Goal: Task Accomplishment & Management: Manage account settings

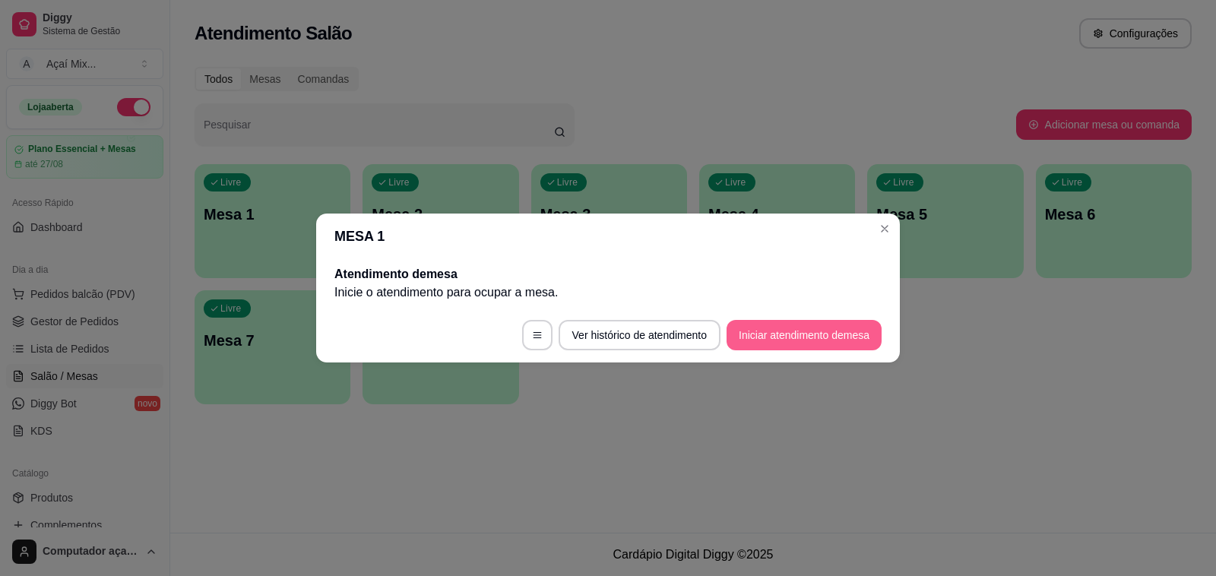
click at [765, 336] on button "Iniciar atendimento de mesa" at bounding box center [804, 335] width 155 height 30
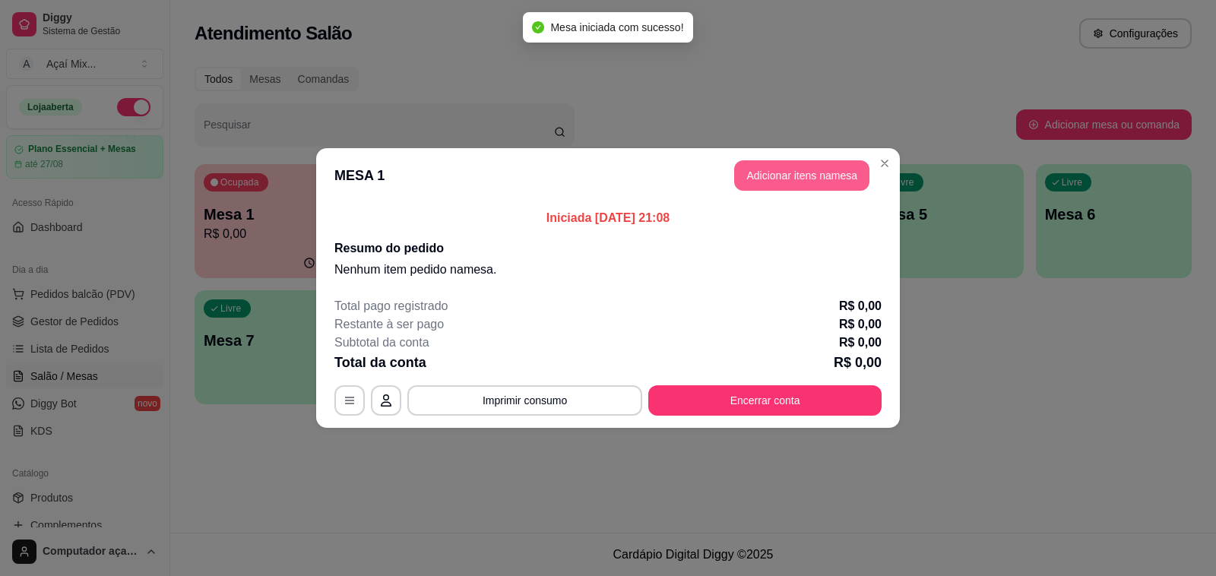
click at [806, 179] on button "Adicionar itens na mesa" at bounding box center [801, 175] width 135 height 30
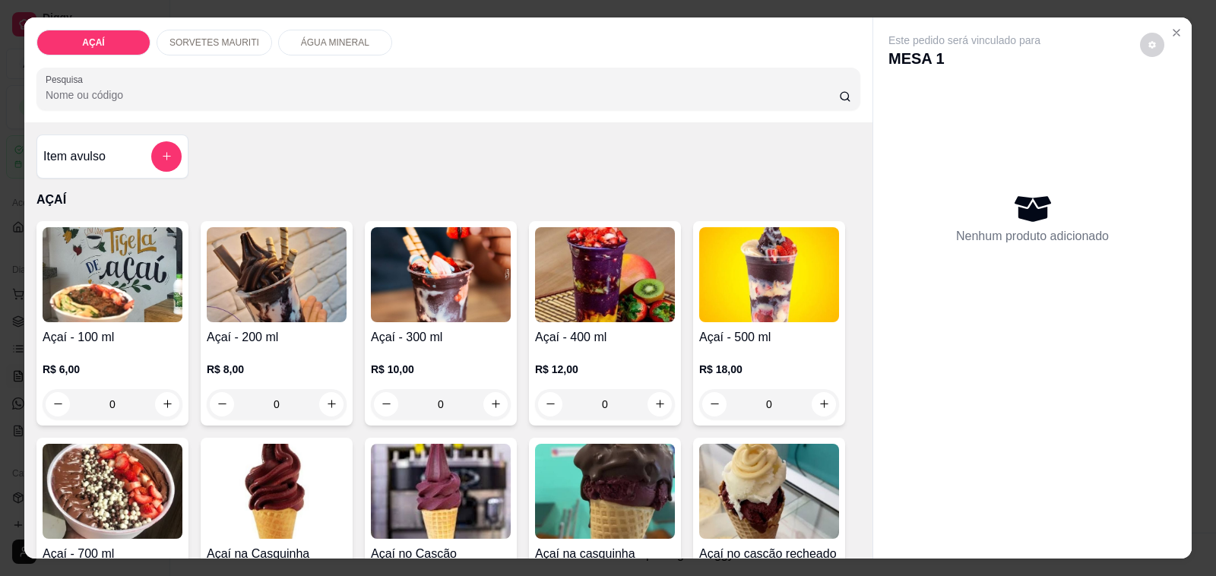
click at [489, 403] on div "0" at bounding box center [441, 404] width 140 height 30
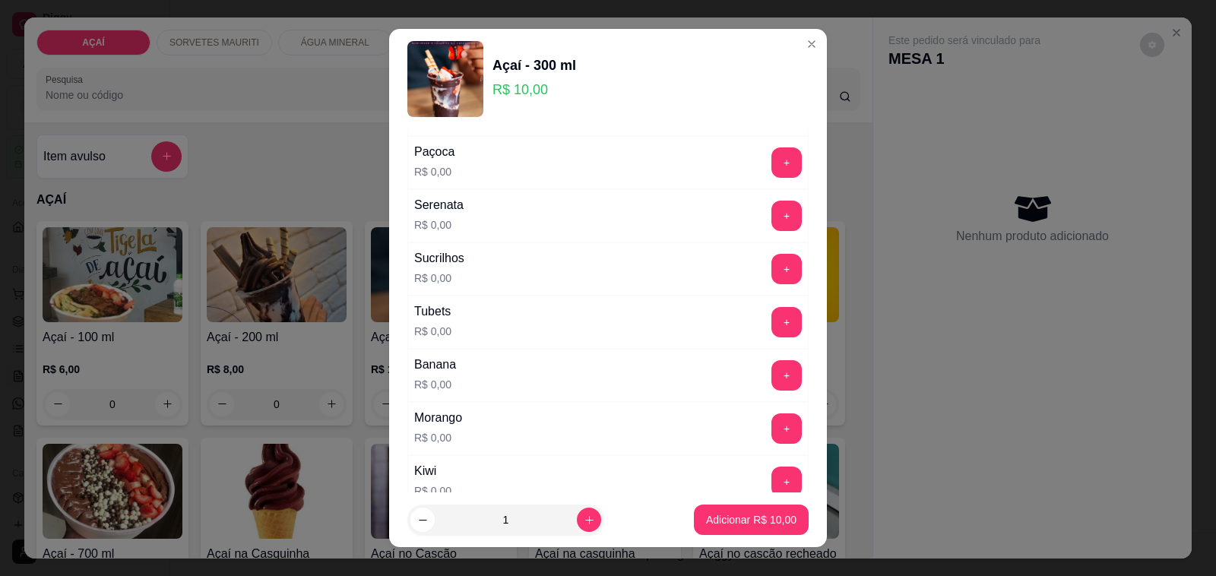
scroll to position [2001, 0]
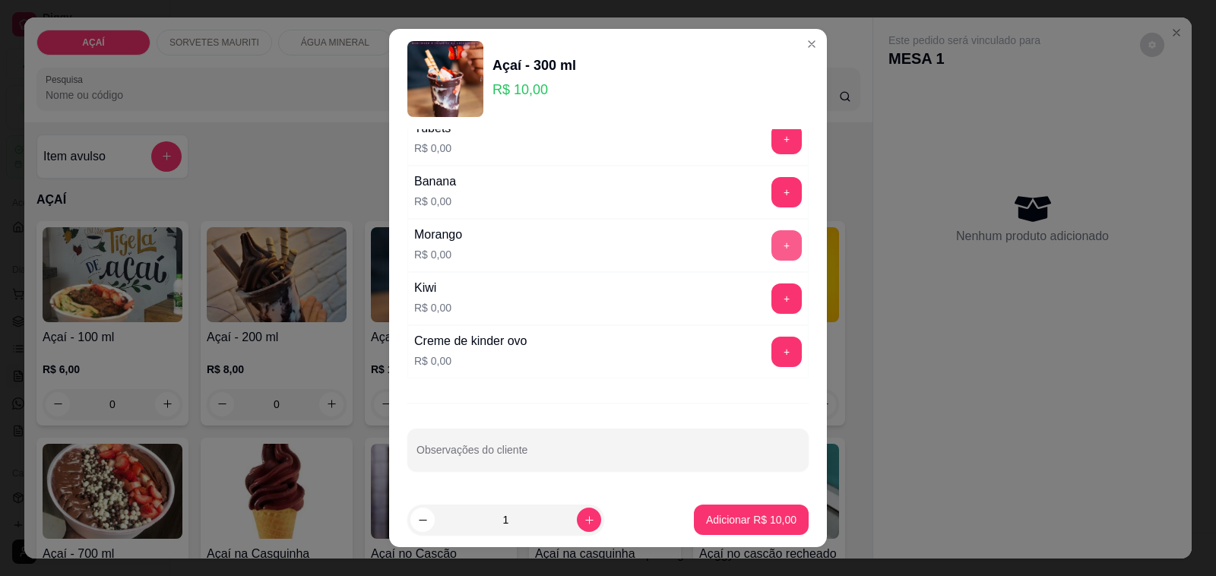
click at [771, 249] on button "+" at bounding box center [786, 245] width 30 height 30
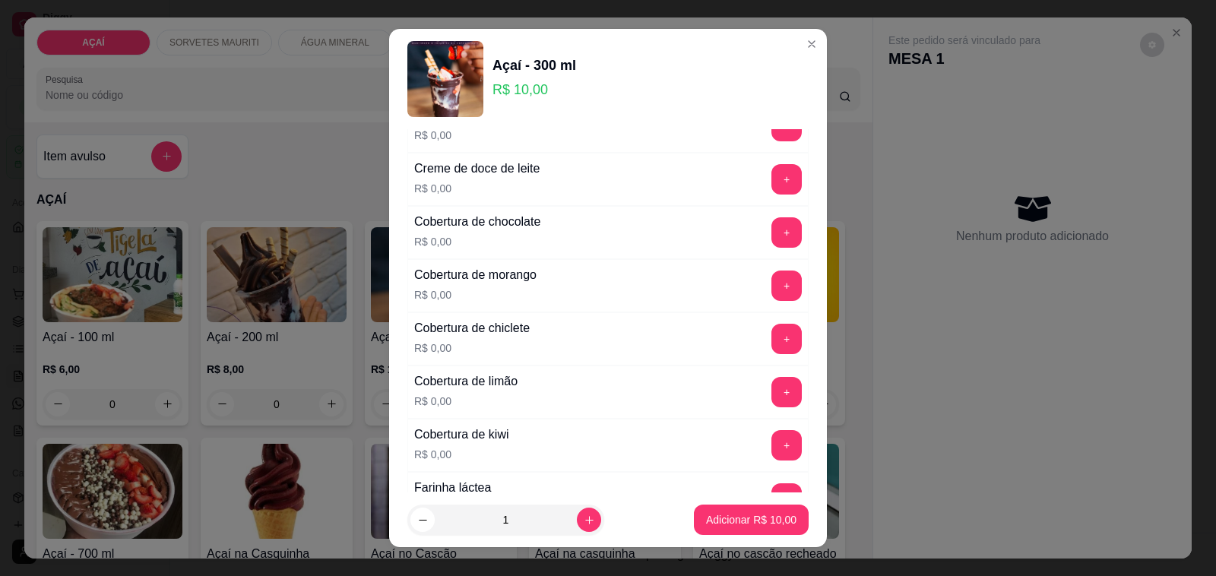
scroll to position [291, 0]
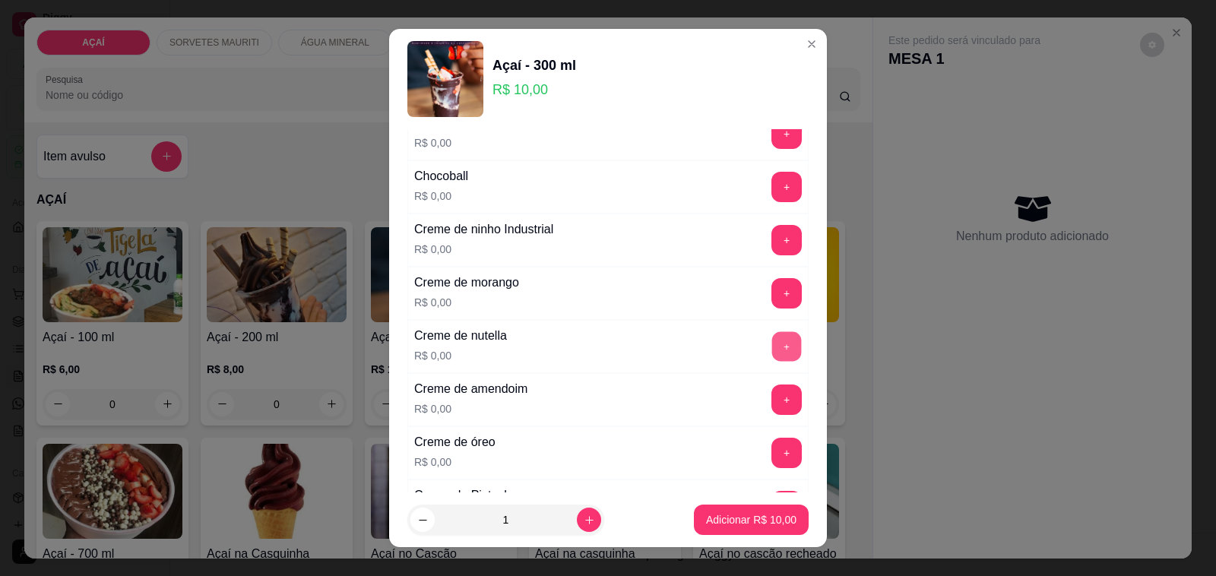
click at [772, 347] on button "+" at bounding box center [787, 347] width 30 height 30
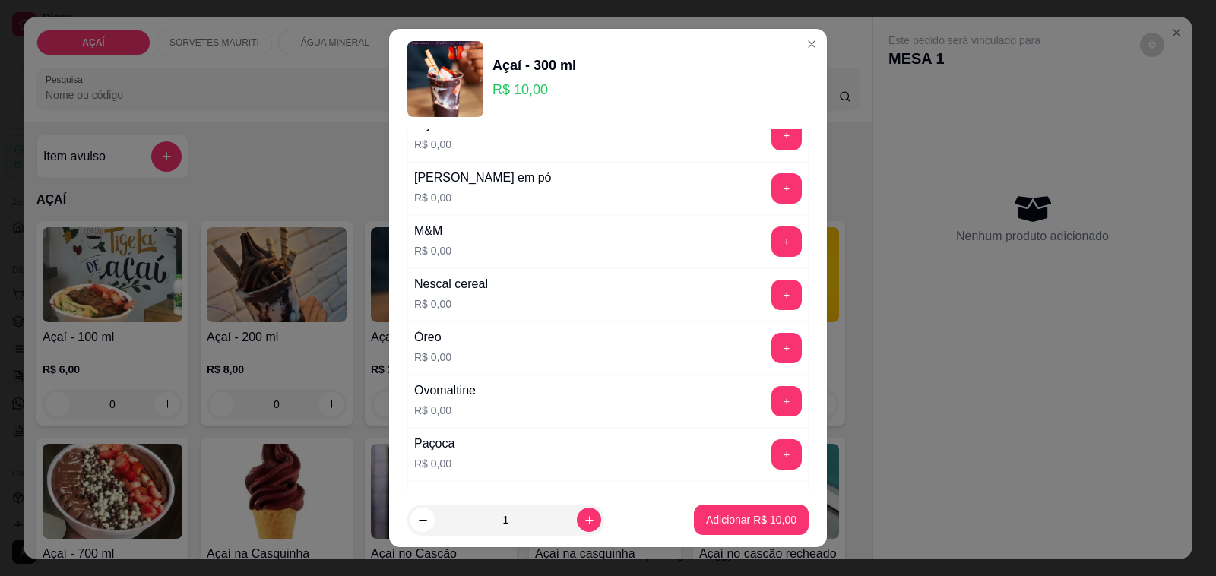
scroll to position [1520, 0]
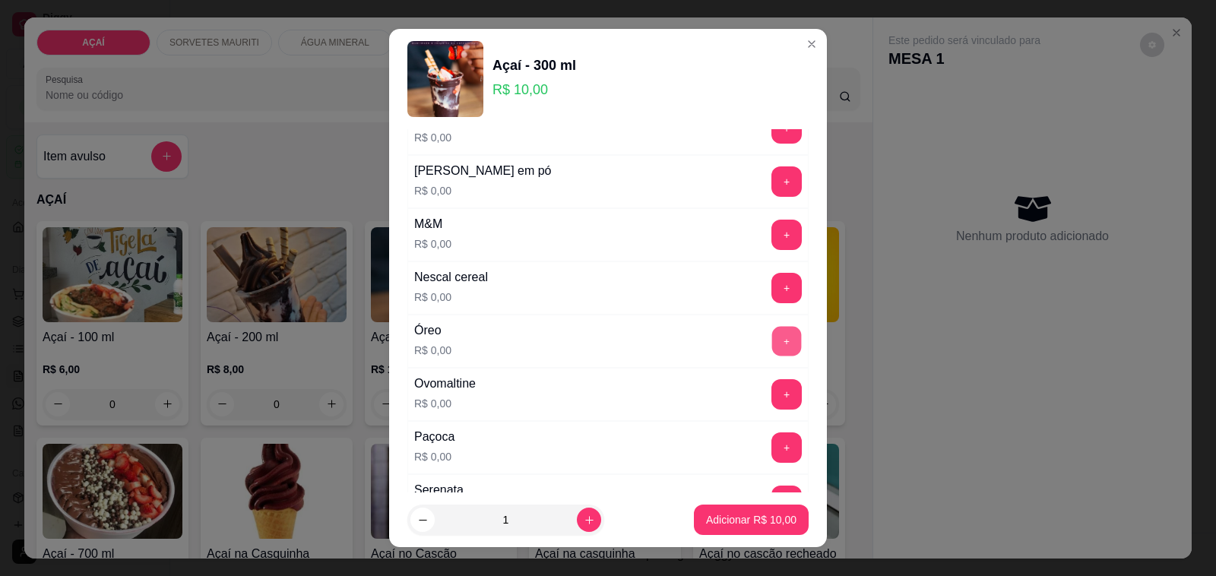
click at [772, 350] on button "+" at bounding box center [787, 342] width 30 height 30
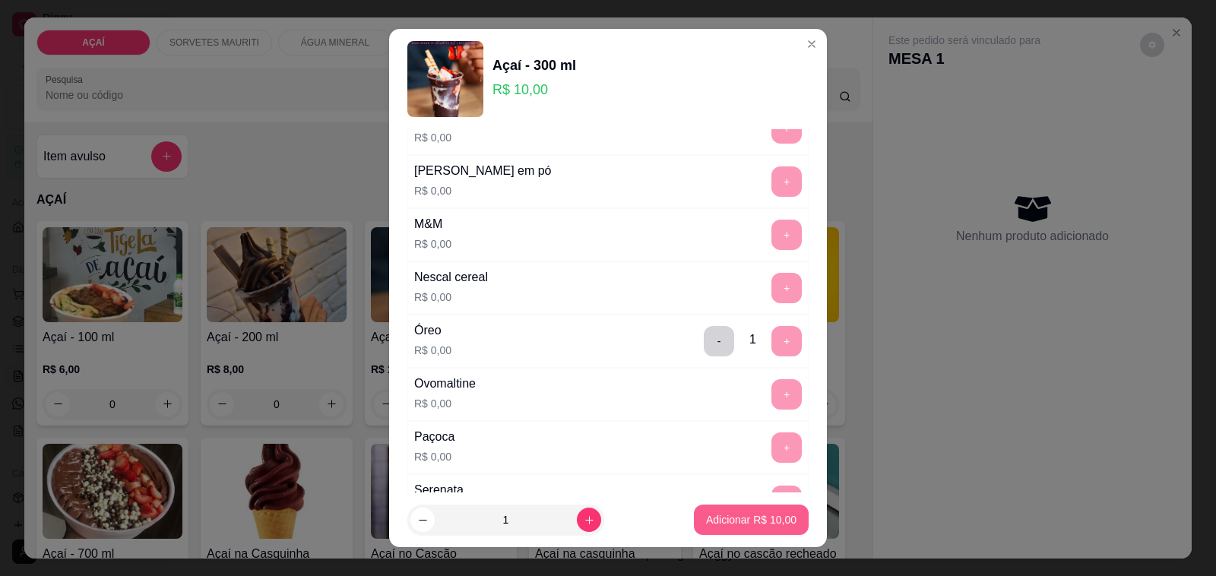
click at [746, 530] on button "Adicionar R$ 10,00" at bounding box center [751, 520] width 115 height 30
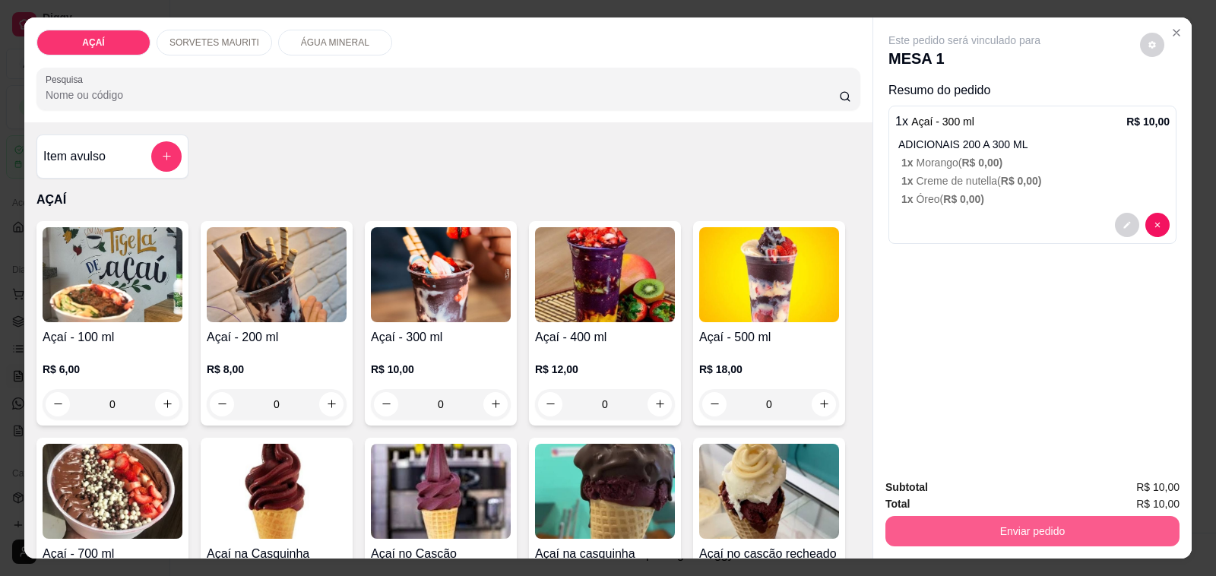
click at [1002, 528] on button "Enviar pedido" at bounding box center [1032, 531] width 294 height 30
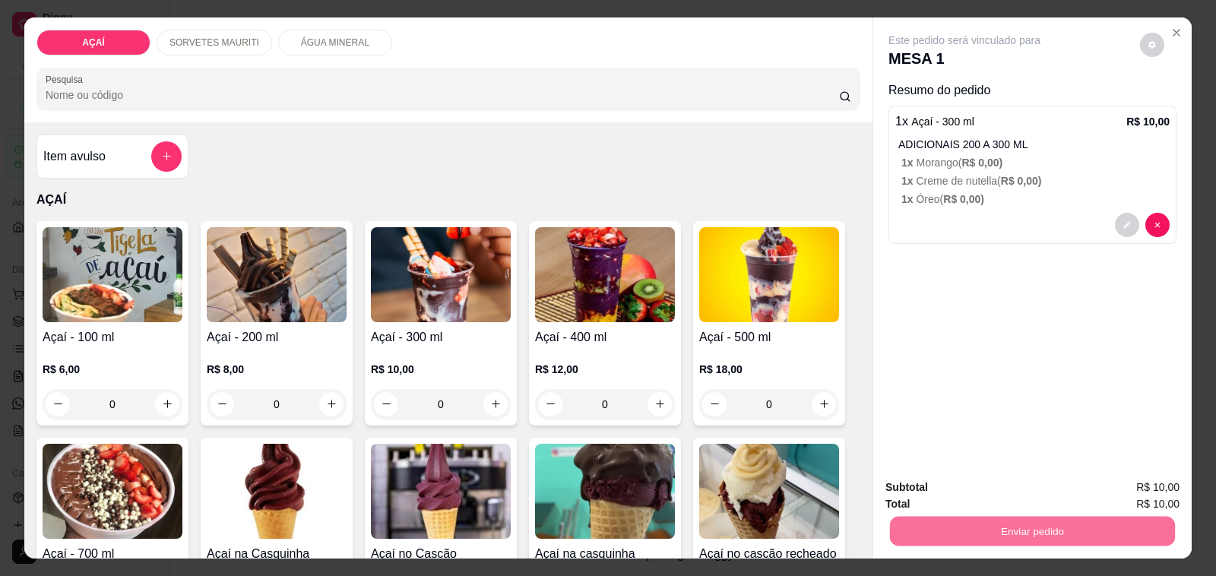
click at [937, 490] on button "Não registrar e enviar pedido" at bounding box center [981, 488] width 158 height 29
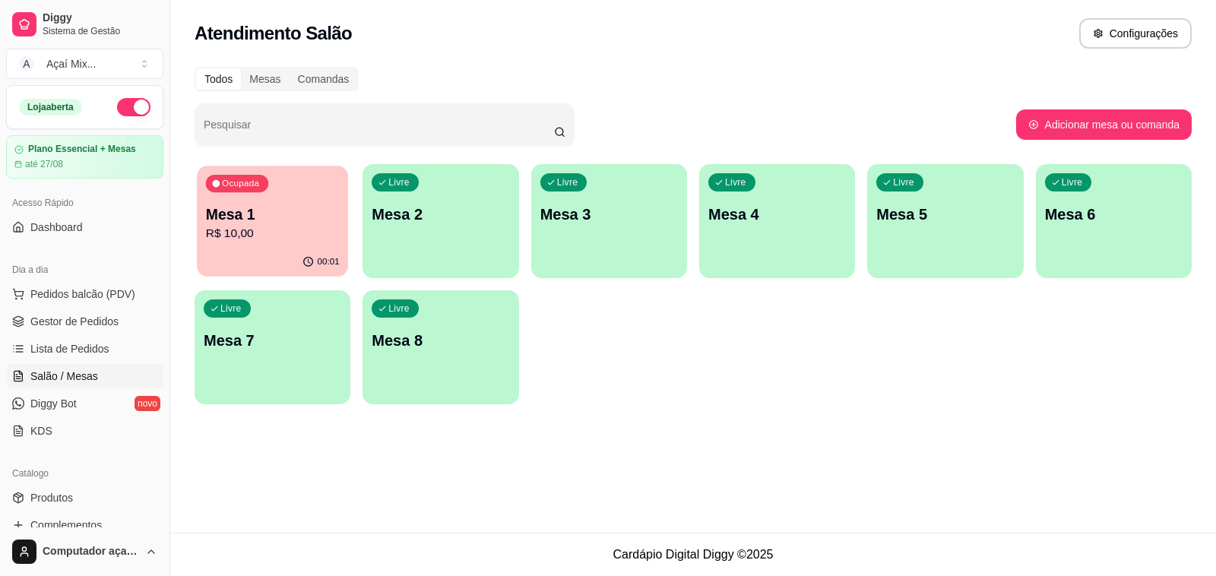
click at [328, 211] on p "Mesa 1" at bounding box center [273, 214] width 134 height 21
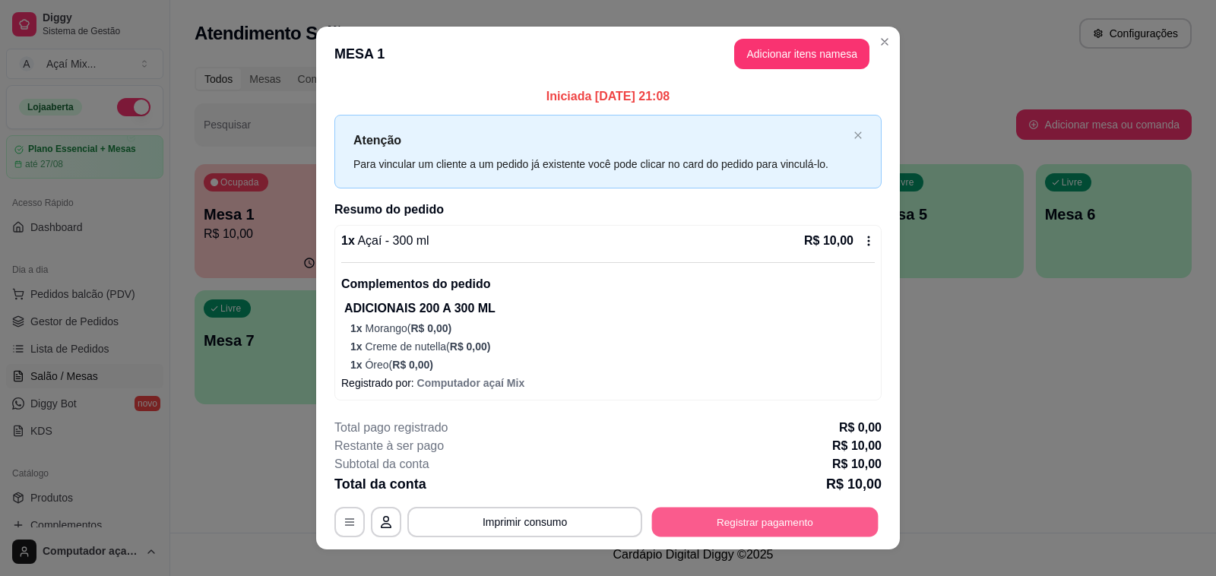
click at [692, 522] on button "Registrar pagamento" at bounding box center [765, 523] width 226 height 30
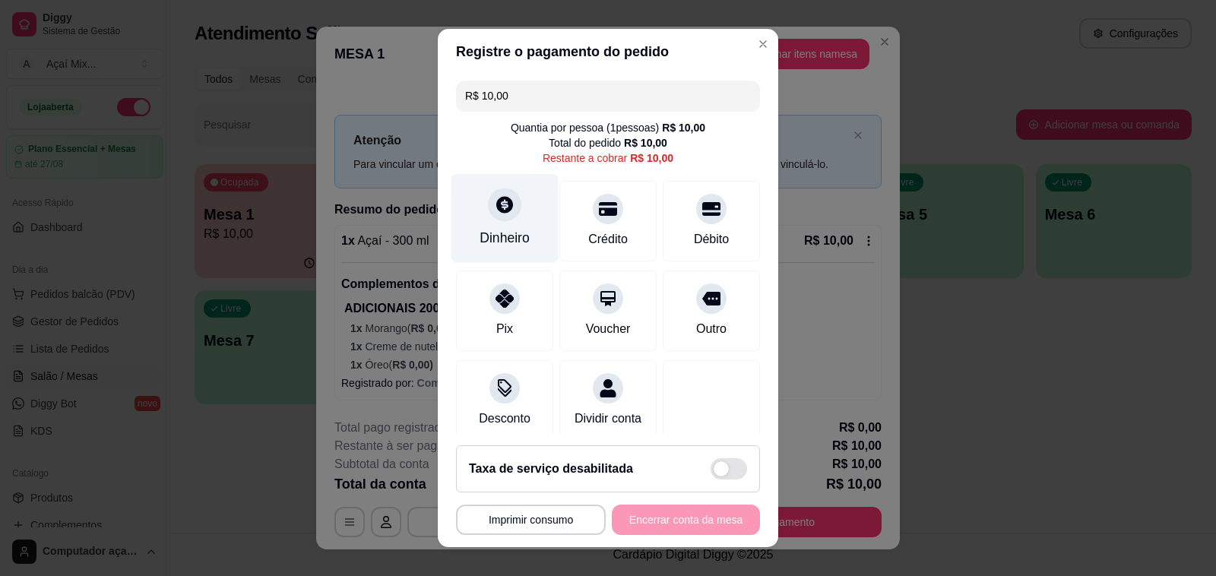
click at [518, 224] on div "Dinheiro" at bounding box center [504, 218] width 107 height 89
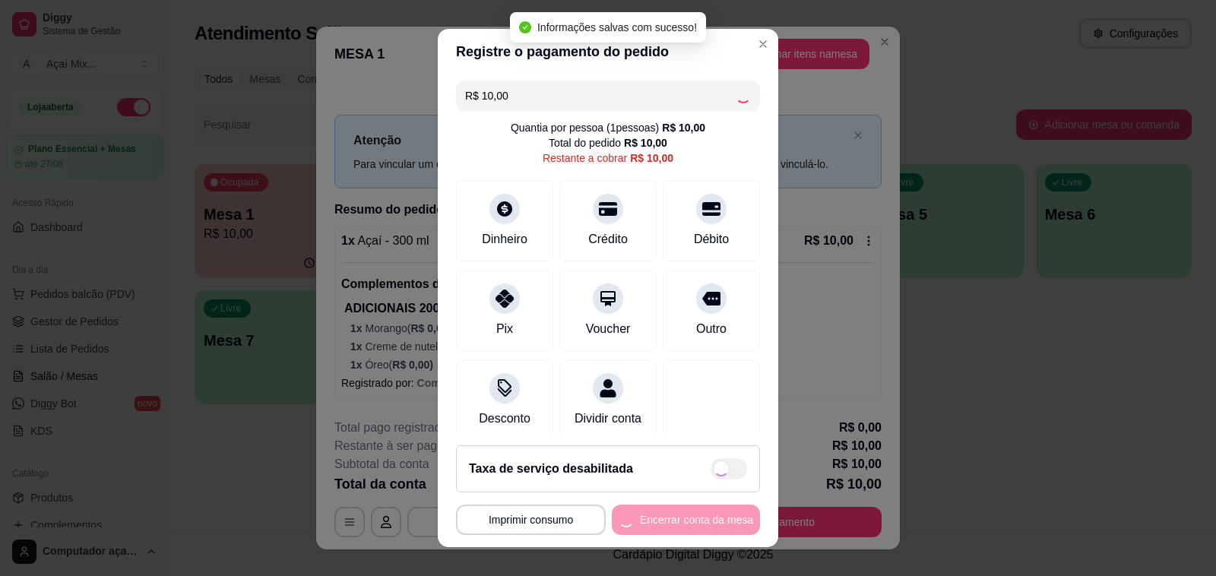
type input "R$ 0,00"
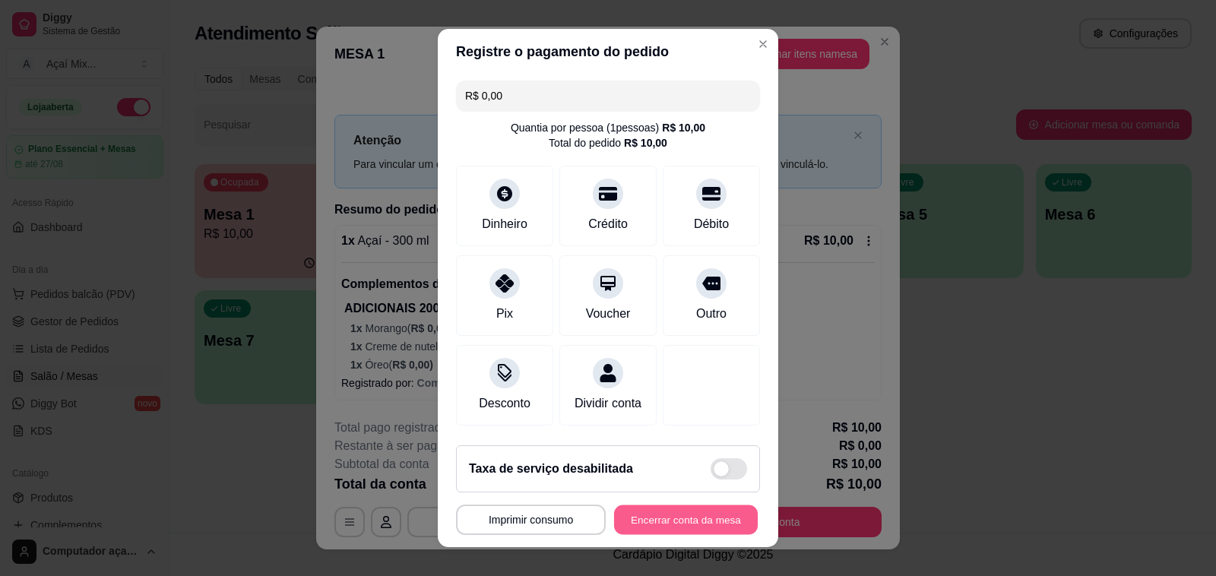
click at [678, 524] on button "Encerrar conta da mesa" at bounding box center [686, 520] width 144 height 30
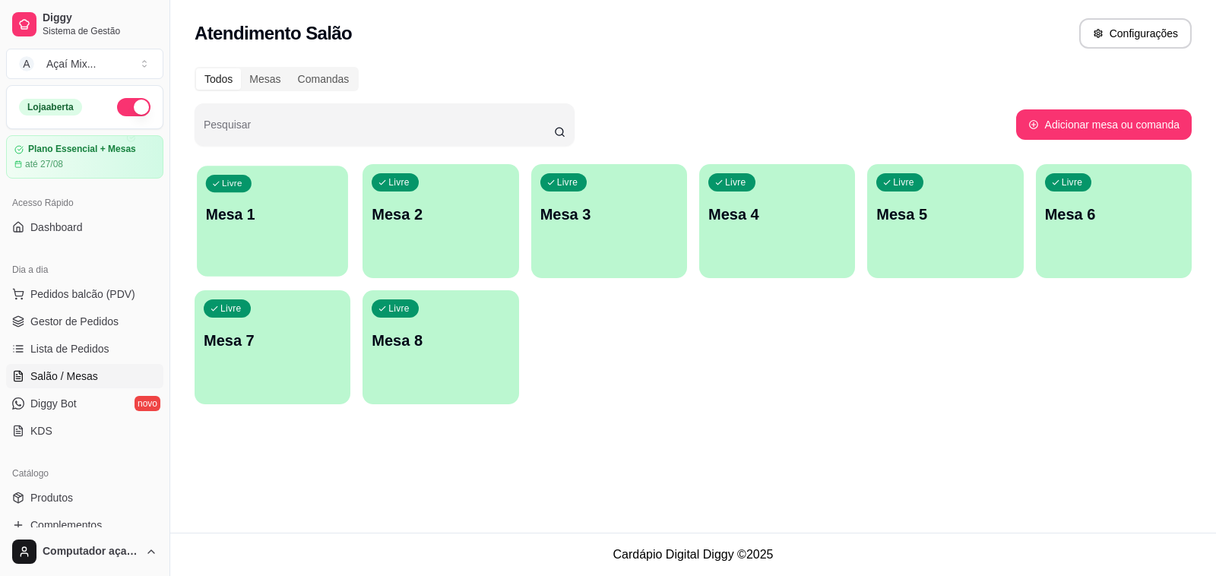
click at [204, 217] on div "Livre Mesa 1" at bounding box center [272, 212] width 151 height 93
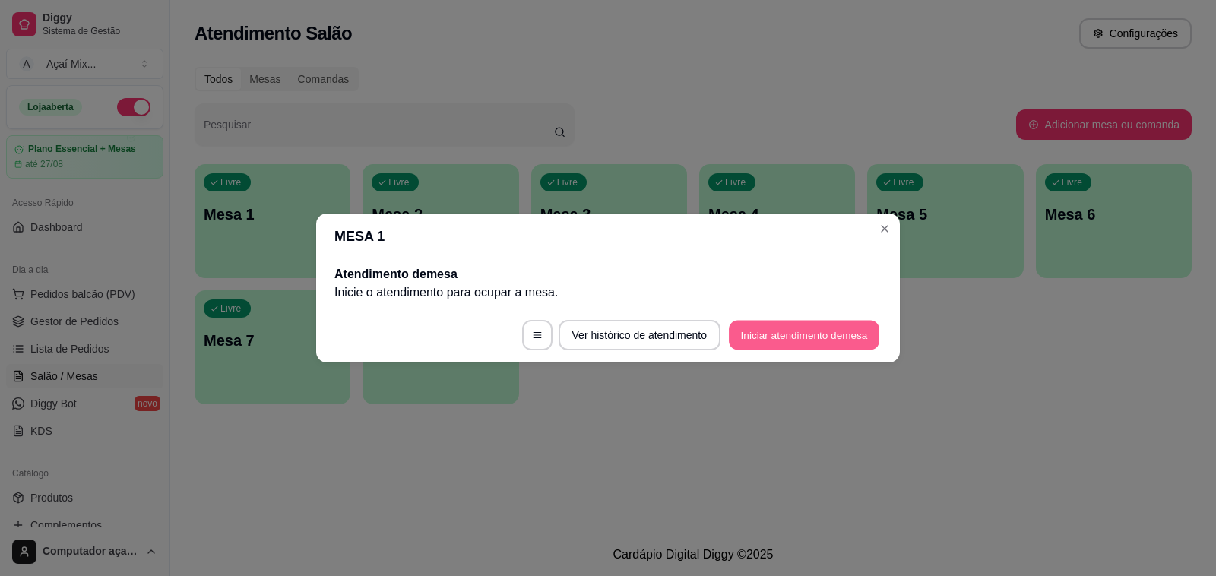
click at [794, 329] on button "Iniciar atendimento de mesa" at bounding box center [804, 336] width 150 height 30
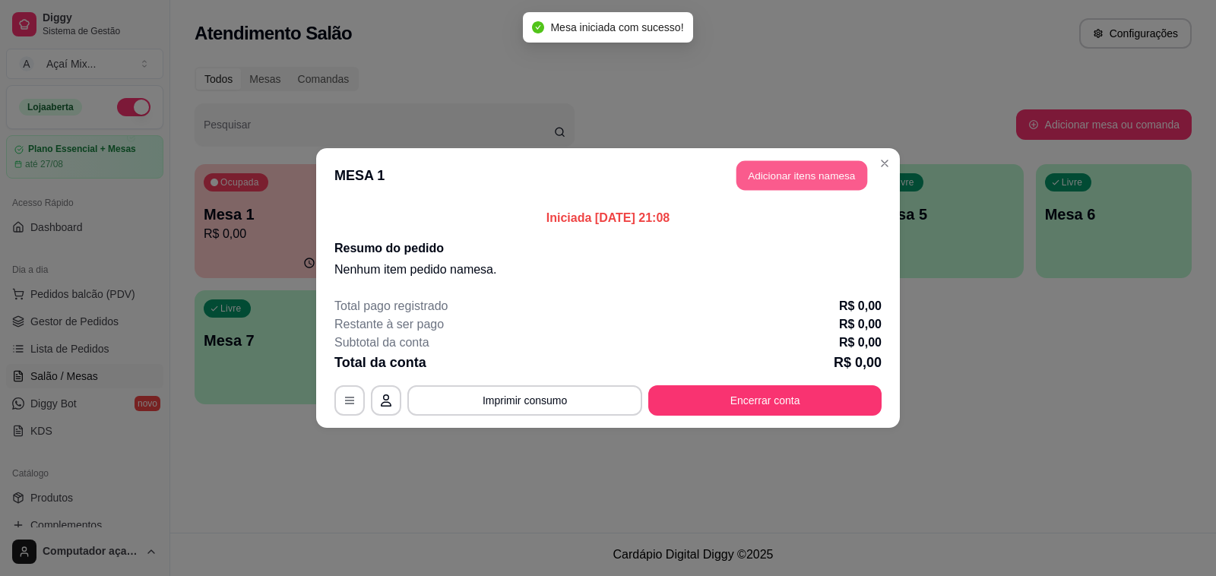
click at [806, 171] on button "Adicionar itens na mesa" at bounding box center [802, 176] width 131 height 30
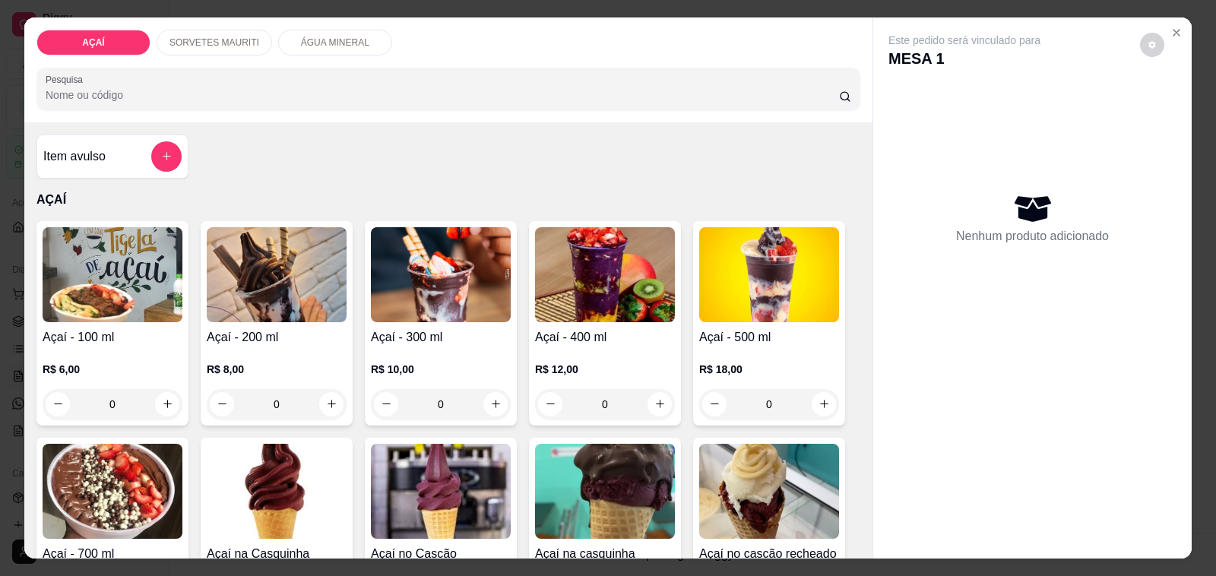
click at [276, 328] on h4 "Açaí - 200 ml" at bounding box center [277, 337] width 140 height 18
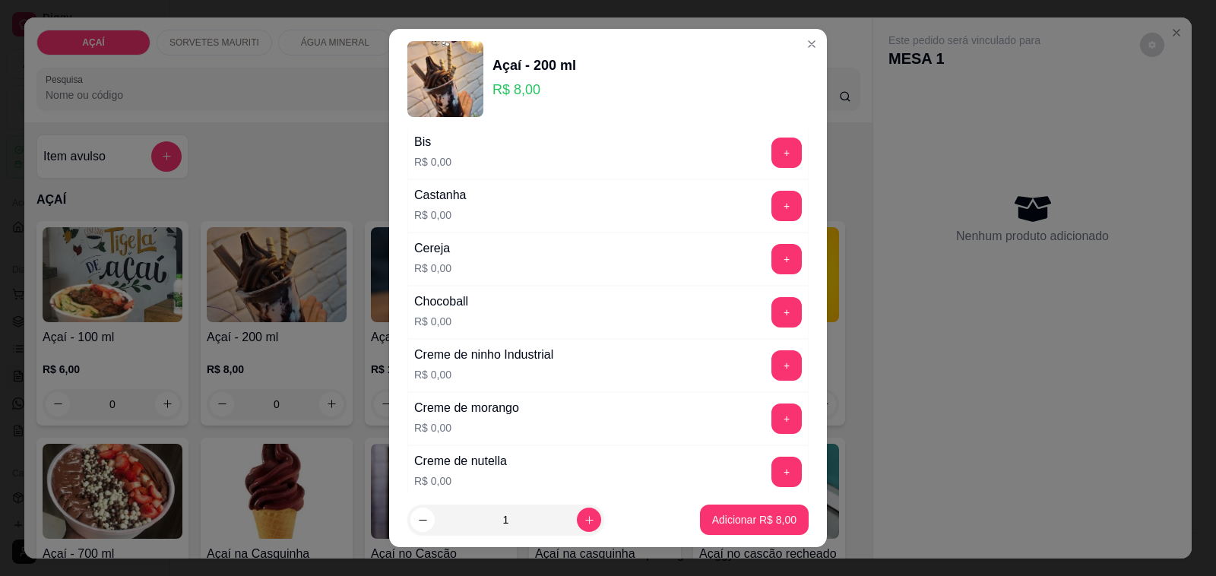
scroll to position [190, 0]
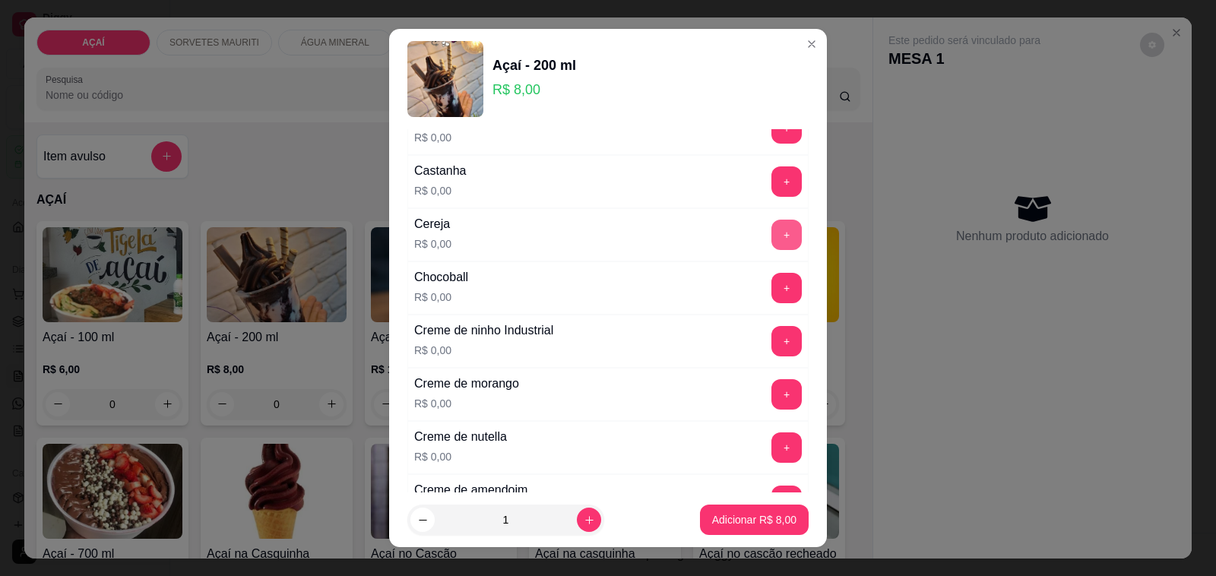
click at [771, 244] on button "+" at bounding box center [786, 235] width 30 height 30
click at [771, 445] on button "+" at bounding box center [786, 447] width 30 height 30
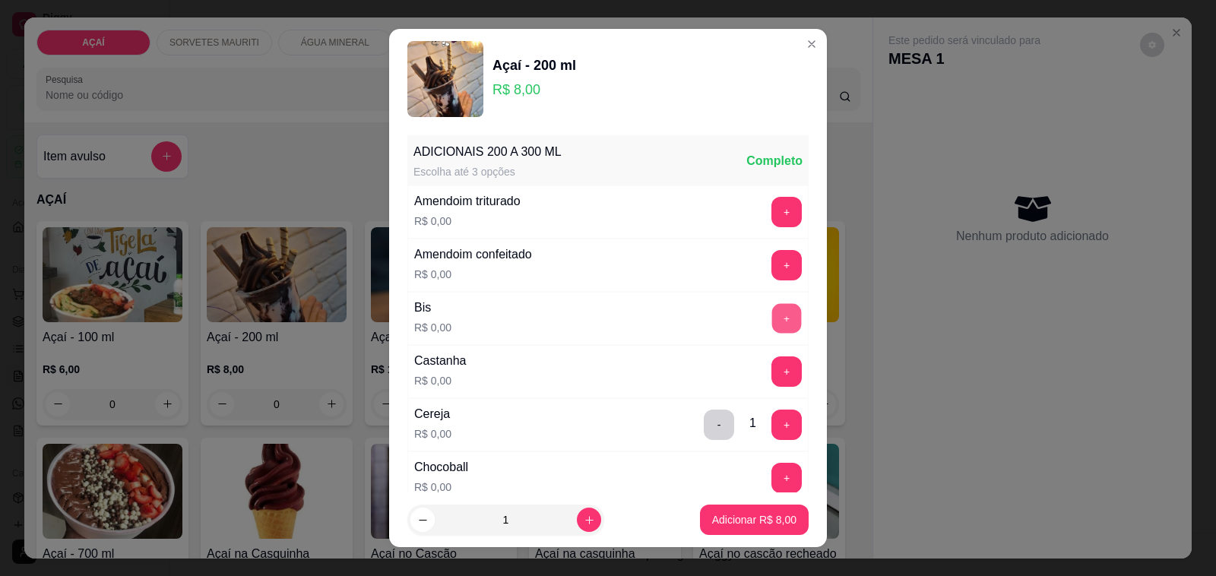
click at [772, 324] on button "+" at bounding box center [787, 319] width 30 height 30
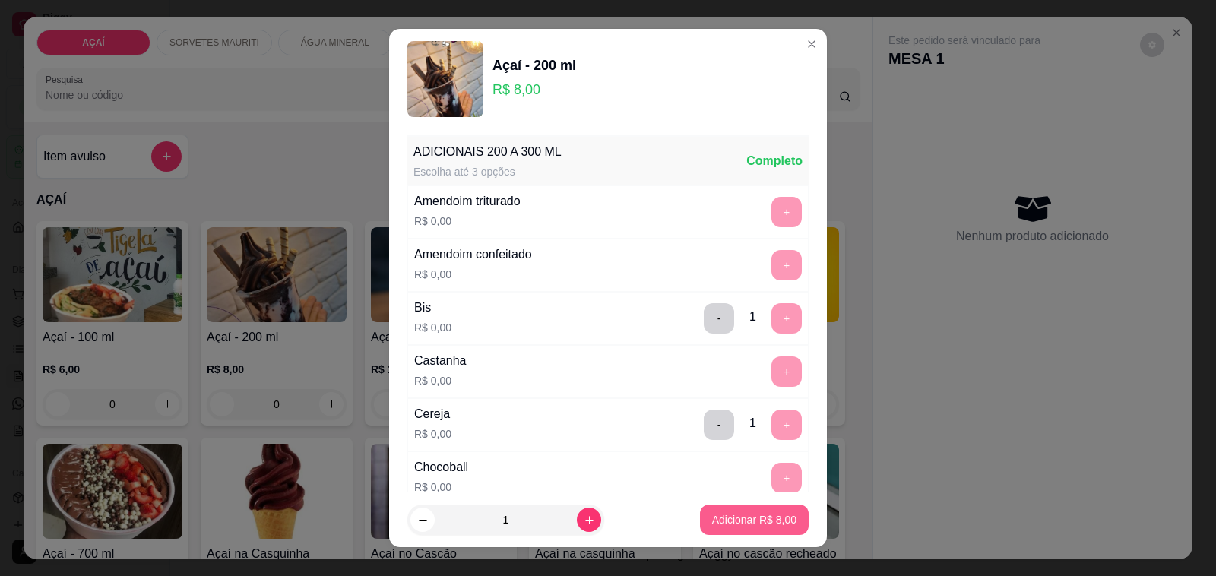
click at [742, 513] on p "Adicionar R$ 8,00" at bounding box center [754, 519] width 84 height 15
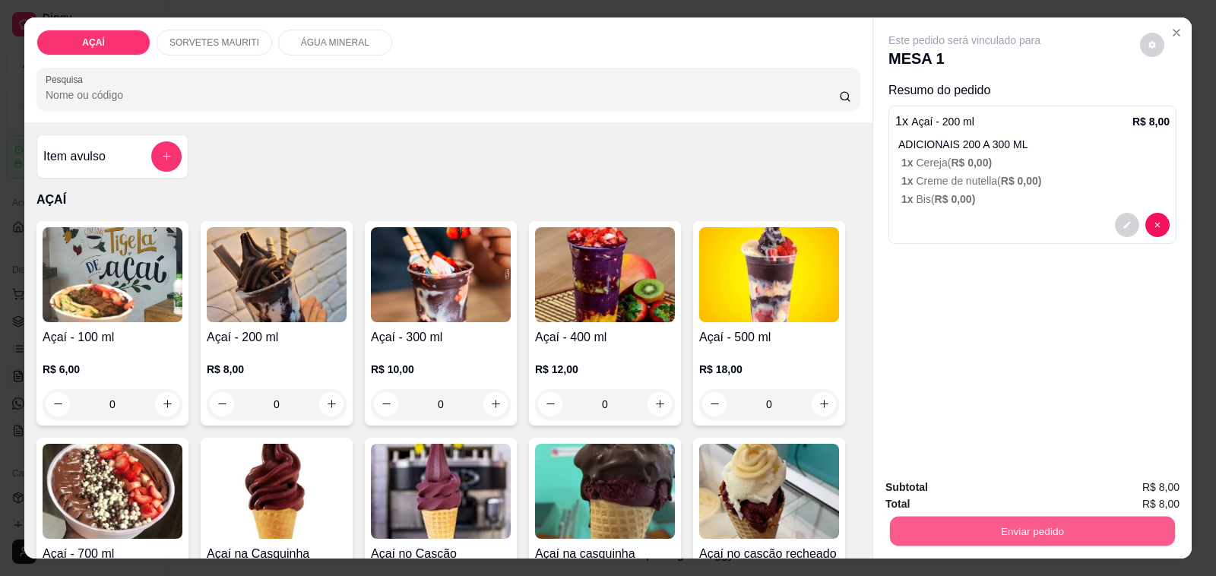
click at [944, 525] on button "Enviar pedido" at bounding box center [1032, 532] width 285 height 30
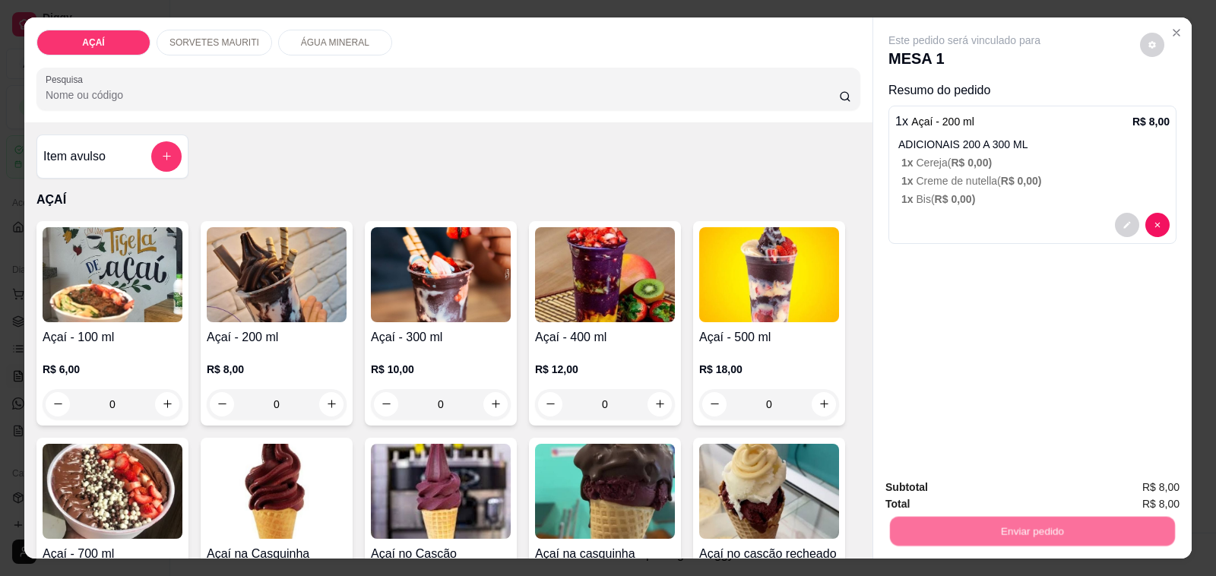
click at [940, 474] on button "Não registrar e enviar pedido" at bounding box center [981, 488] width 154 height 28
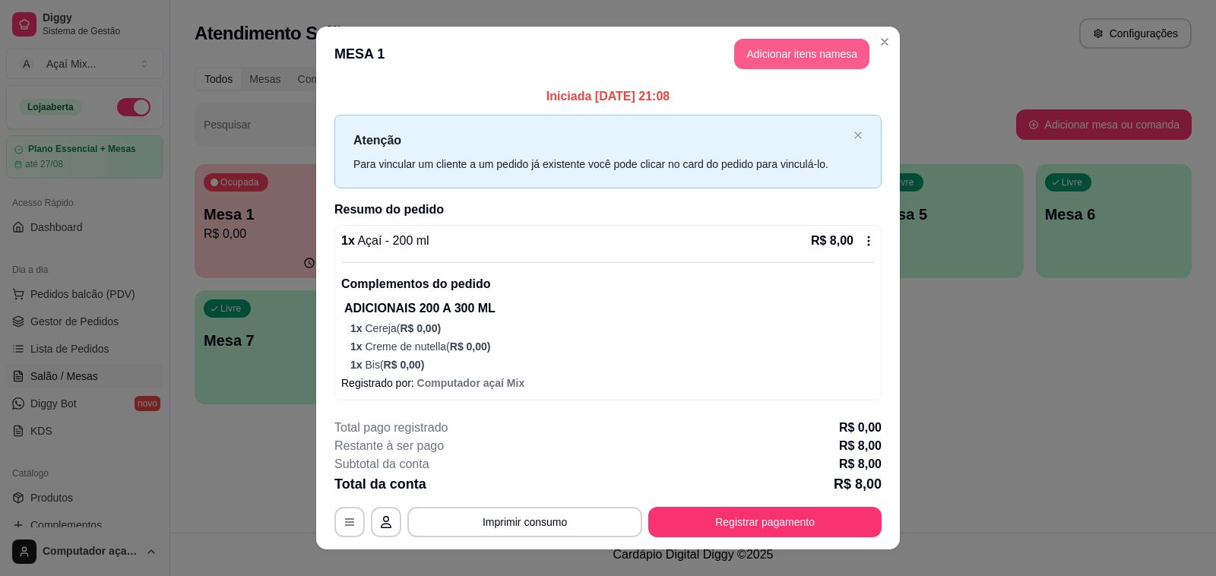
click at [809, 58] on button "Adicionar itens na mesa" at bounding box center [801, 54] width 135 height 30
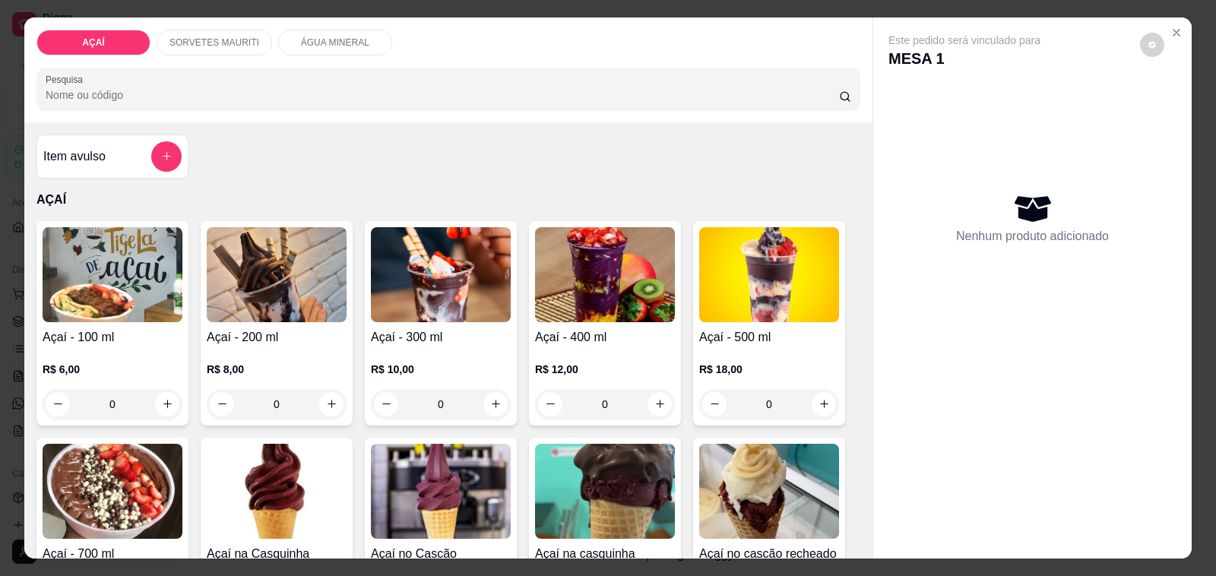
click at [305, 347] on div "R$ 8,00 0" at bounding box center [277, 383] width 140 height 73
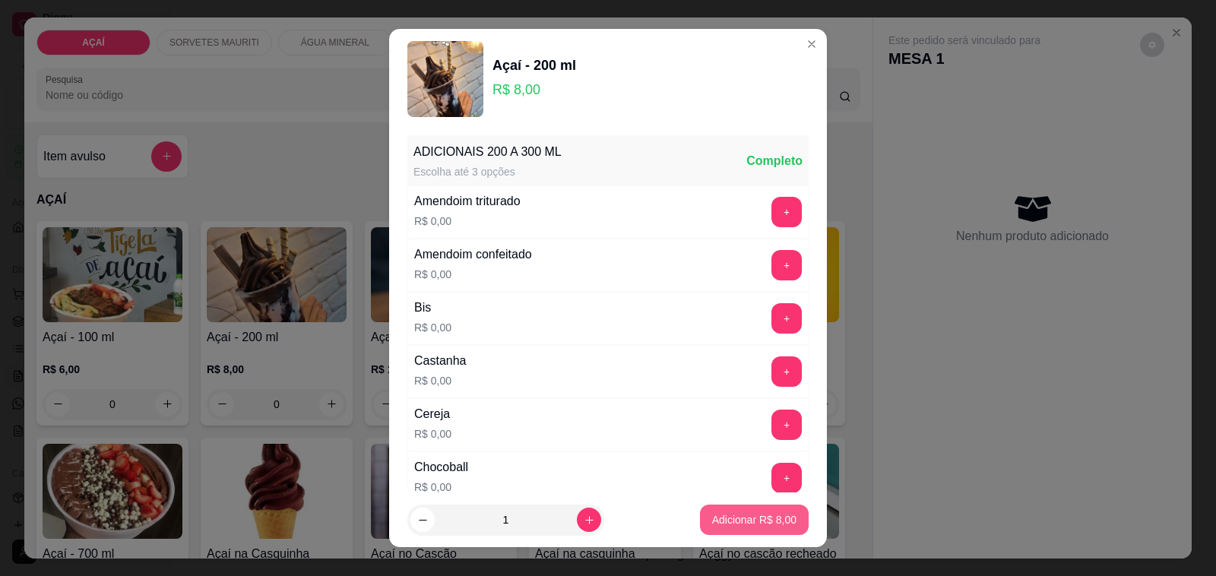
click at [712, 521] on p "Adicionar R$ 8,00" at bounding box center [754, 519] width 84 height 15
type input "1"
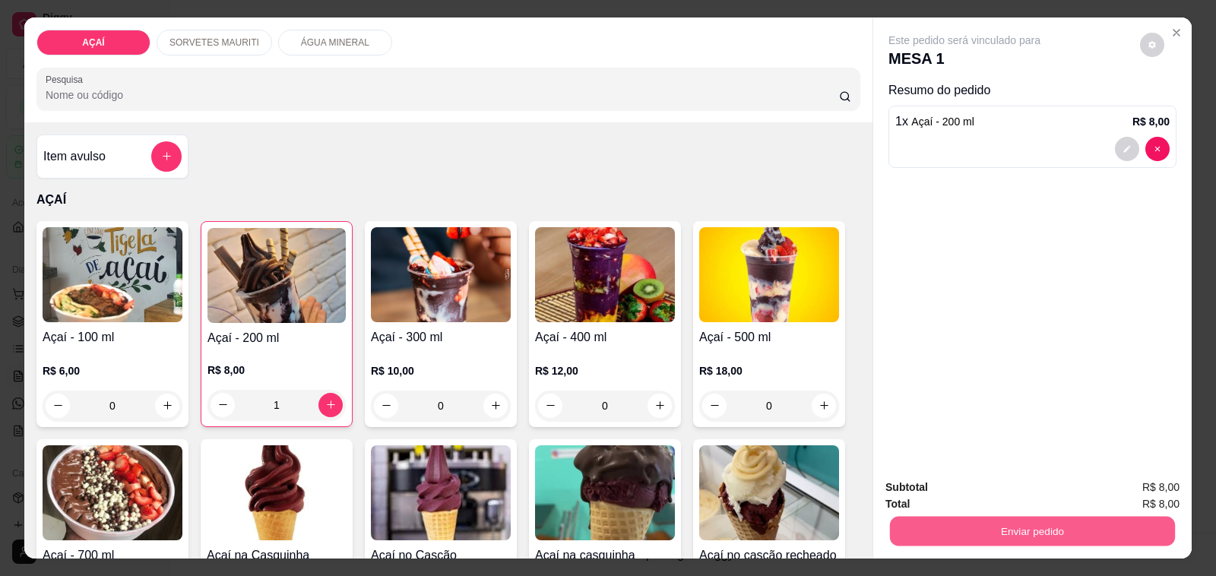
click at [962, 519] on button "Enviar pedido" at bounding box center [1032, 532] width 285 height 30
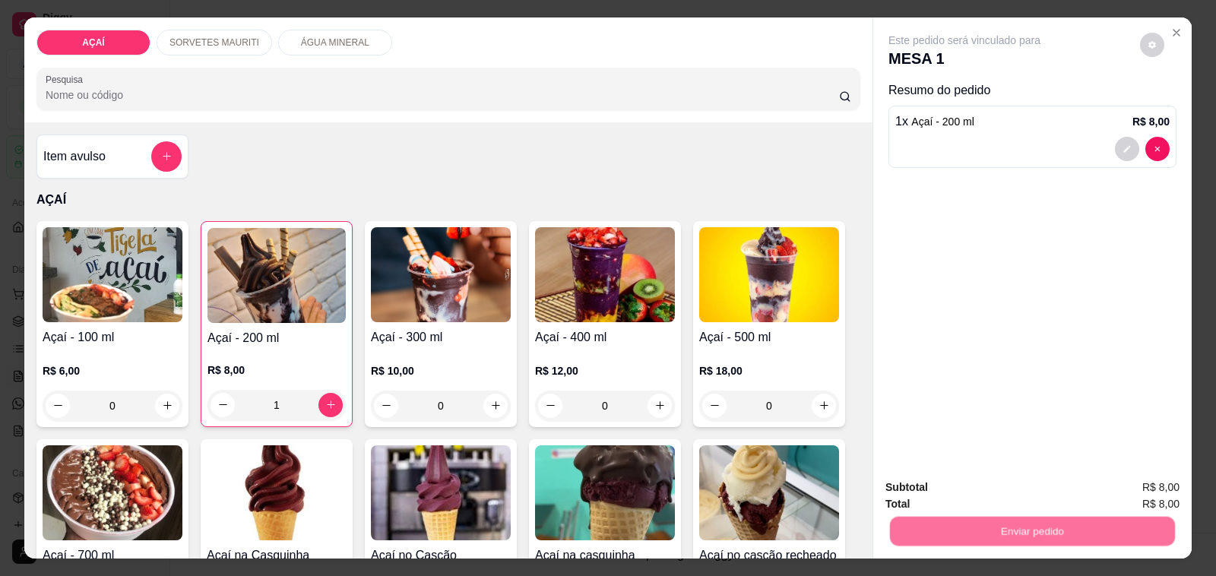
click at [971, 493] on button "Não registrar e enviar pedido" at bounding box center [981, 488] width 158 height 29
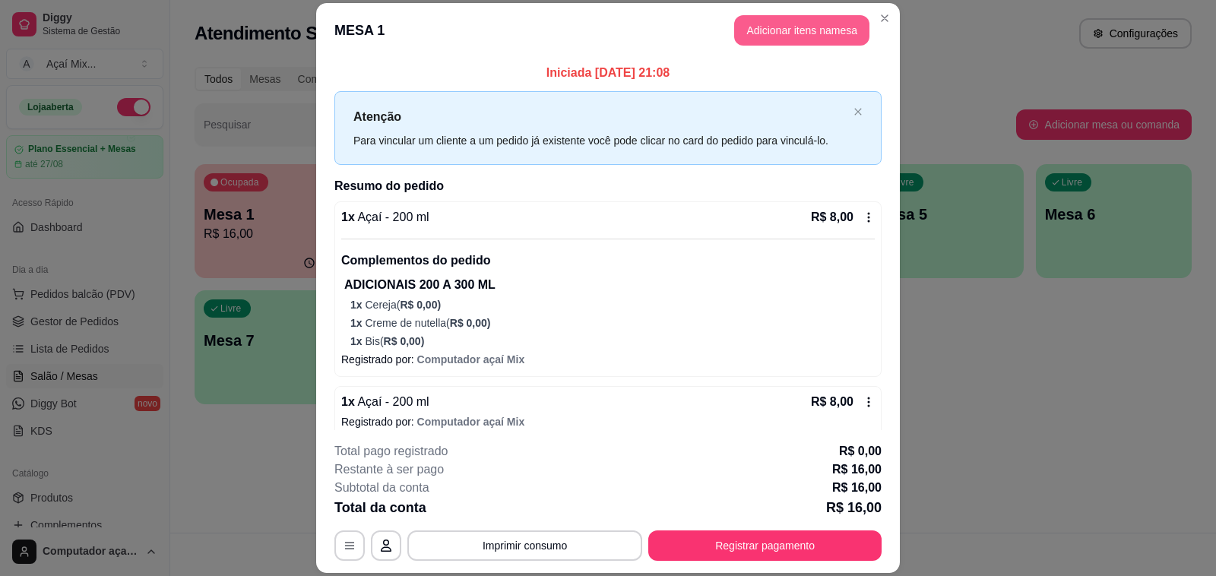
click at [811, 35] on button "Adicionar itens na mesa" at bounding box center [801, 30] width 135 height 30
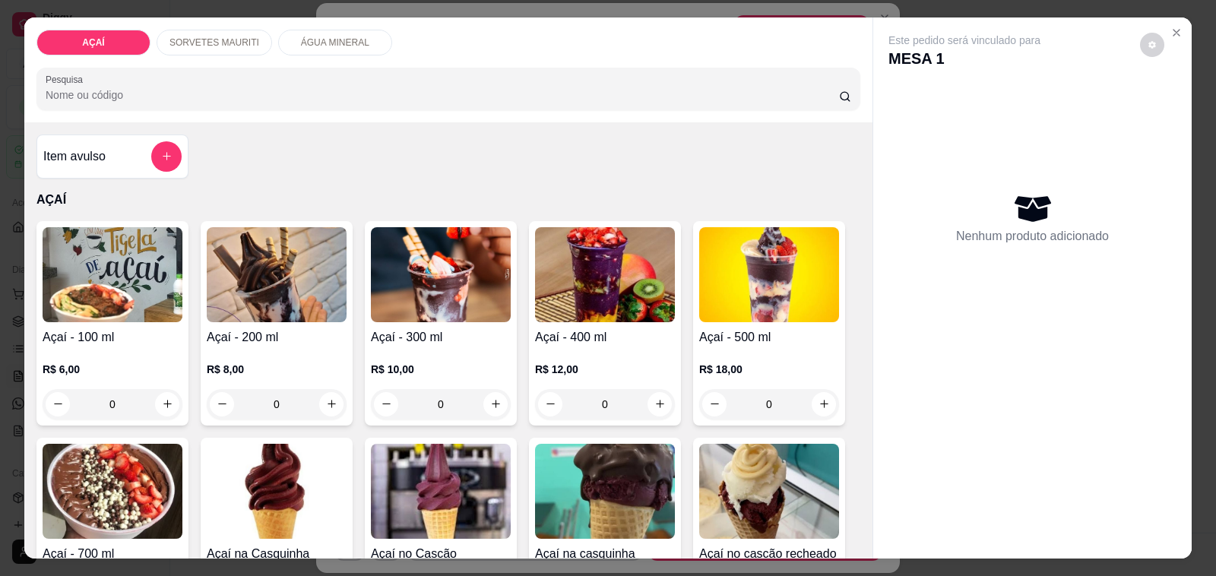
click at [242, 30] on div "SORVETES MAURITI" at bounding box center [215, 43] width 116 height 26
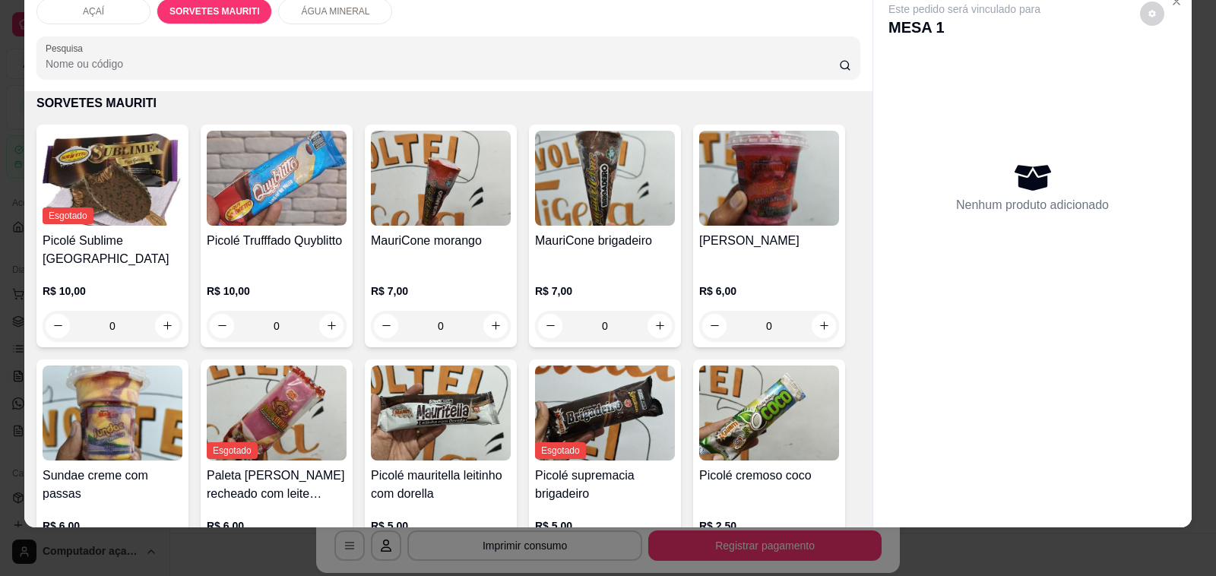
scroll to position [455, 0]
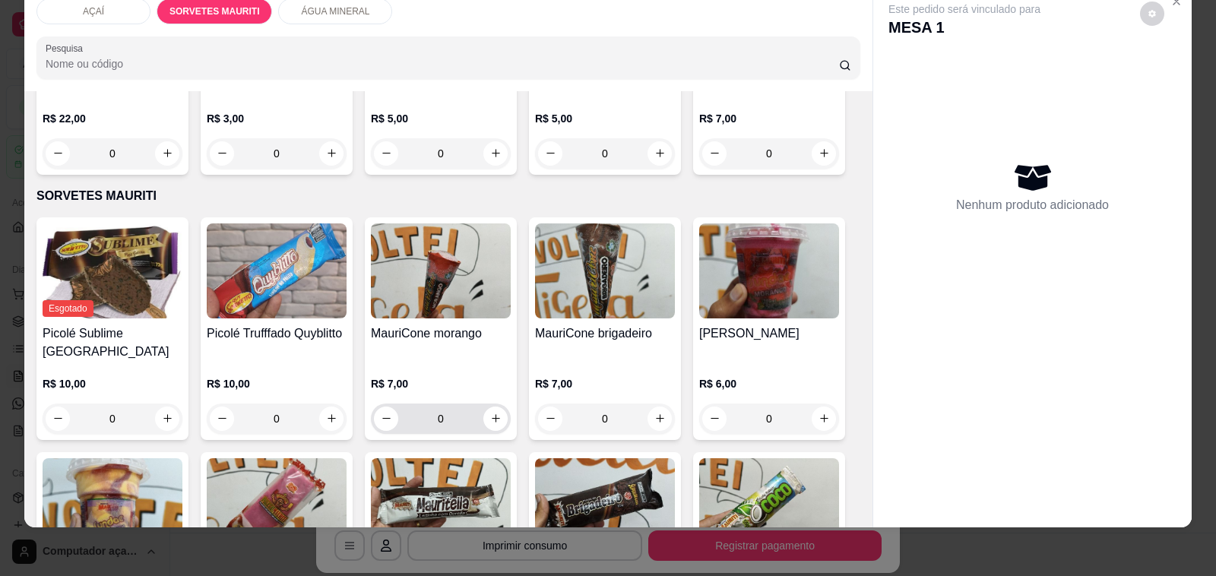
click at [496, 418] on div "0" at bounding box center [441, 419] width 134 height 30
click at [493, 414] on button "increase-product-quantity" at bounding box center [495, 419] width 24 height 24
type input "1"
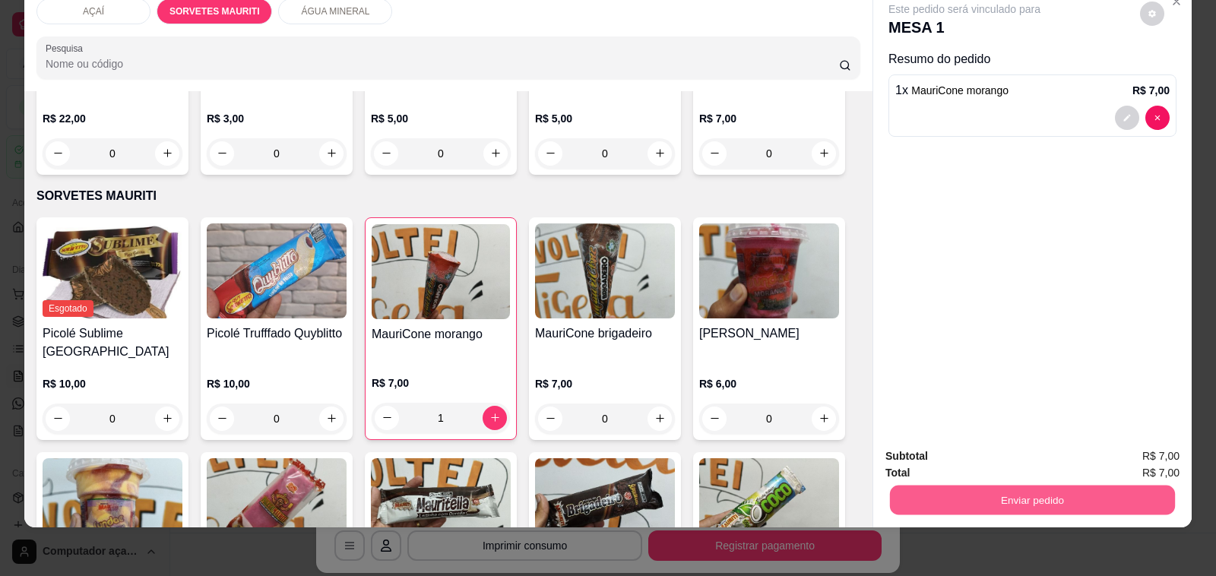
click at [939, 481] on div "Enviar pedido" at bounding box center [1032, 498] width 294 height 34
click at [967, 490] on button "Enviar pedido" at bounding box center [1032, 501] width 285 height 30
click at [971, 449] on button "Não registrar e enviar pedido" at bounding box center [981, 450] width 158 height 29
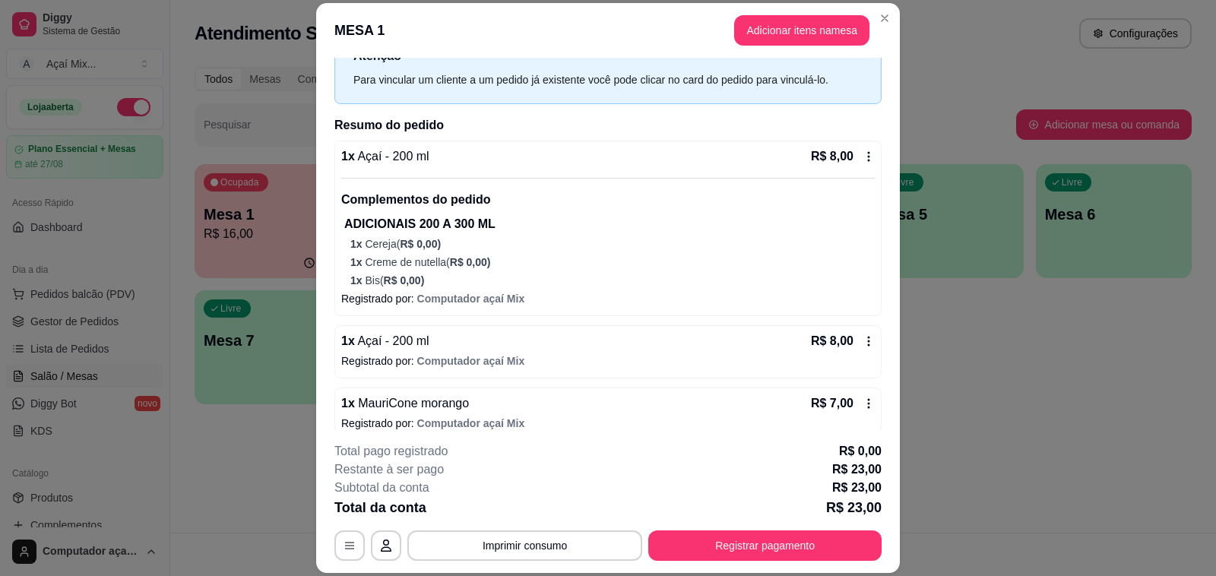
scroll to position [78, 0]
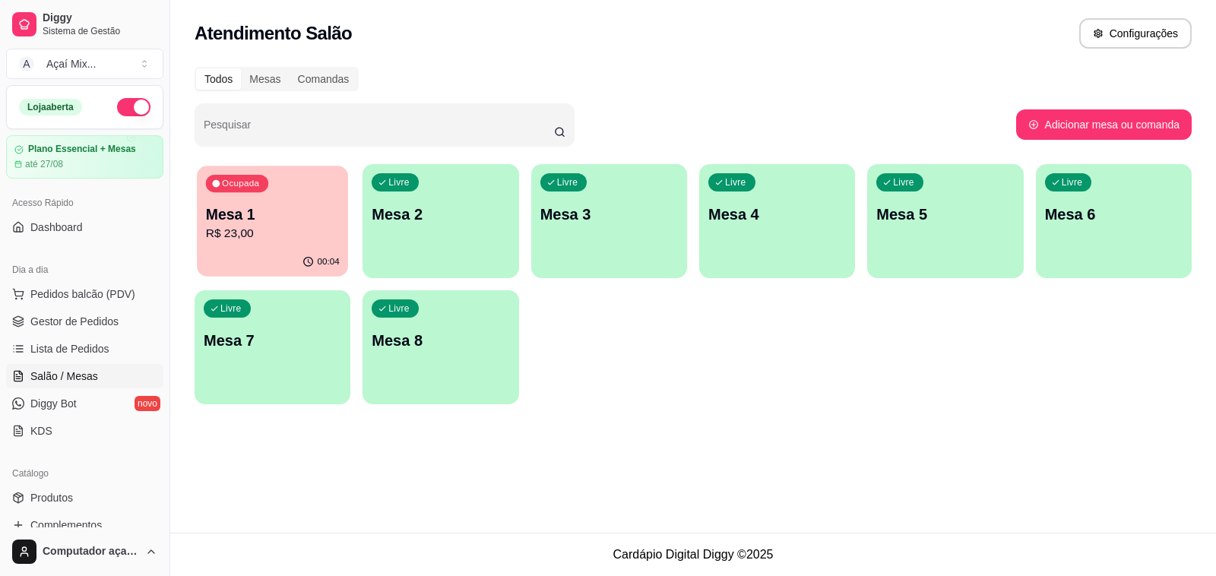
click at [277, 248] on div "Ocupada Mesa 1 R$ 23,00" at bounding box center [272, 207] width 151 height 82
click at [112, 284] on button "Pedidos balcão (PDV)" at bounding box center [84, 294] width 157 height 24
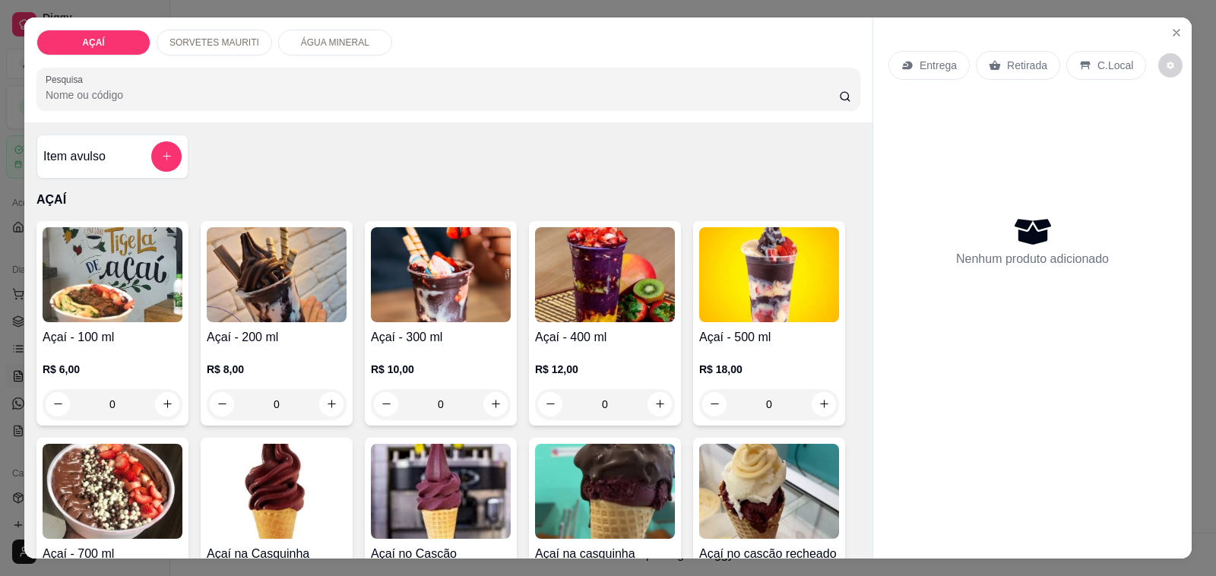
click at [411, 347] on div "R$ 10,00 0" at bounding box center [441, 383] width 140 height 73
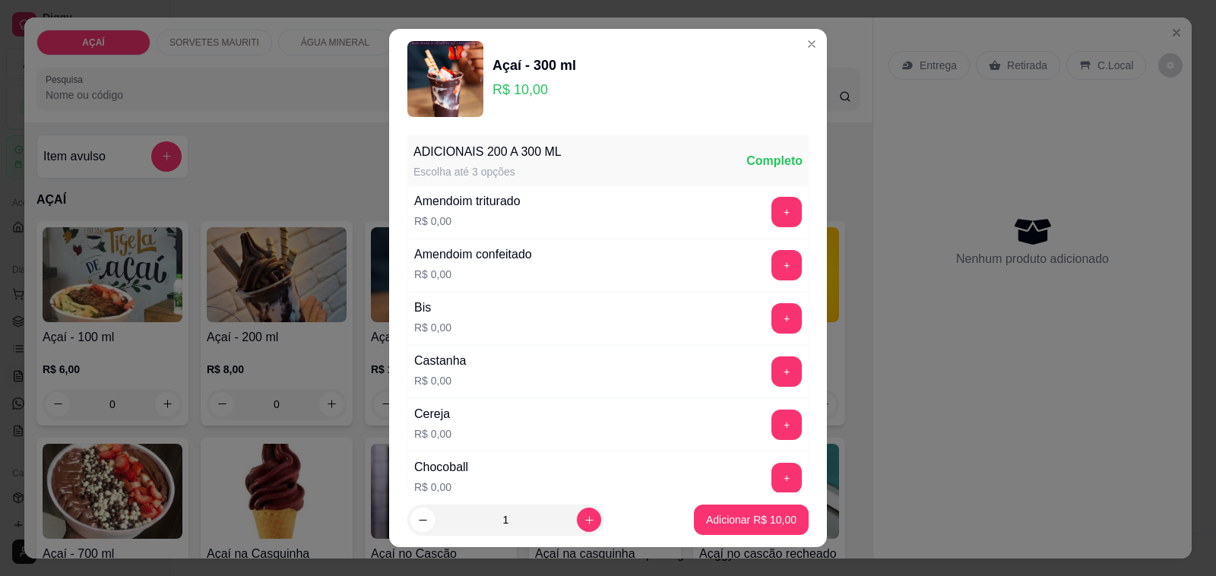
scroll to position [95, 0]
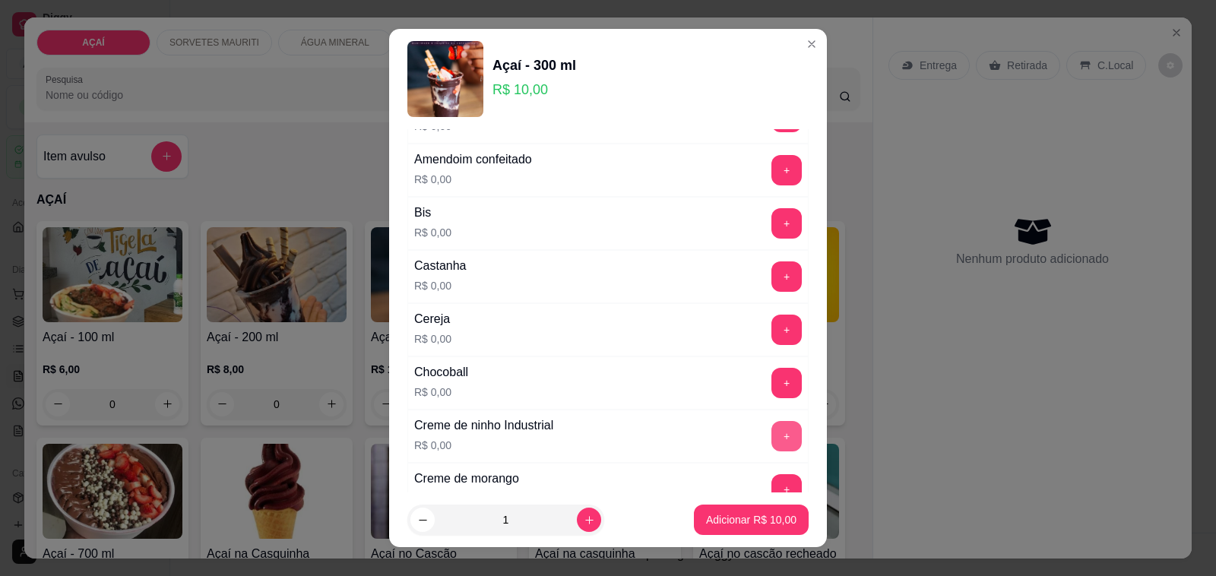
click at [771, 437] on button "+" at bounding box center [786, 436] width 30 height 30
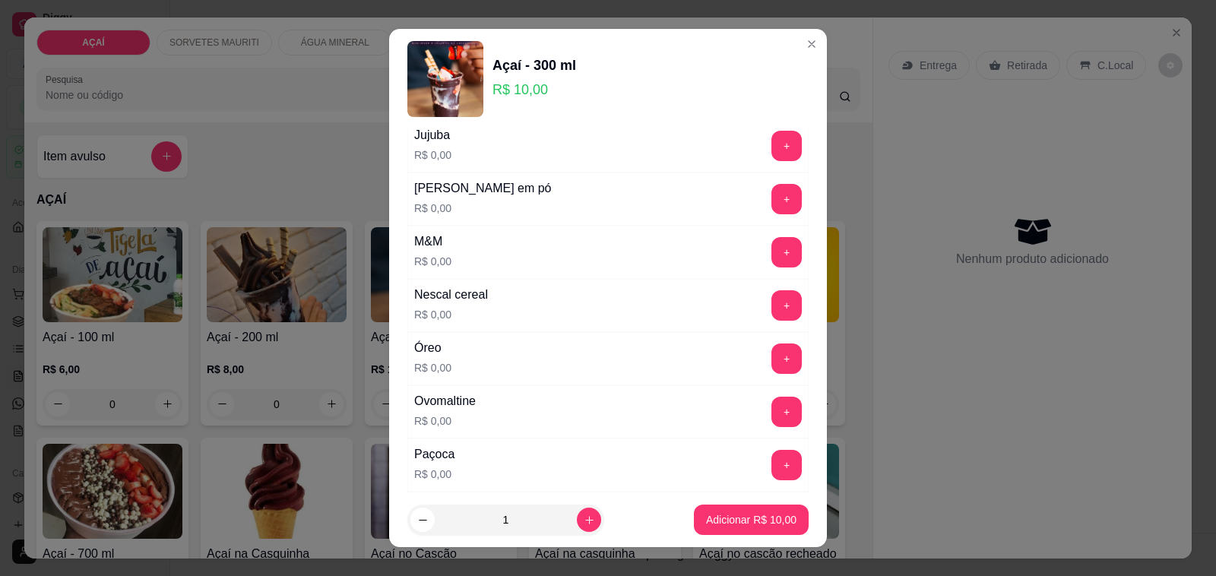
scroll to position [1520, 0]
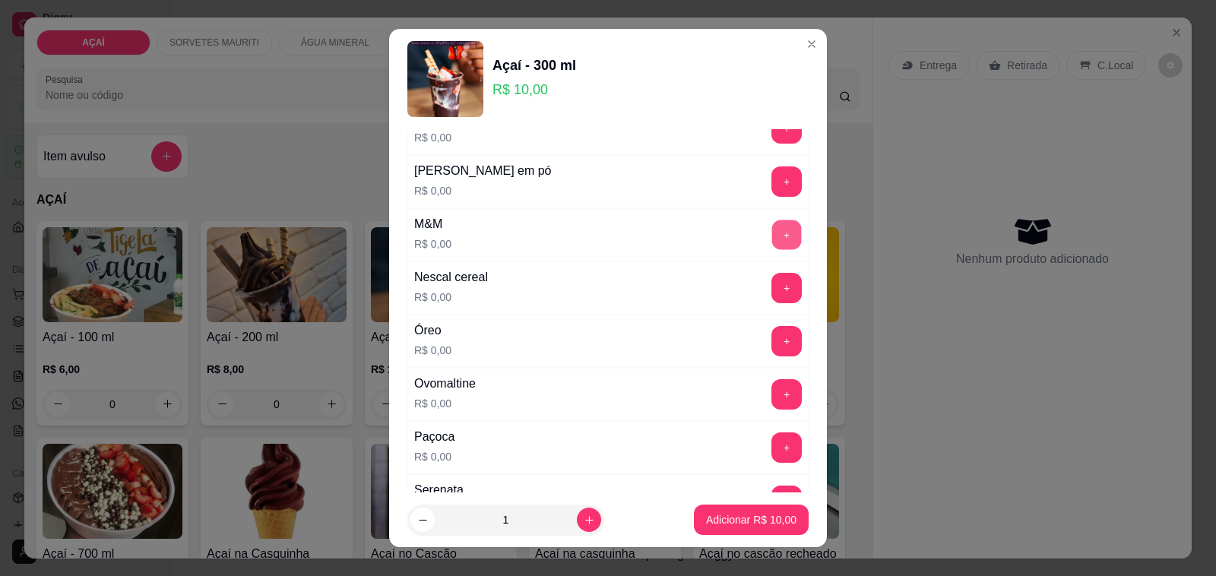
click at [772, 250] on button "+" at bounding box center [787, 235] width 30 height 30
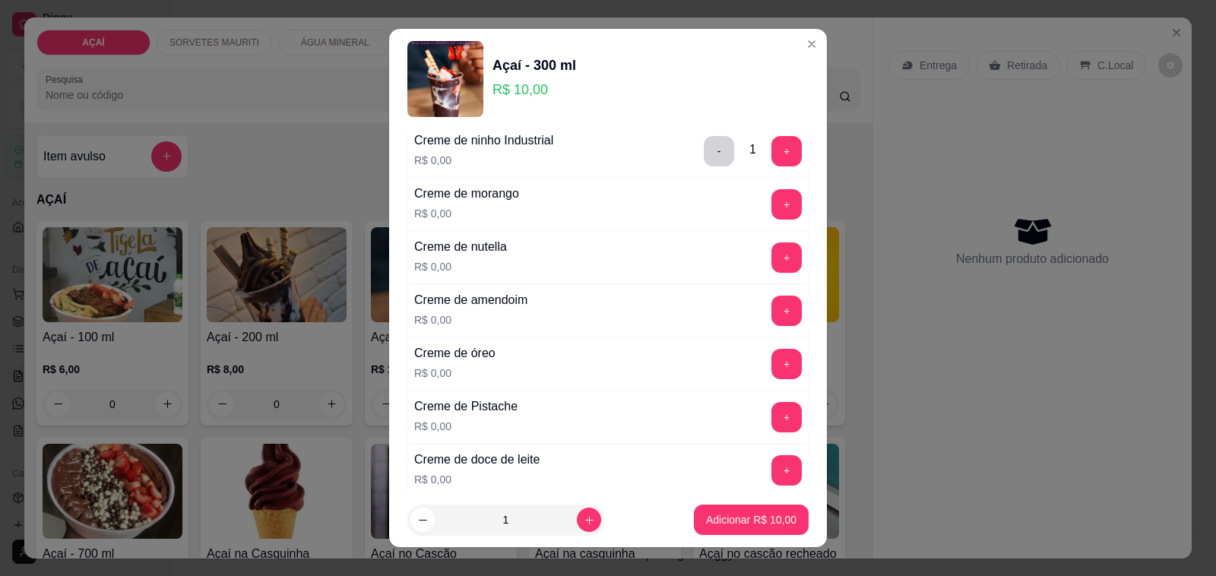
scroll to position [285, 0]
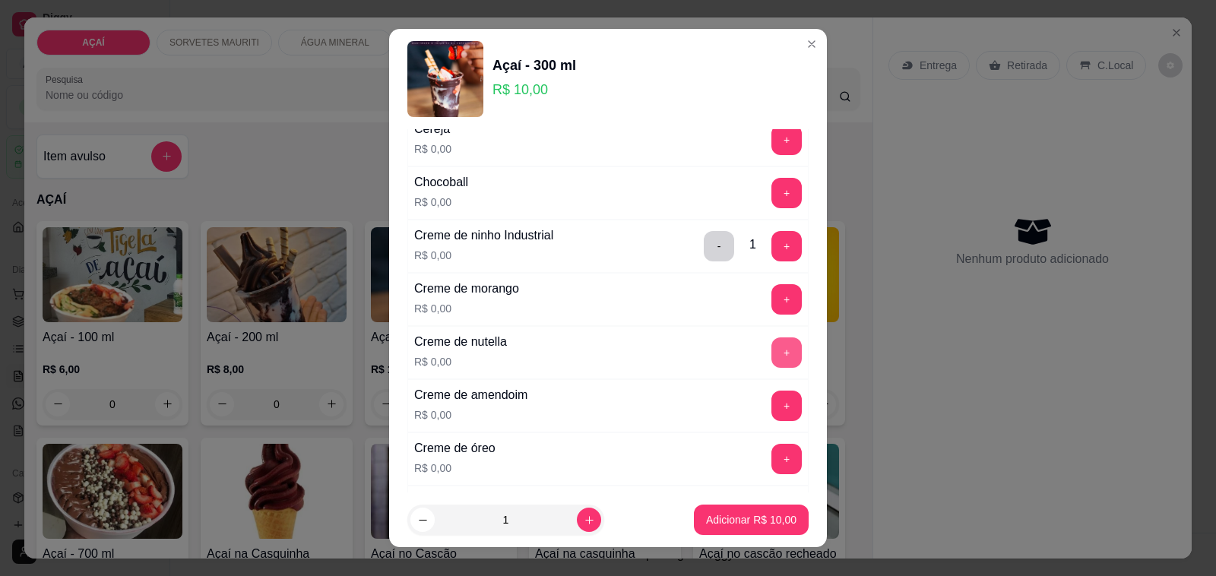
click at [771, 365] on button "+" at bounding box center [786, 352] width 30 height 30
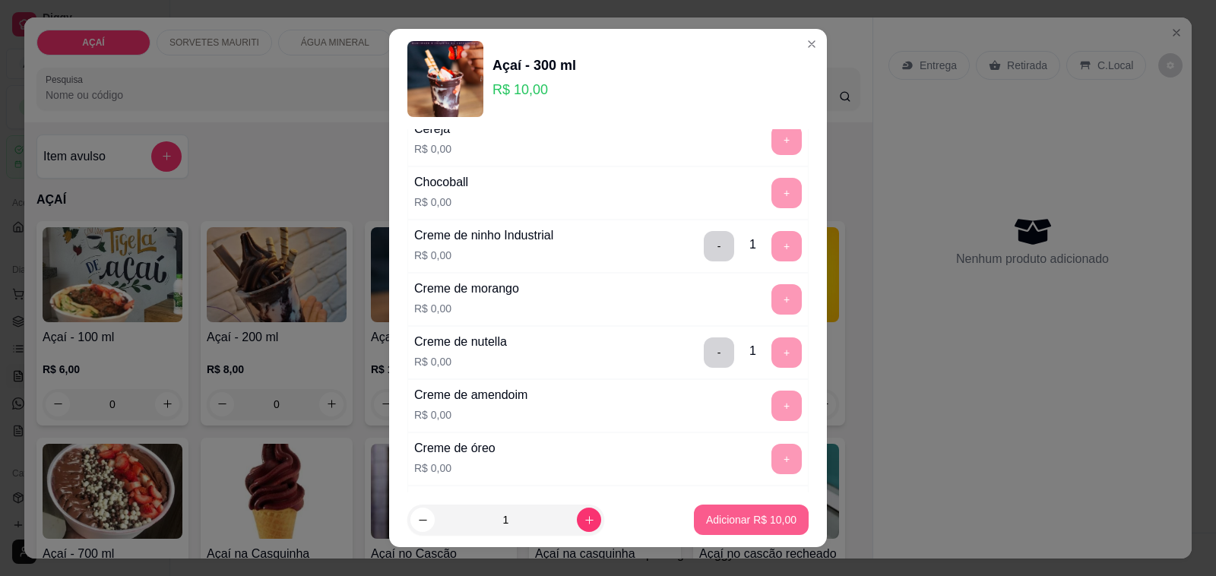
click at [746, 521] on p "Adicionar R$ 10,00" at bounding box center [751, 519] width 90 height 15
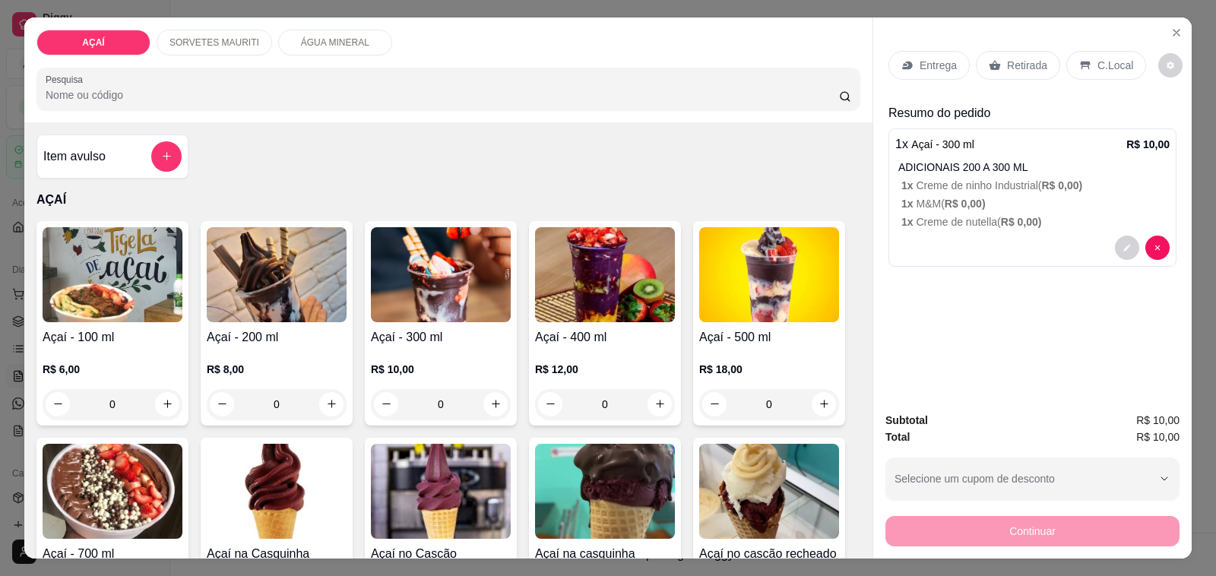
click at [964, 540] on div "Subtotal R$ 10,00 Total R$ 10,00 Selecione um cupom de desconto Selecione um cu…" at bounding box center [1032, 479] width 318 height 159
click at [1079, 65] on div "C.Local" at bounding box center [1106, 65] width 80 height 29
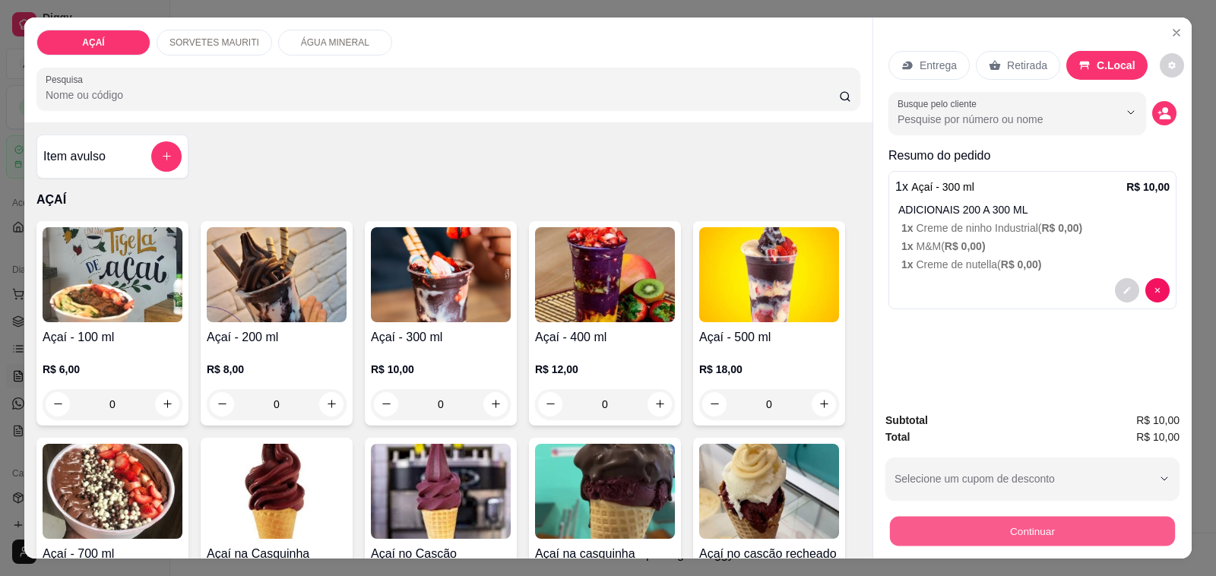
click at [1135, 530] on button "Continuar" at bounding box center [1032, 532] width 285 height 30
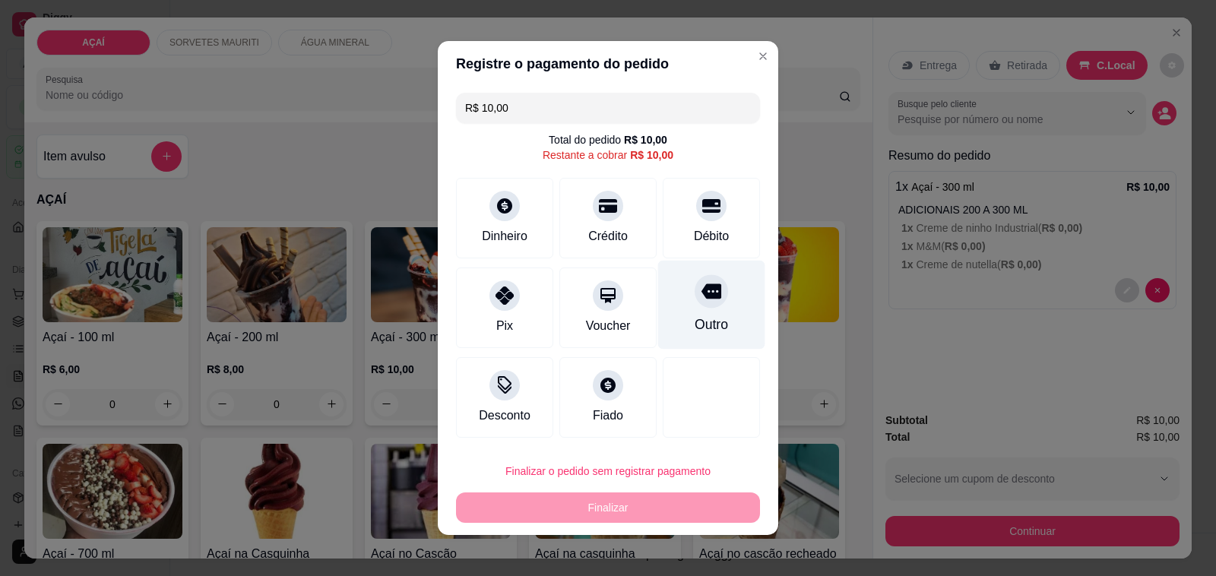
click at [666, 316] on div "Outro" at bounding box center [711, 305] width 107 height 89
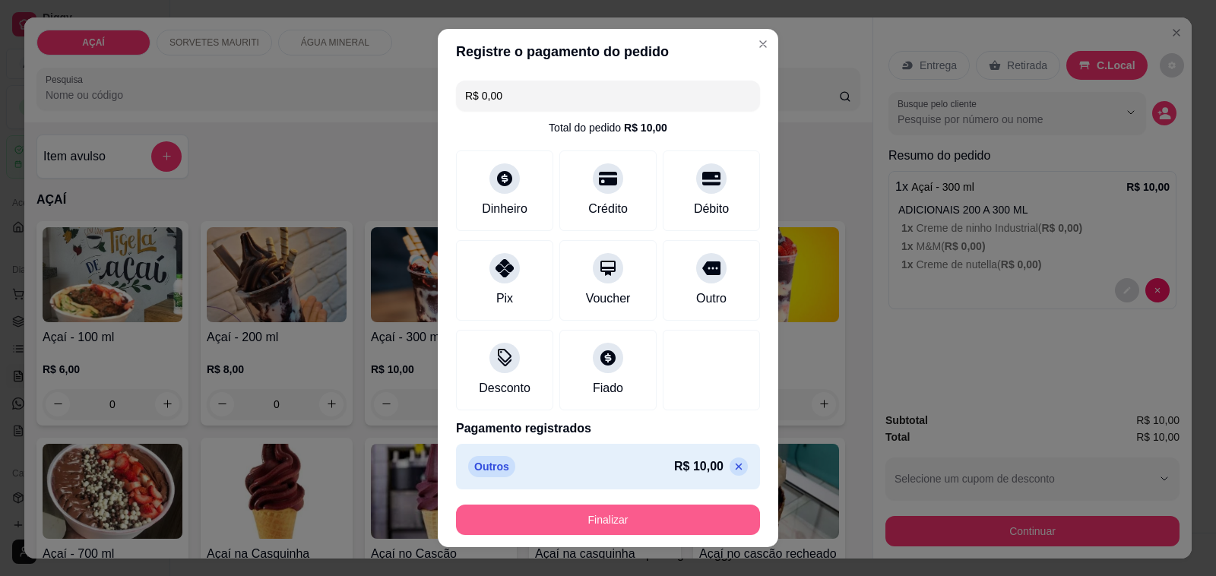
click at [632, 517] on button "Finalizar" at bounding box center [608, 520] width 304 height 30
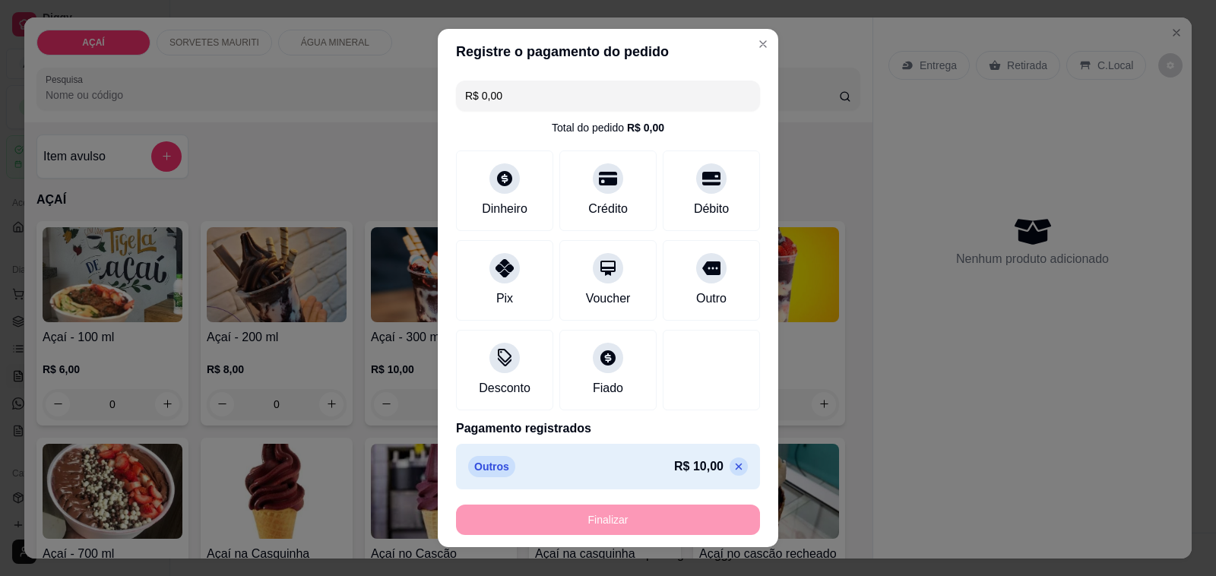
type input "-R$ 10,00"
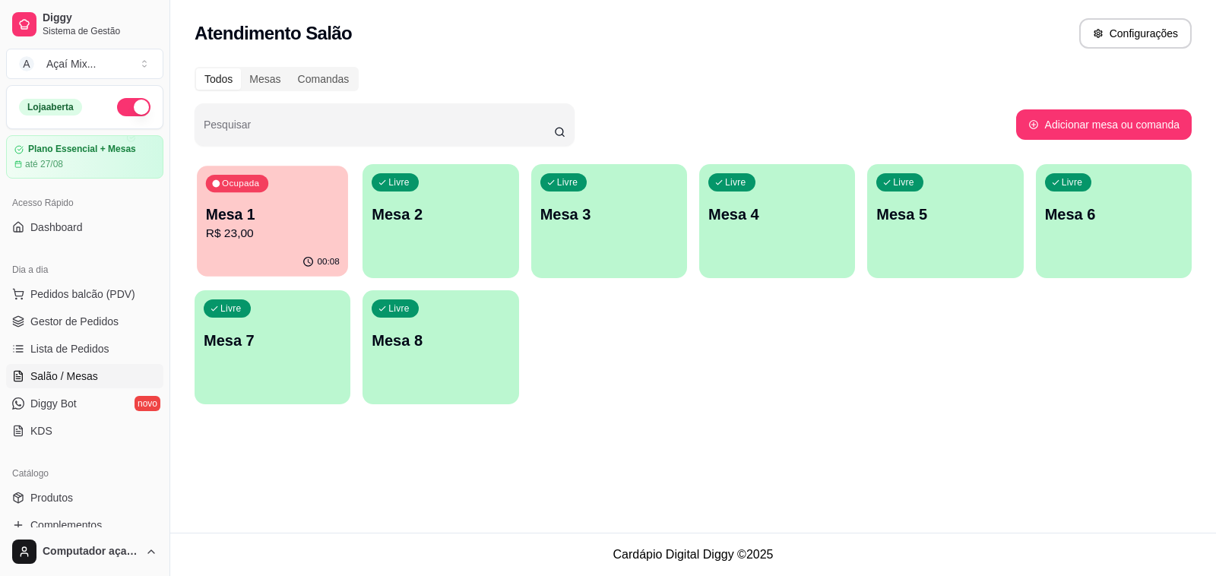
click at [225, 253] on div "00:08" at bounding box center [272, 262] width 151 height 29
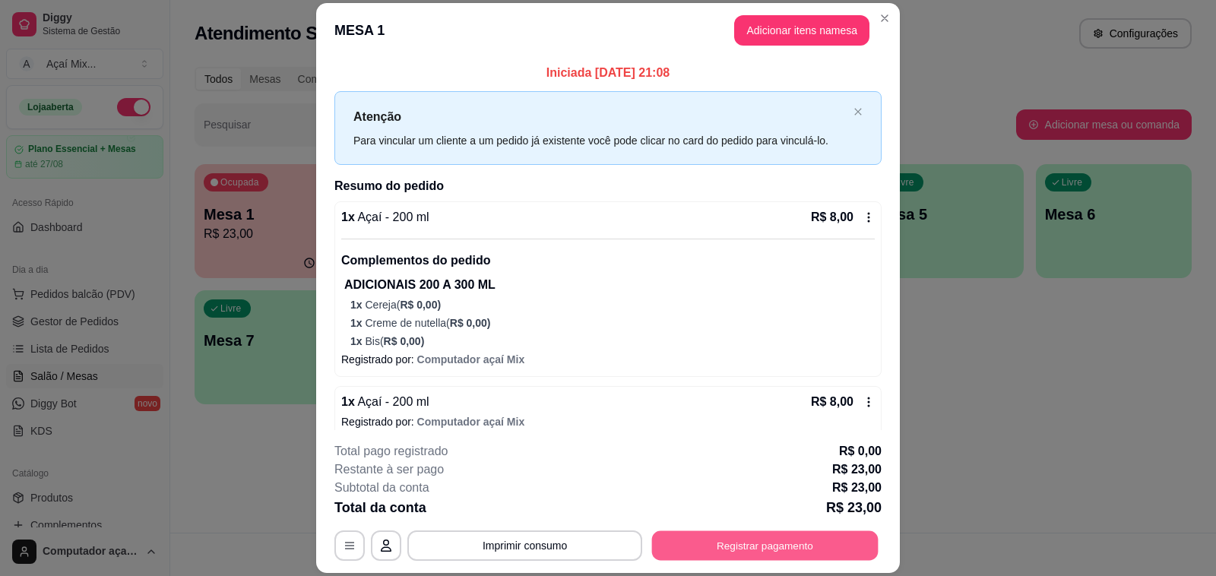
click at [736, 533] on button "Registrar pagamento" at bounding box center [765, 546] width 226 height 30
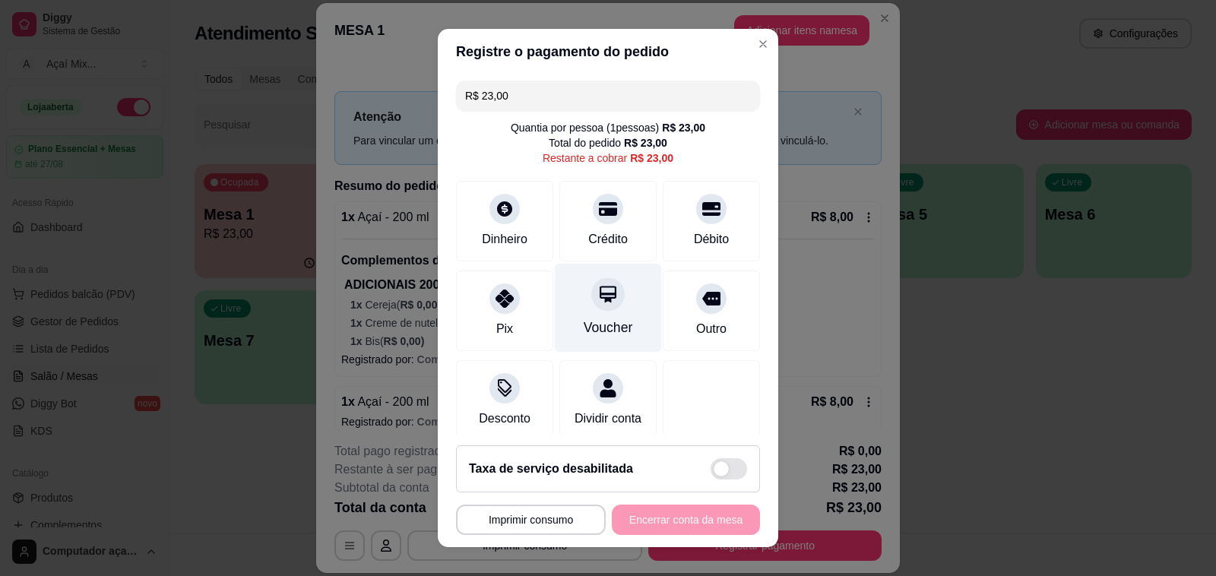
drag, startPoint x: 502, startPoint y: 274, endPoint x: 549, endPoint y: 338, distance: 80.0
click at [502, 275] on div "Pix" at bounding box center [504, 311] width 97 height 81
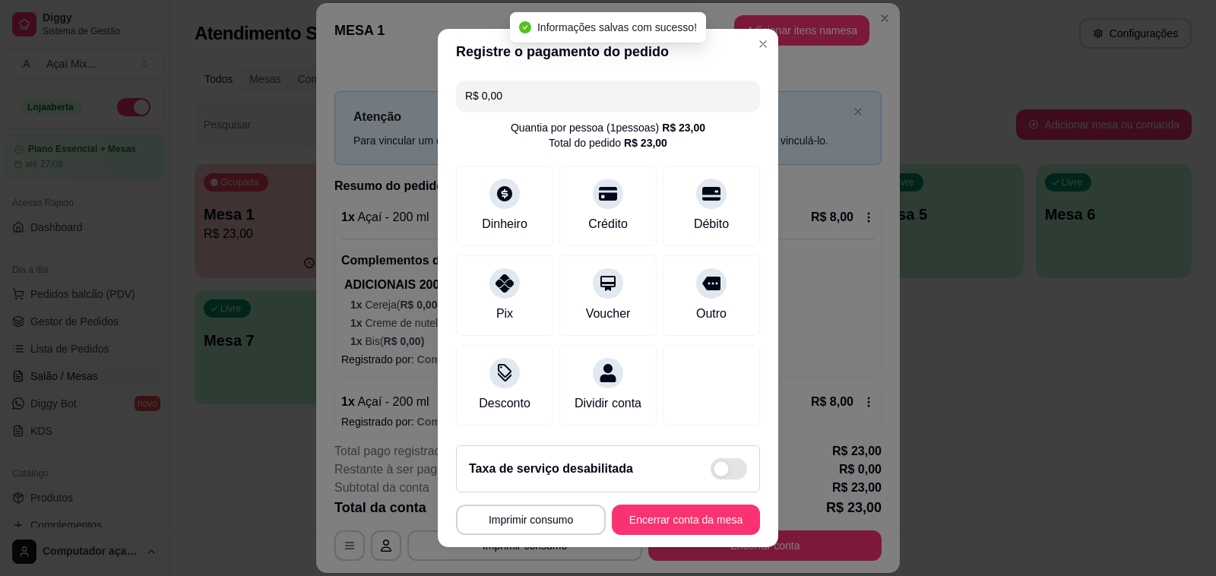
type input "R$ 0,00"
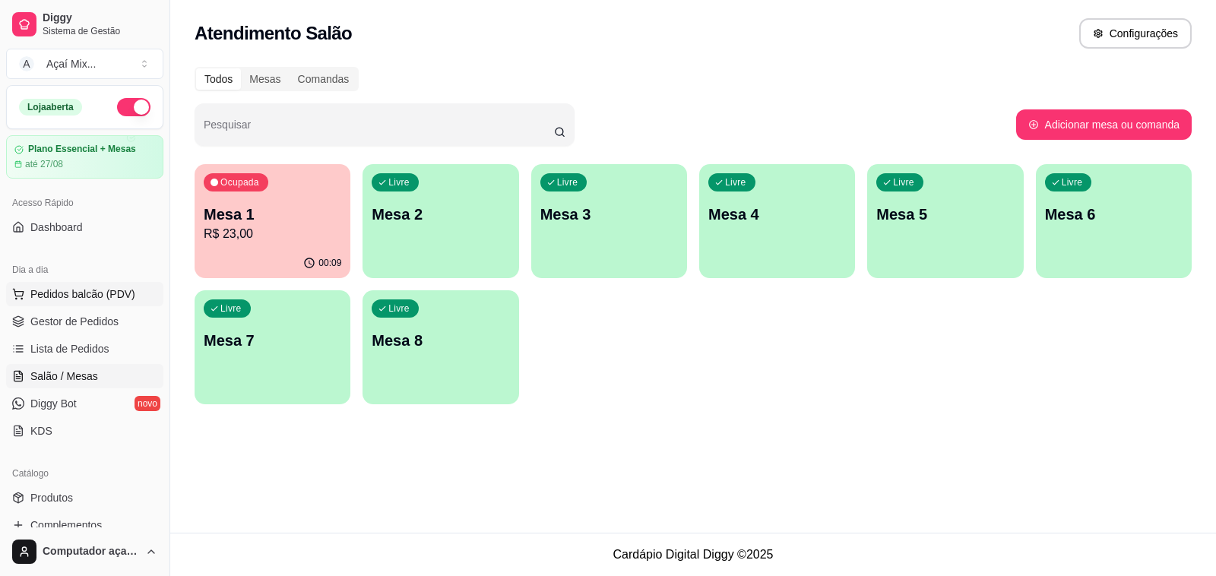
click at [59, 300] on span "Pedidos balcão (PDV)" at bounding box center [82, 294] width 105 height 15
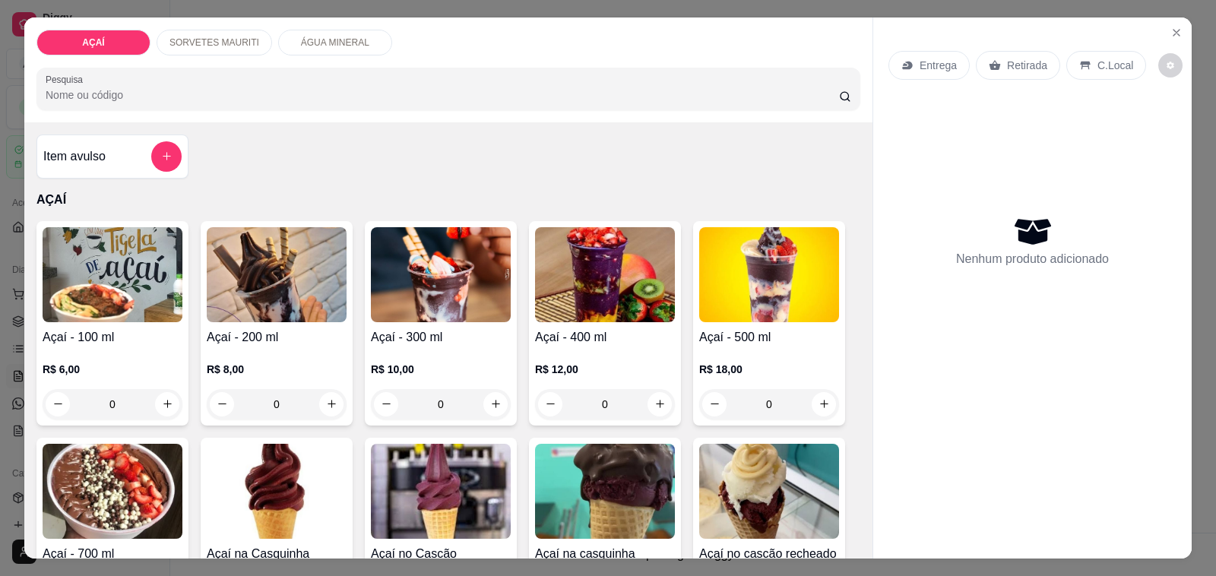
click at [427, 328] on h4 "Açaí - 300 ml" at bounding box center [441, 337] width 140 height 18
click at [575, 331] on h4 "Açaí - 400 ml" at bounding box center [605, 337] width 140 height 18
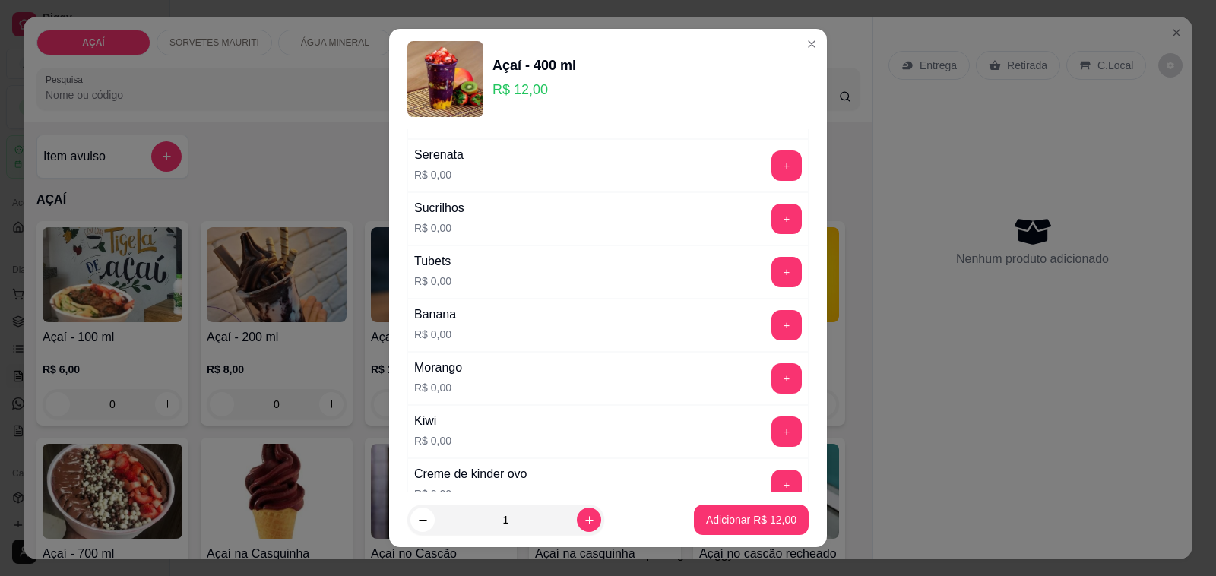
scroll to position [2001, 0]
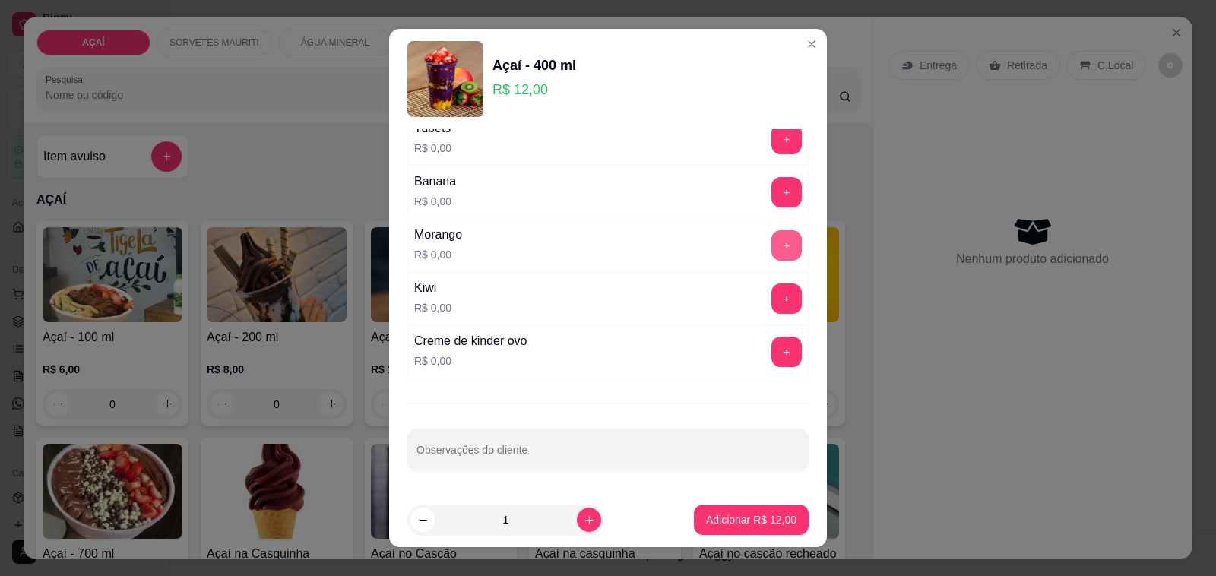
click at [771, 249] on button "+" at bounding box center [786, 245] width 30 height 30
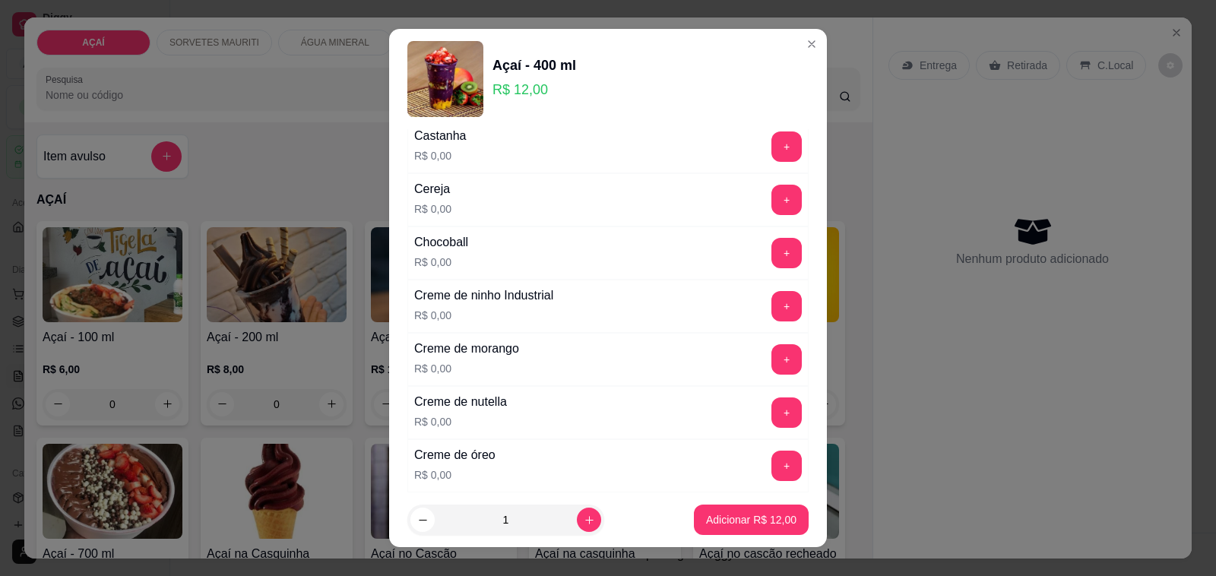
scroll to position [196, 0]
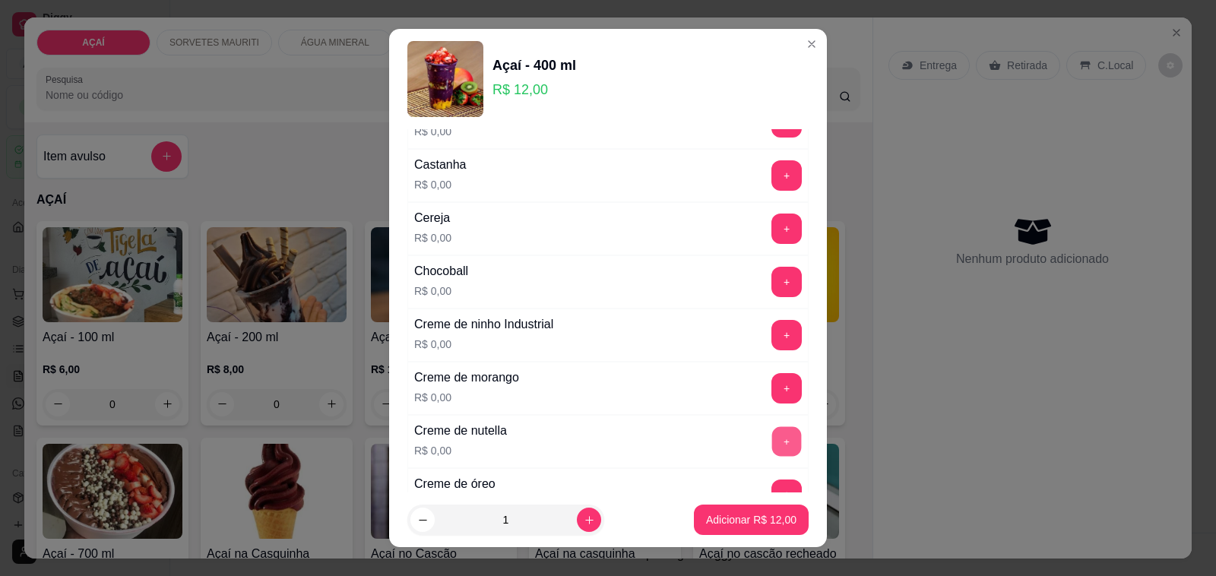
click at [772, 447] on button "+" at bounding box center [787, 442] width 30 height 30
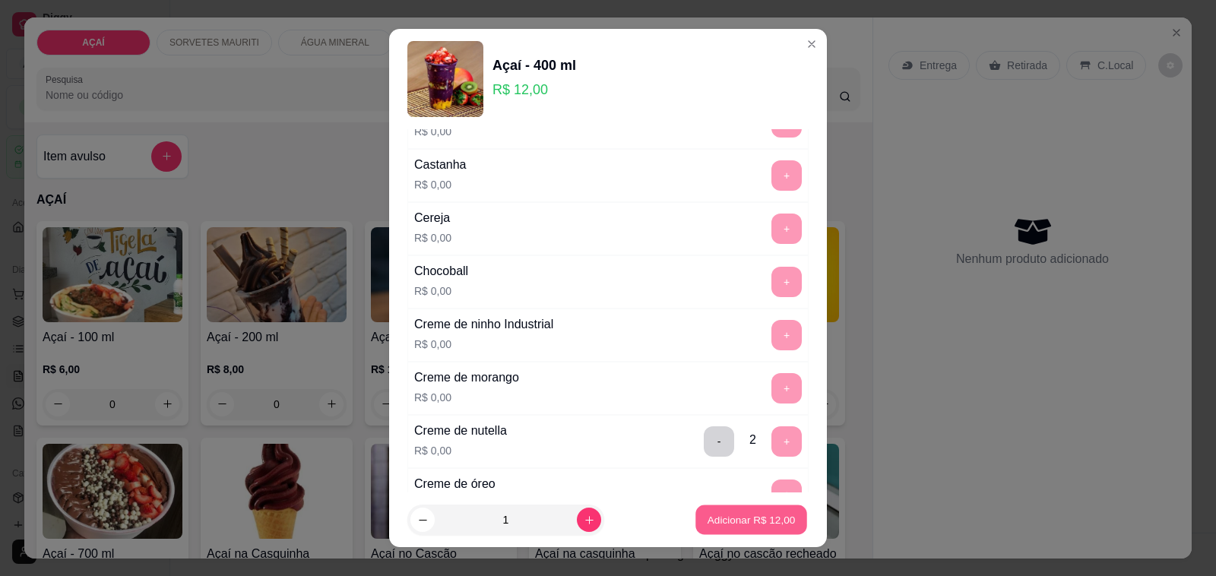
click at [741, 521] on p "Adicionar R$ 12,00" at bounding box center [752, 519] width 88 height 14
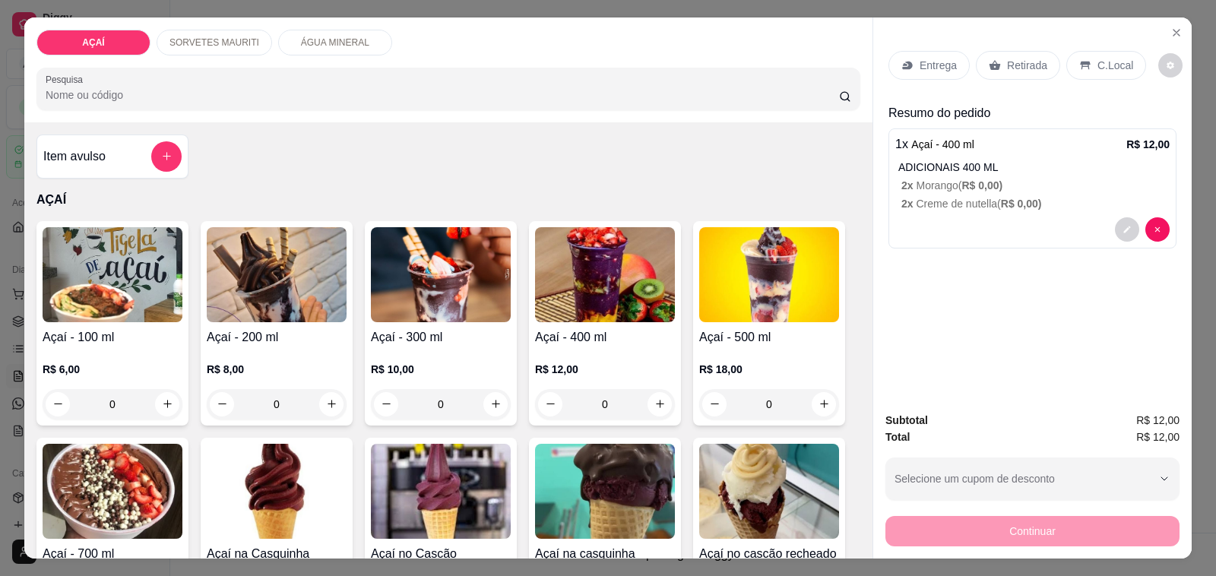
click at [625, 298] on img at bounding box center [605, 274] width 140 height 95
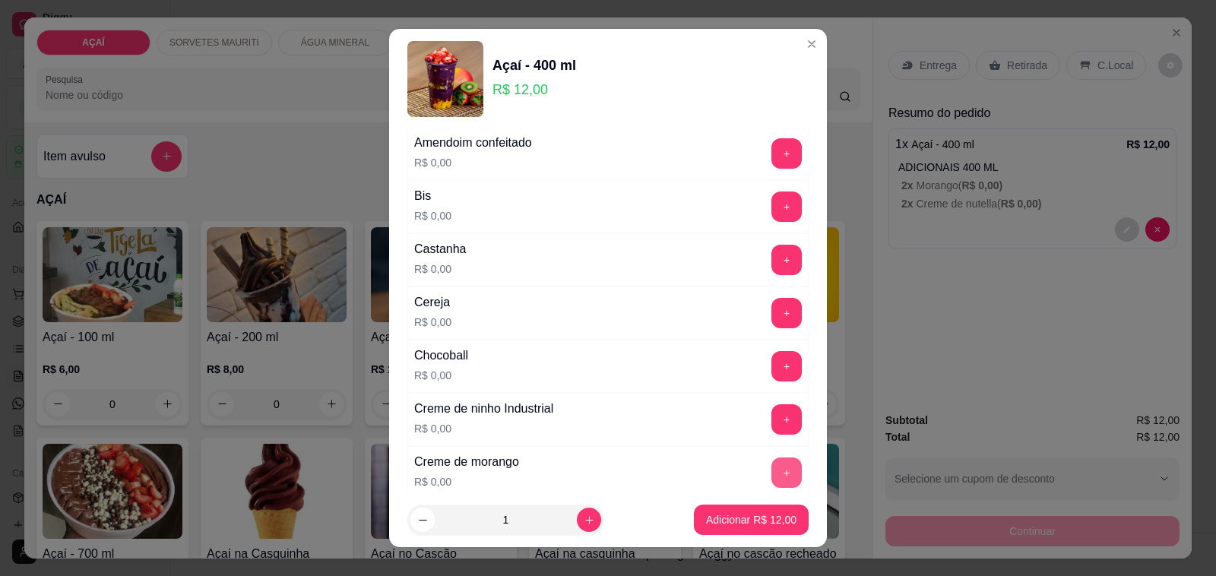
scroll to position [0, 0]
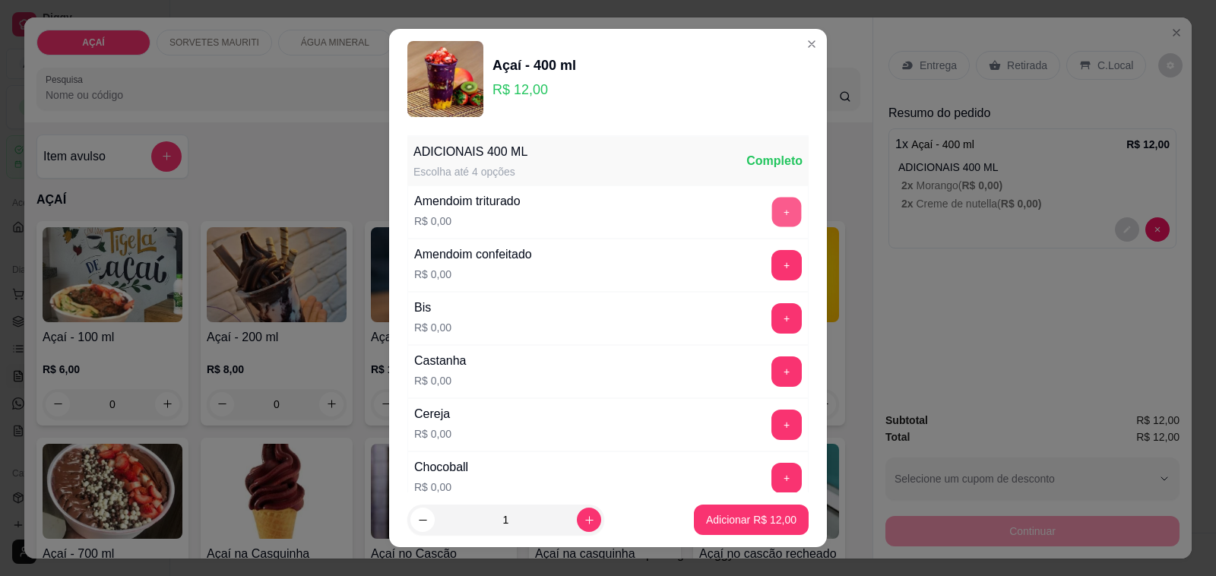
click at [772, 214] on button "+" at bounding box center [787, 213] width 30 height 30
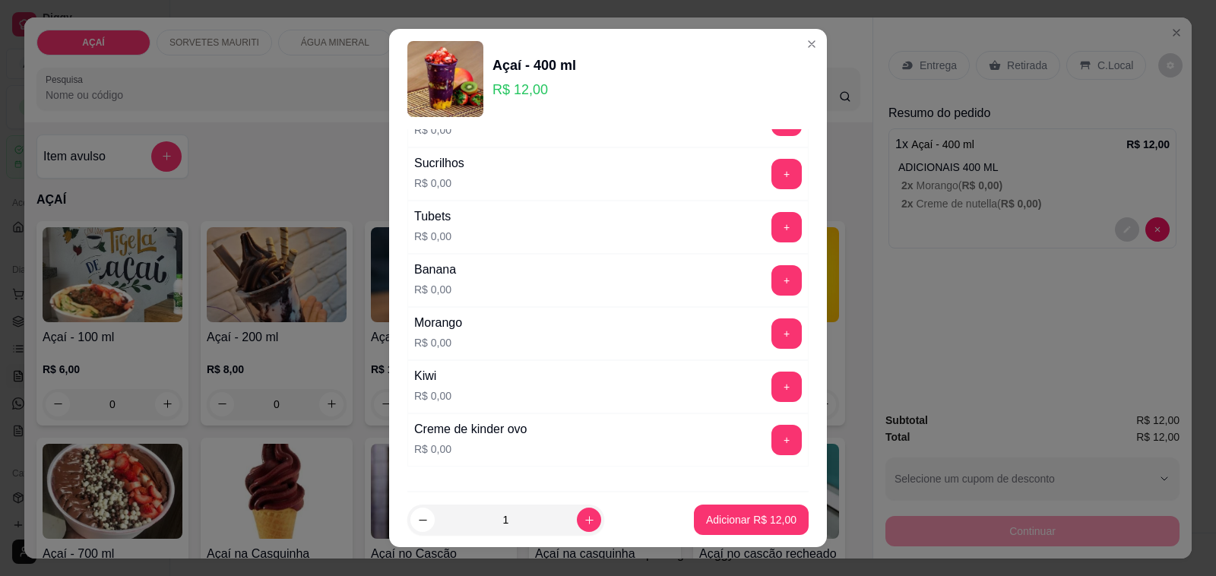
scroll to position [1995, 0]
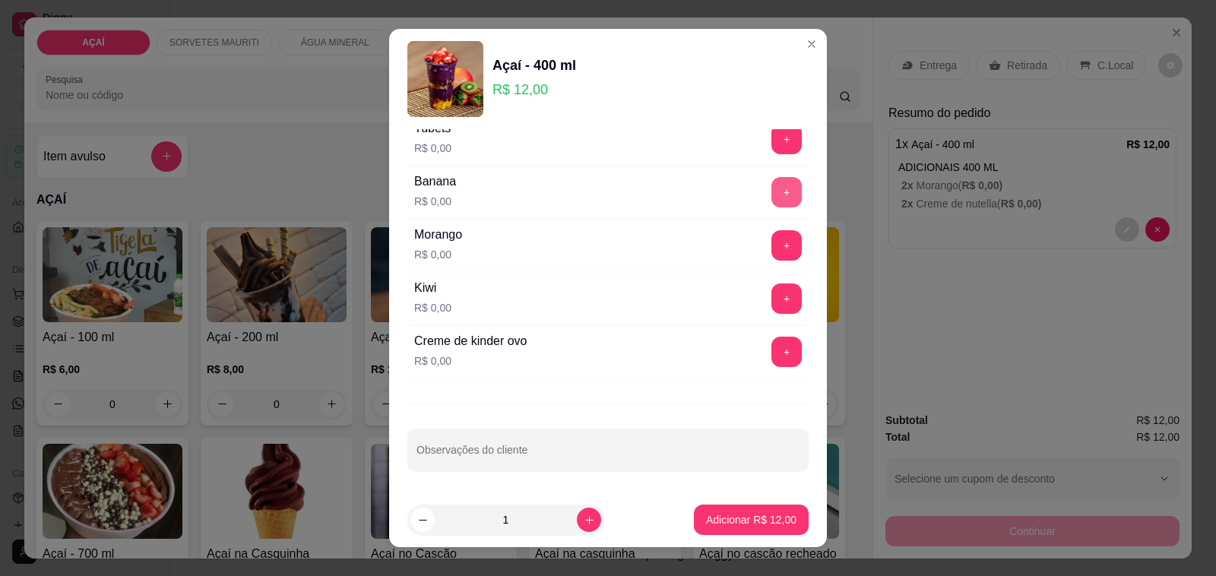
click at [771, 194] on button "+" at bounding box center [786, 192] width 30 height 30
click at [771, 253] on button "+" at bounding box center [786, 245] width 30 height 30
drag, startPoint x: 722, startPoint y: 540, endPoint x: 724, endPoint y: 527, distance: 13.9
click at [723, 536] on footer "1 Adicionar R$ 12,00" at bounding box center [608, 520] width 438 height 55
click at [730, 513] on p "Adicionar R$ 12,00" at bounding box center [752, 519] width 88 height 14
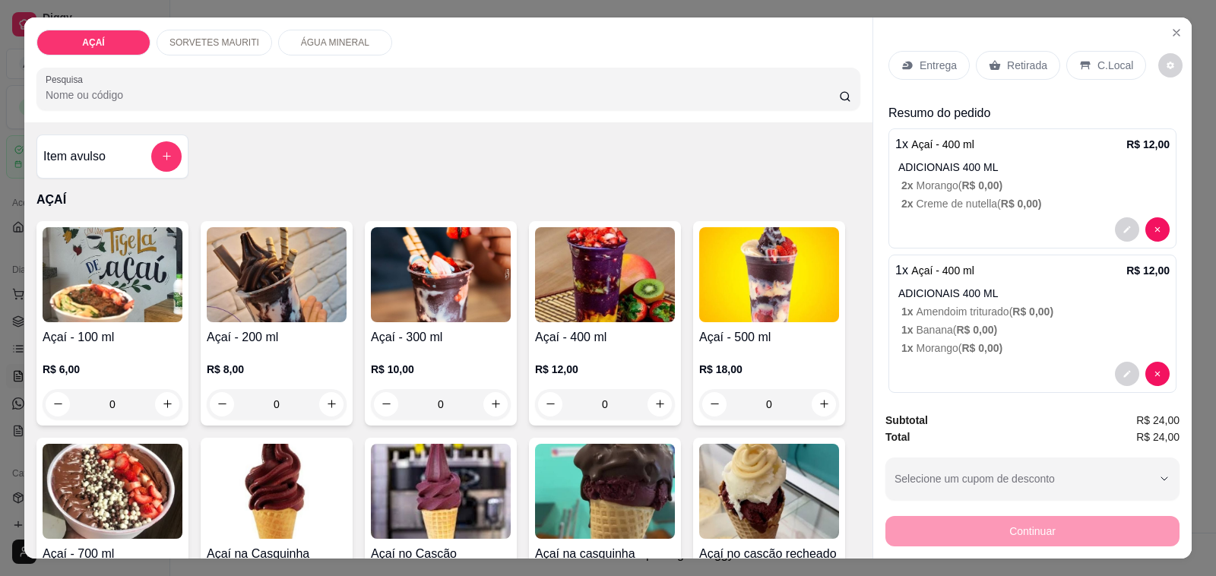
click at [889, 59] on div "Entrega" at bounding box center [929, 65] width 81 height 29
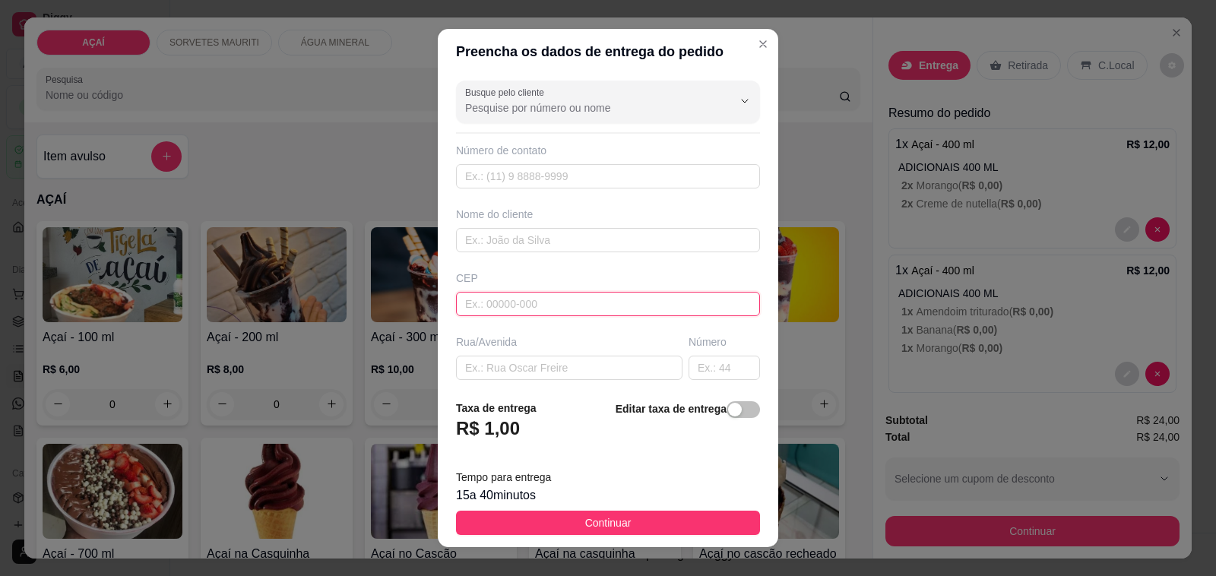
click at [583, 299] on input "text" at bounding box center [608, 304] width 304 height 24
type input "57520000000"
type input "Big John"
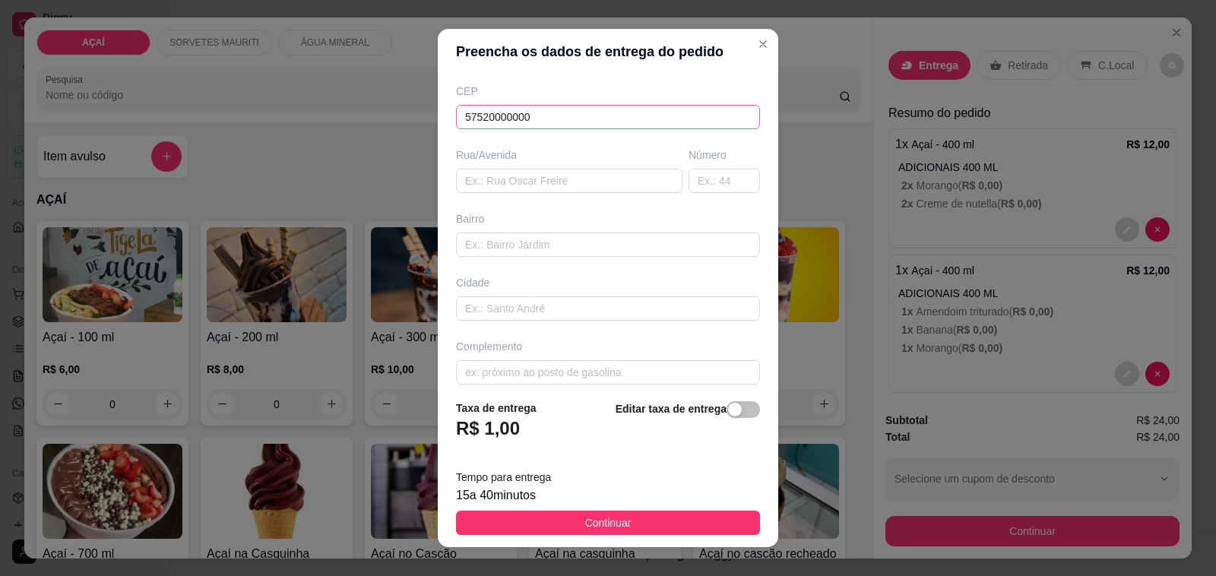
scroll to position [201, 0]
type input "8180-4203"
click at [570, 357] on input "text" at bounding box center [608, 360] width 304 height 24
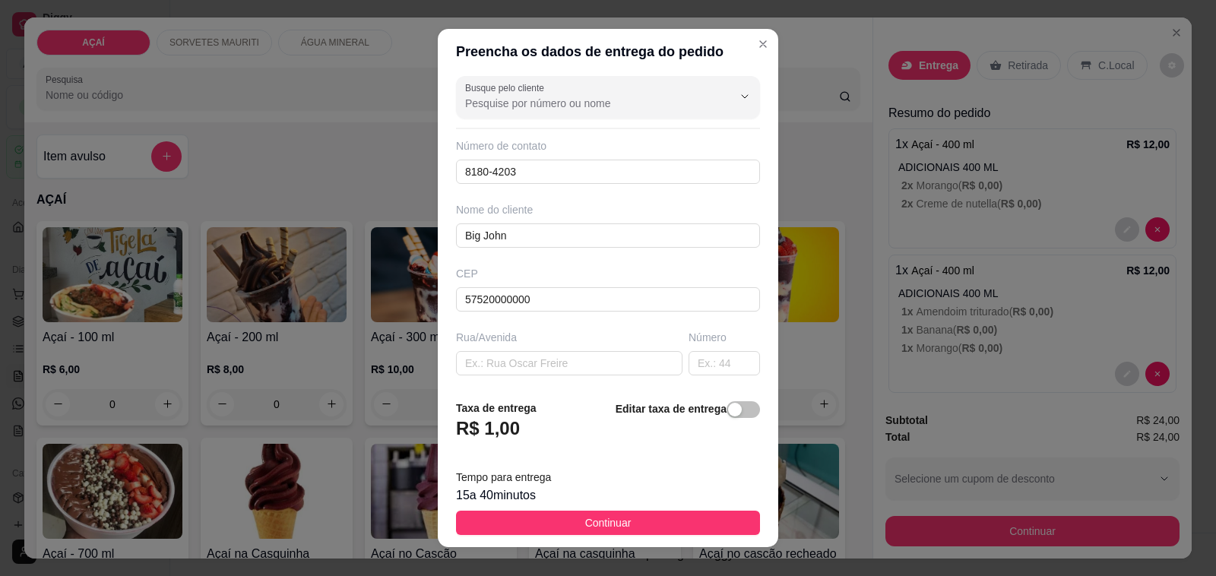
scroll to position [0, 0]
type input "Entregar aqui na [GEOGRAPHIC_DATA] vizinho a bega do lava jato"
click at [581, 508] on footer "Taxa de entrega R$ 1,00 Editar taxa de entrega Tempo para entrega 15 a 40 minut…" at bounding box center [608, 468] width 341 height 160
click at [586, 514] on button "Continuar" at bounding box center [608, 523] width 304 height 24
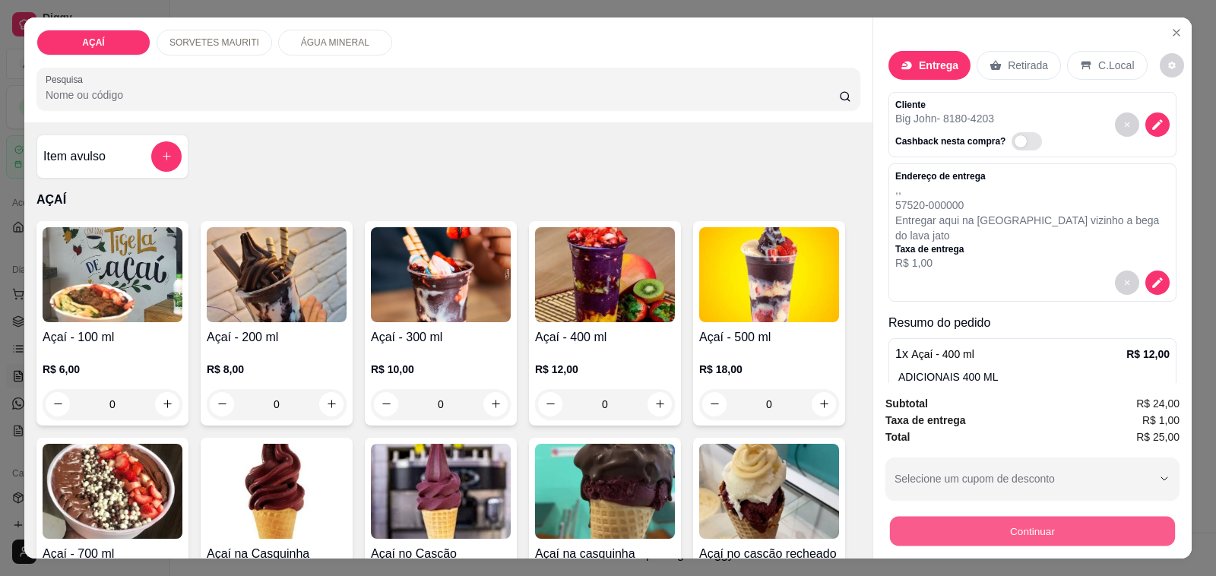
click at [961, 538] on button "Continuar" at bounding box center [1032, 532] width 285 height 30
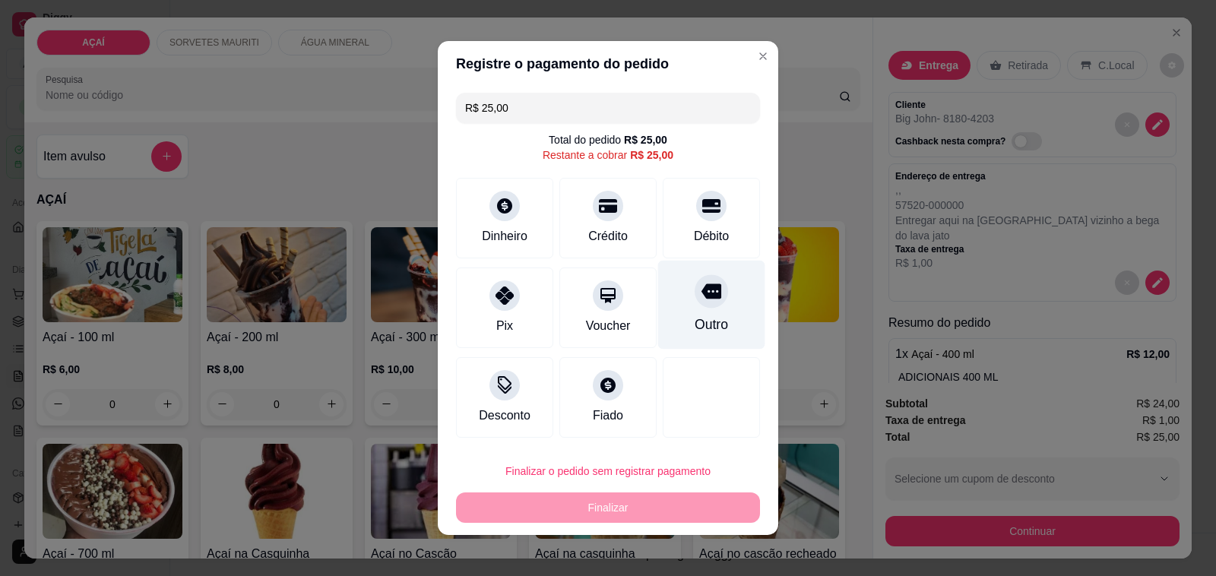
click at [699, 303] on div "Outro" at bounding box center [711, 305] width 107 height 89
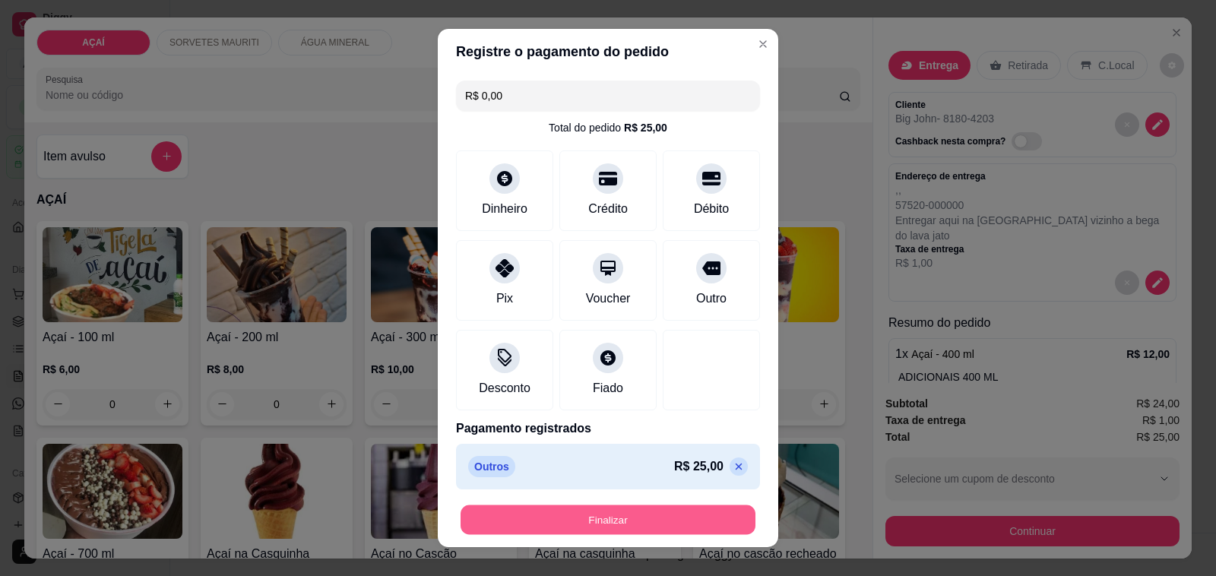
click at [629, 514] on button "Finalizar" at bounding box center [608, 520] width 295 height 30
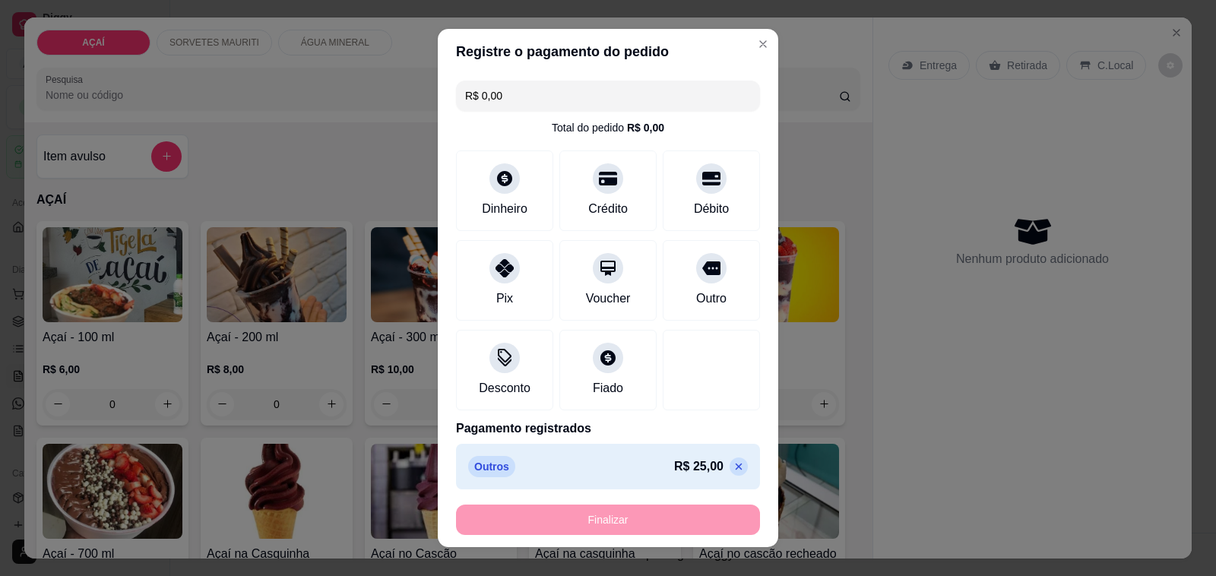
type input "-R$ 25,00"
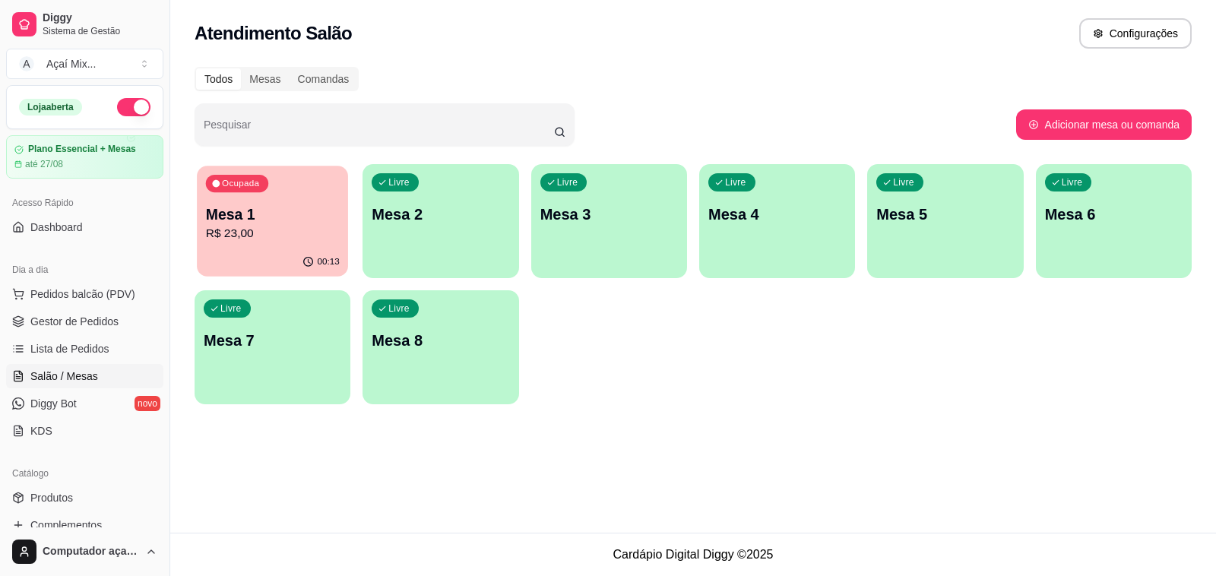
click at [263, 215] on p "Mesa 1" at bounding box center [273, 214] width 134 height 21
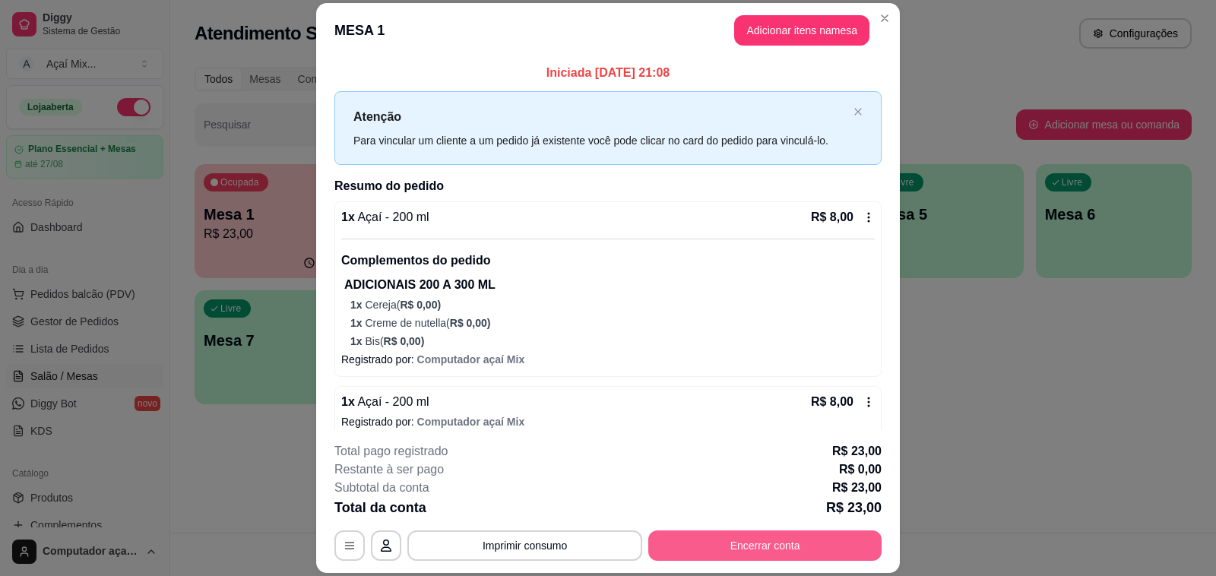
click at [726, 538] on button "Encerrar conta" at bounding box center [764, 546] width 233 height 30
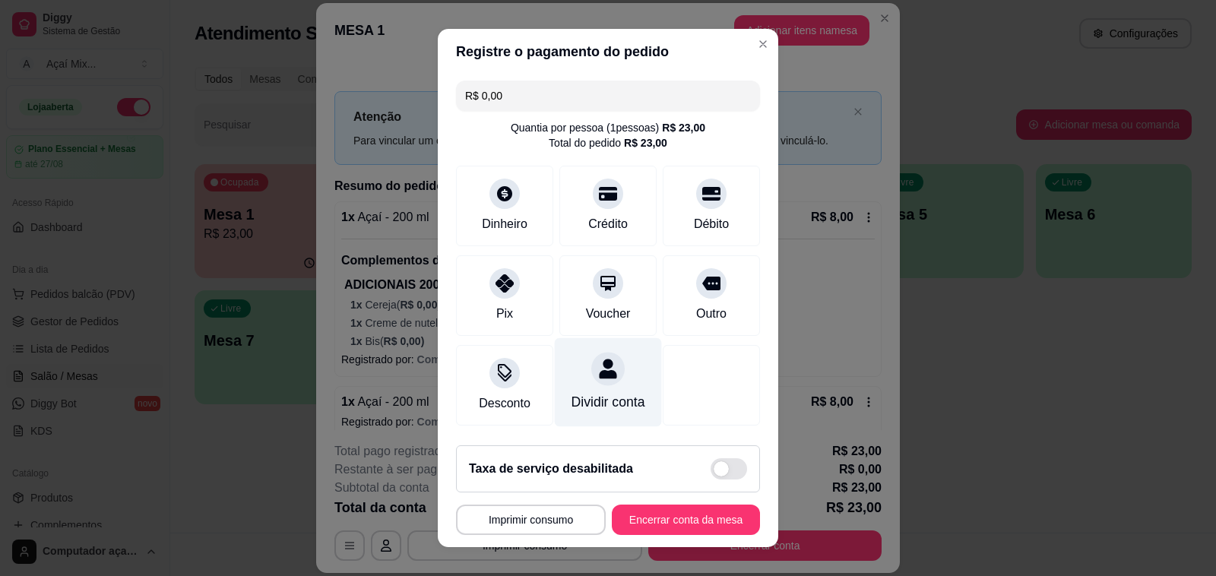
drag, startPoint x: 473, startPoint y: 302, endPoint x: 550, endPoint y: 408, distance: 131.2
click at [474, 302] on div "Pix" at bounding box center [504, 295] width 97 height 81
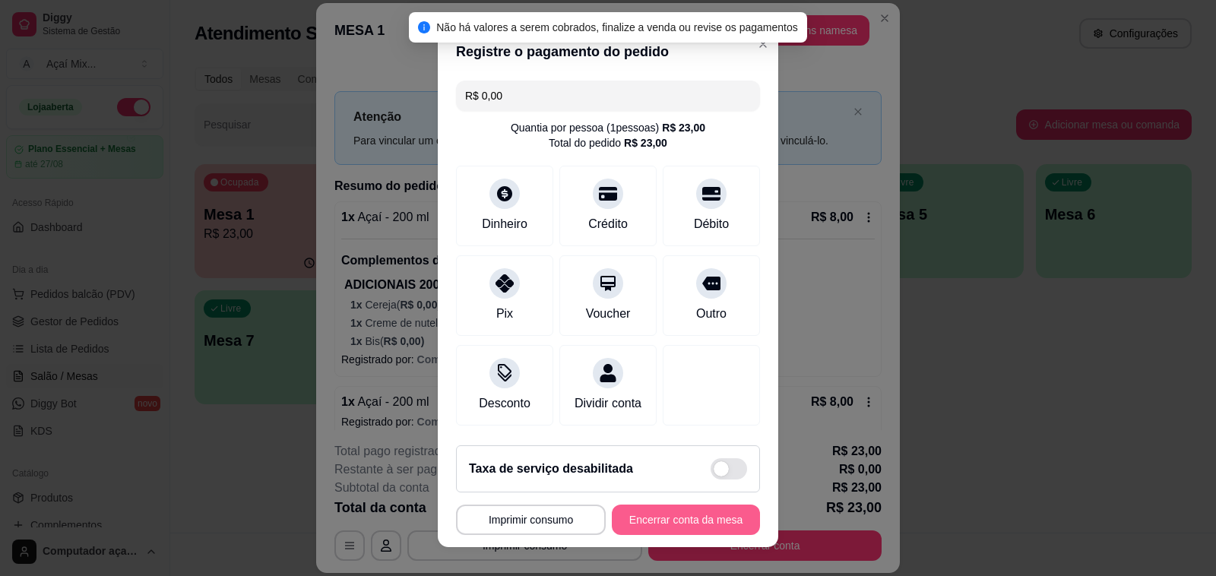
click at [673, 519] on button "Encerrar conta da mesa" at bounding box center [686, 520] width 148 height 30
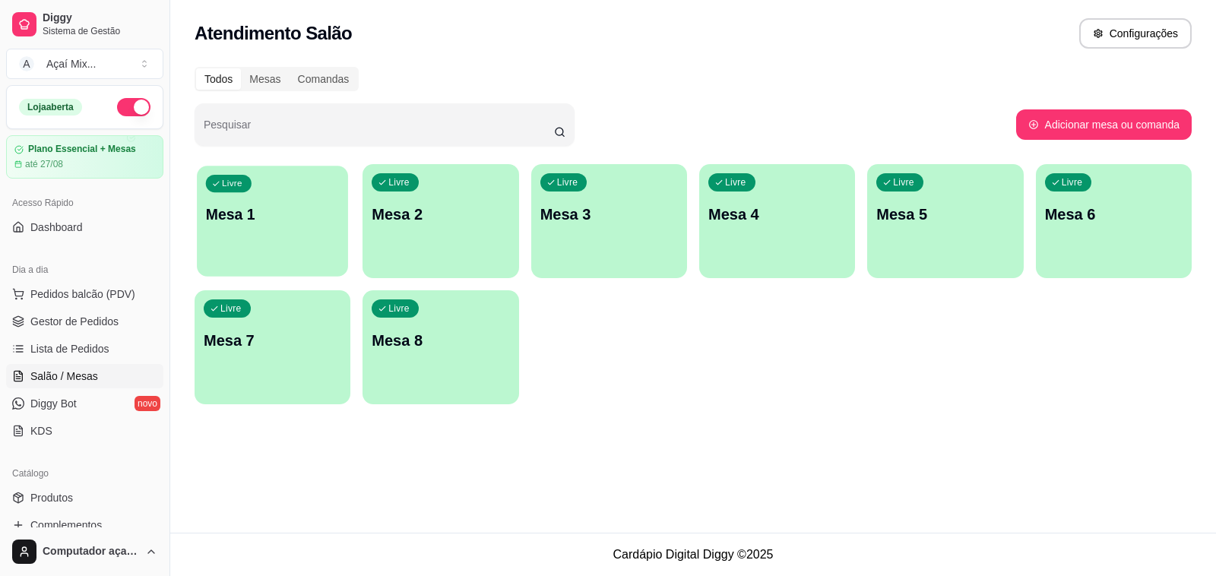
click at [229, 255] on div "Livre Mesa 1" at bounding box center [272, 212] width 151 height 93
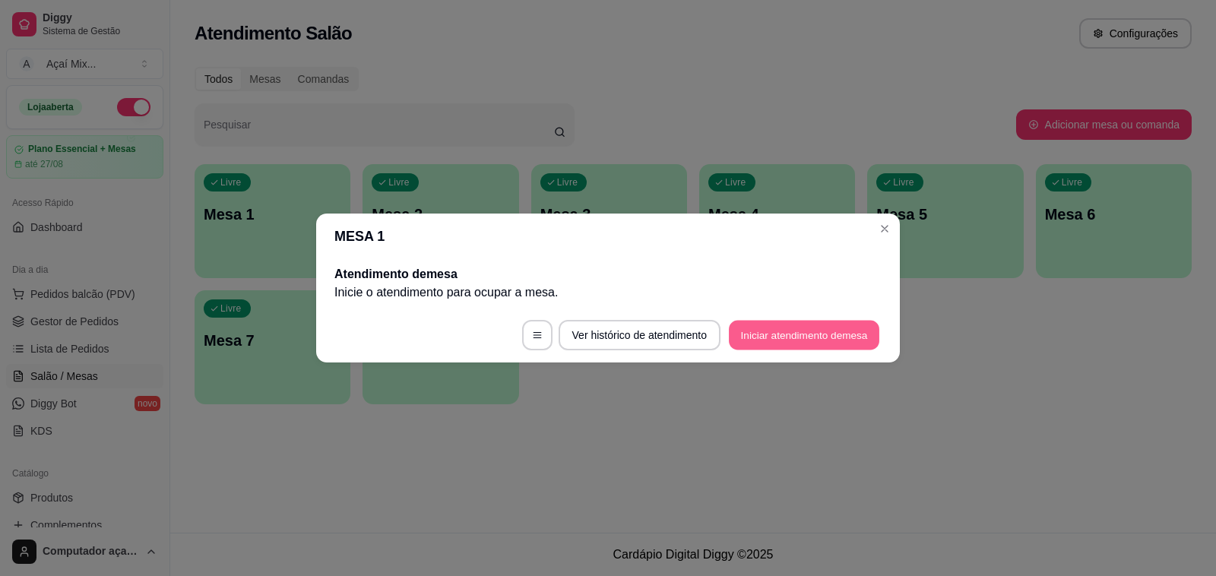
click at [849, 344] on button "Iniciar atendimento de mesa" at bounding box center [804, 336] width 150 height 30
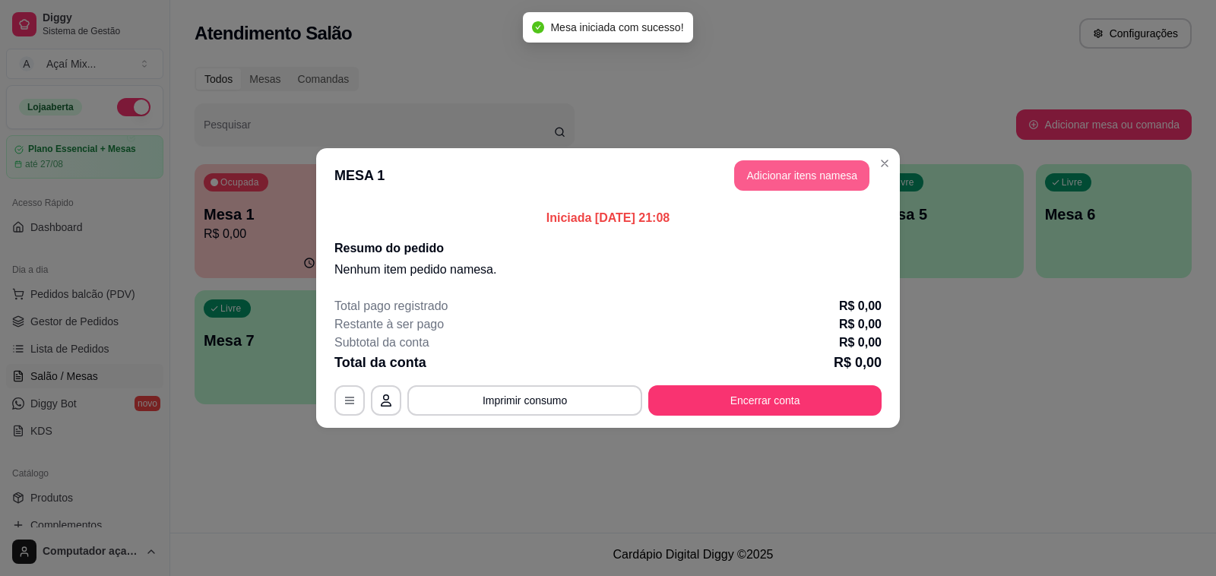
click at [795, 184] on button "Adicionar itens na mesa" at bounding box center [801, 175] width 135 height 30
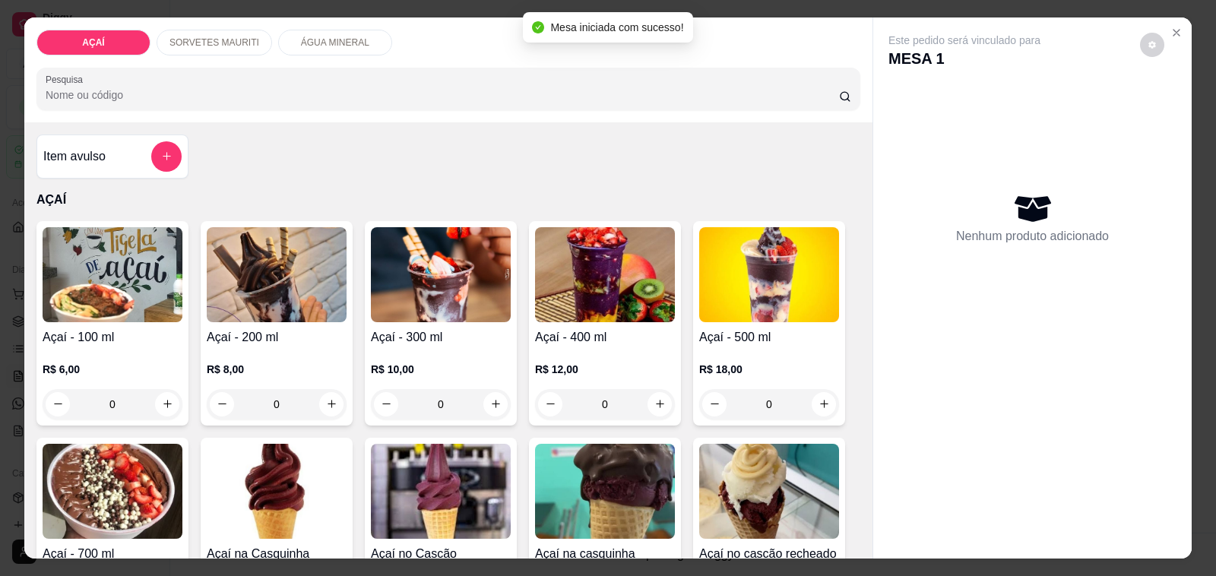
click at [427, 335] on h4 "Açaí - 300 ml" at bounding box center [441, 337] width 140 height 18
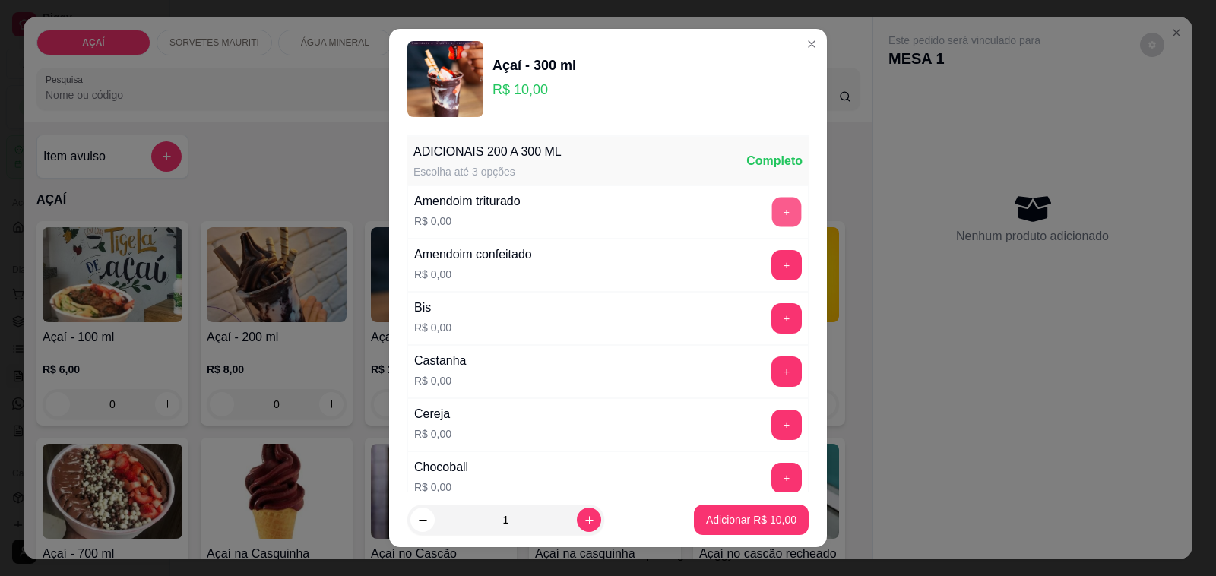
click at [772, 214] on button "+" at bounding box center [787, 213] width 30 height 30
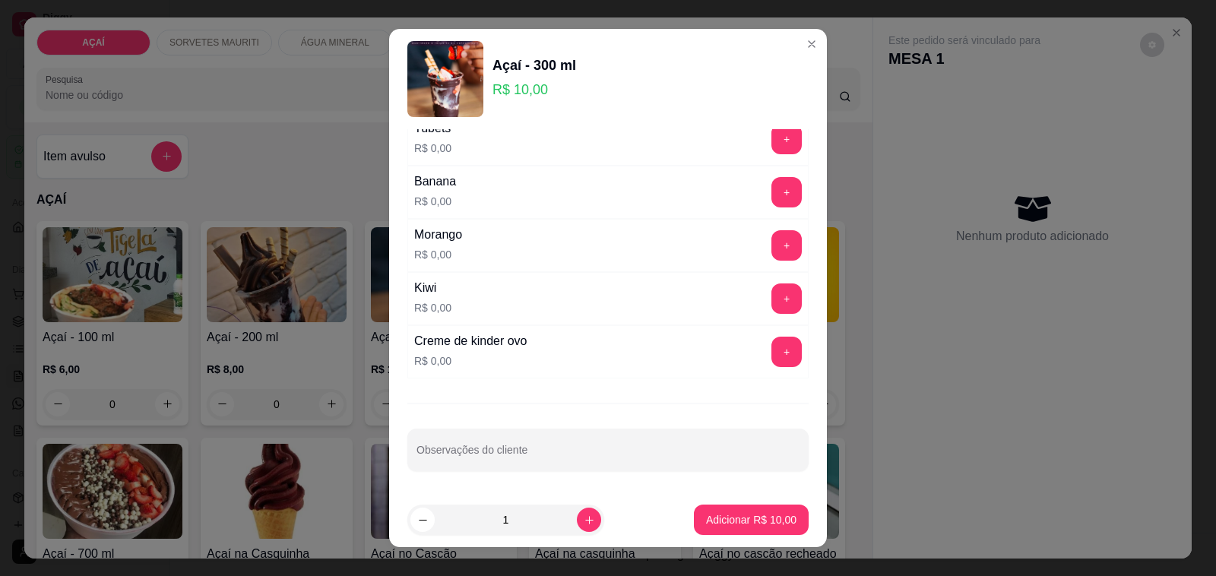
scroll to position [2001, 0]
click at [771, 192] on button "+" at bounding box center [786, 192] width 30 height 30
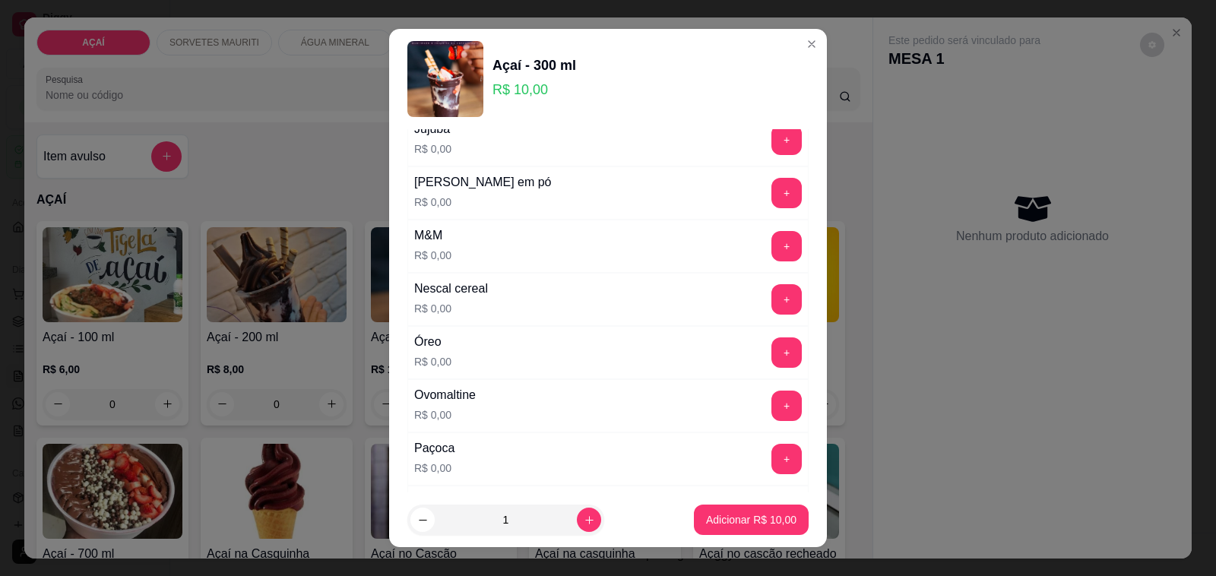
scroll to position [1431, 0]
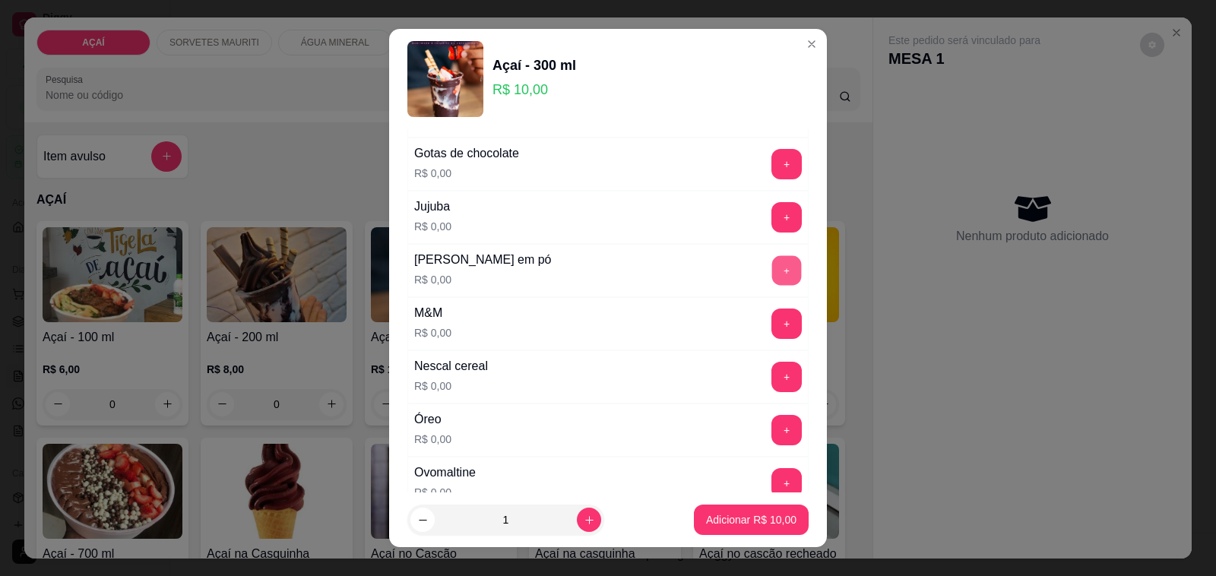
click at [772, 286] on button "+" at bounding box center [787, 271] width 30 height 30
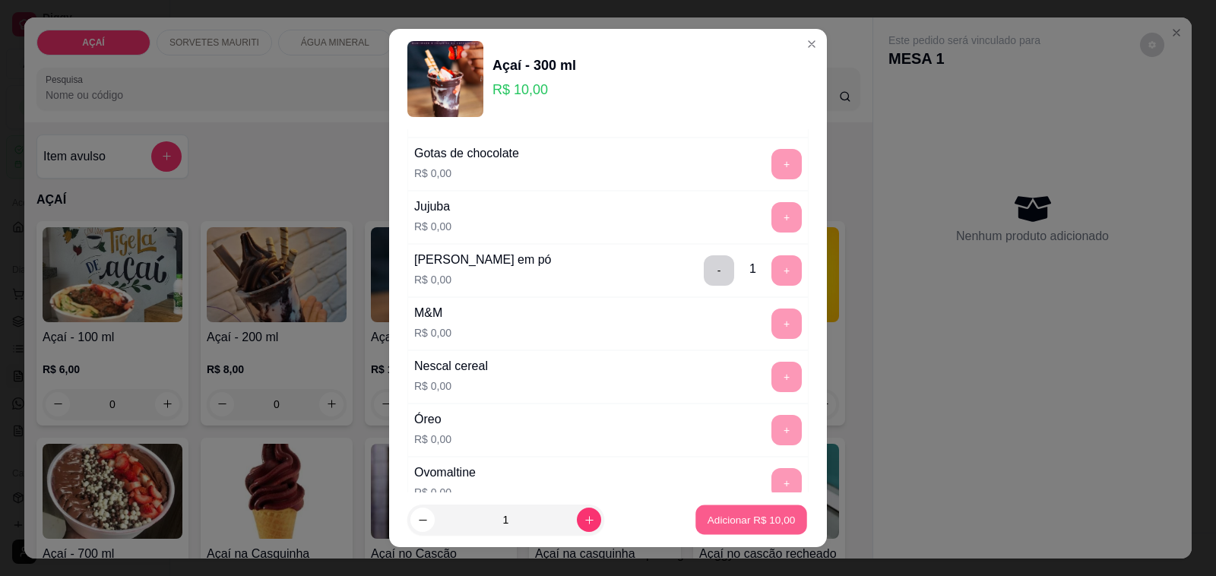
click at [736, 519] on p "Adicionar R$ 10,00" at bounding box center [752, 519] width 88 height 14
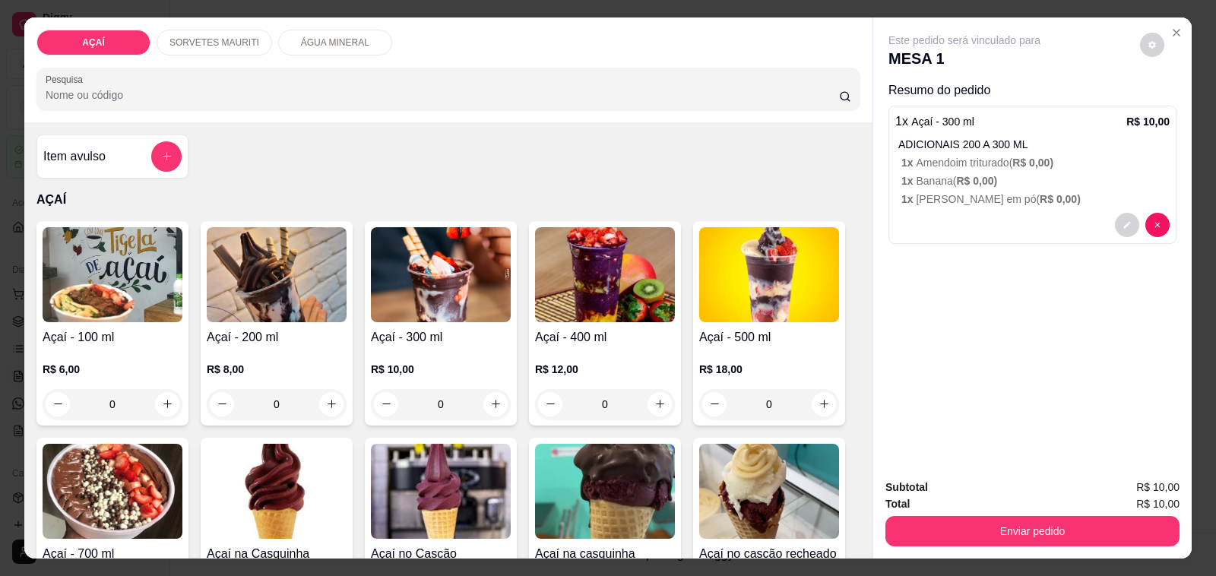
drag, startPoint x: 458, startPoint y: 337, endPoint x: 446, endPoint y: 334, distance: 11.6
click at [446, 334] on h4 "Açaí - 300 ml" at bounding box center [441, 337] width 140 height 18
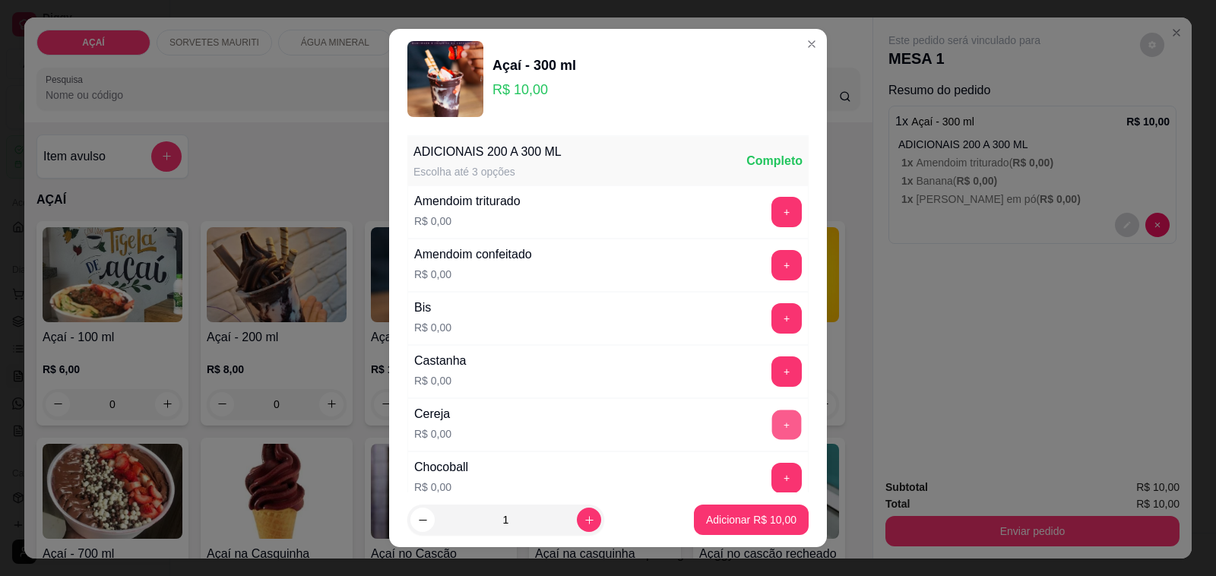
click at [772, 426] on button "+" at bounding box center [787, 425] width 30 height 30
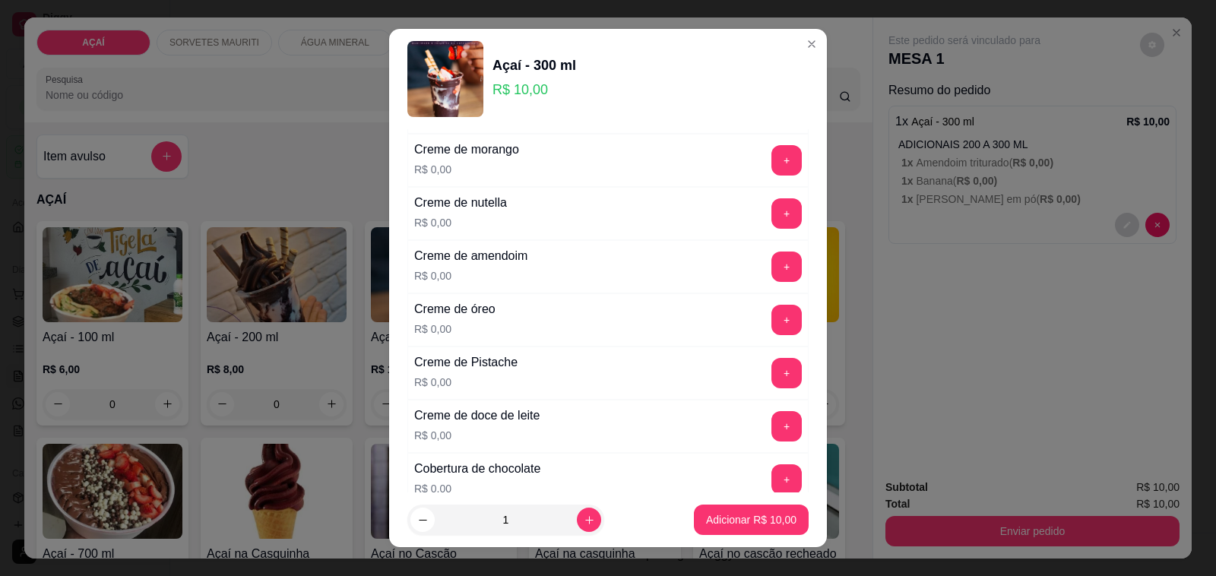
scroll to position [380, 0]
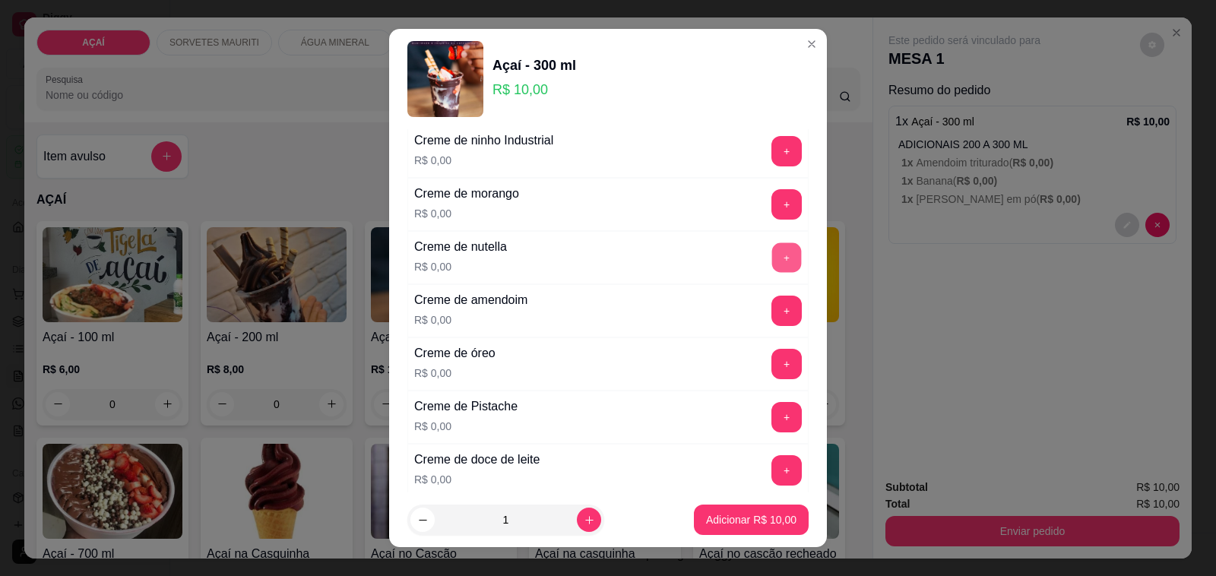
click at [772, 273] on button "+" at bounding box center [787, 258] width 30 height 30
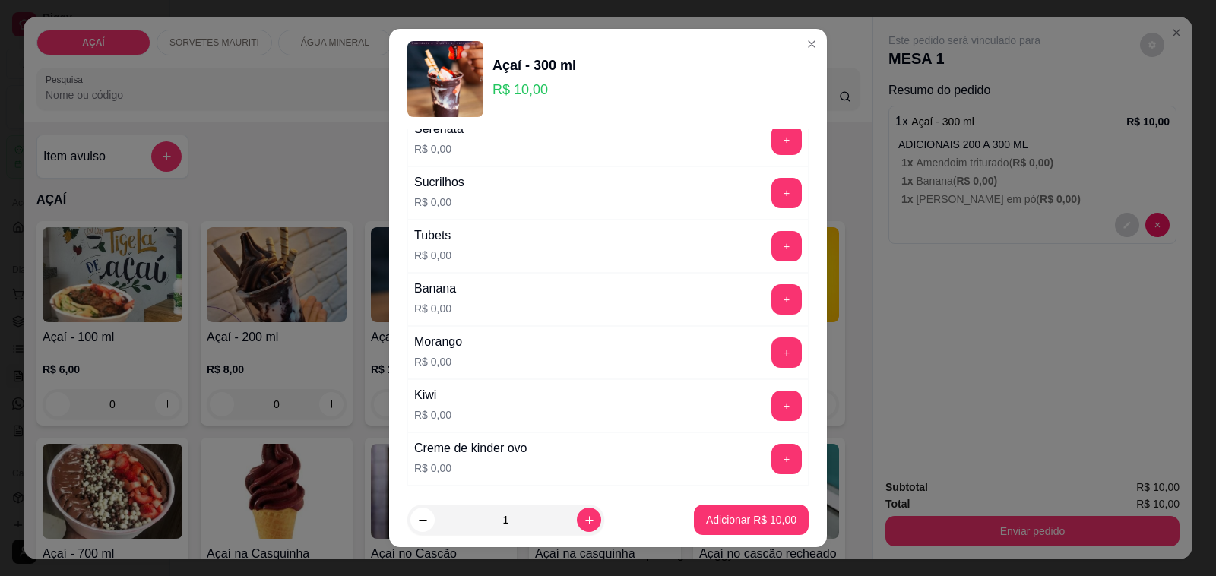
scroll to position [1900, 0]
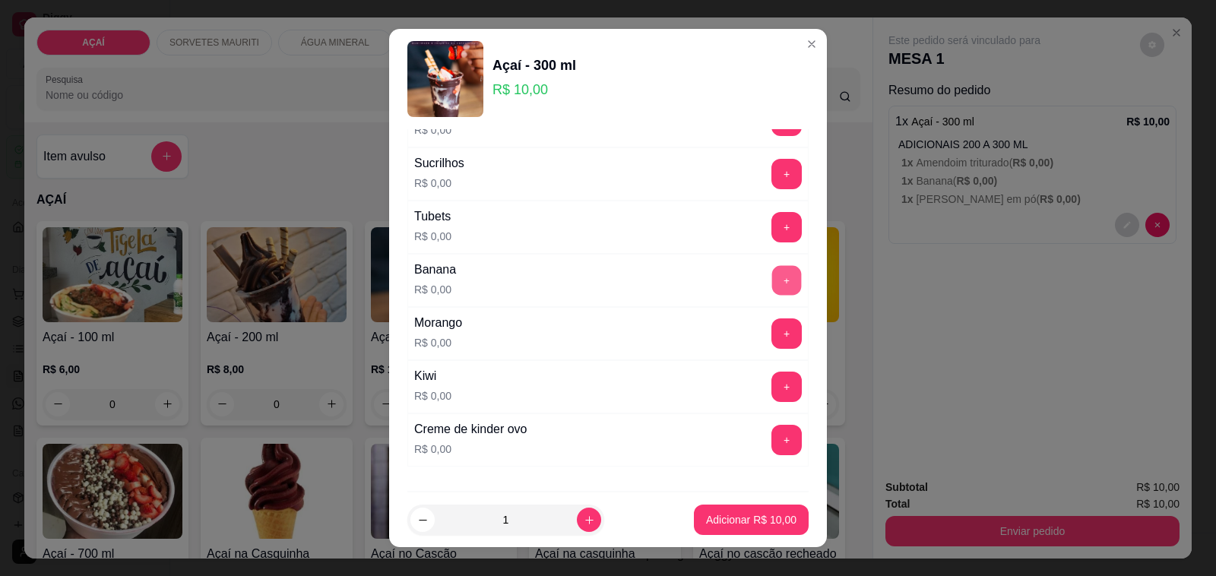
click at [772, 287] on button "+" at bounding box center [787, 281] width 30 height 30
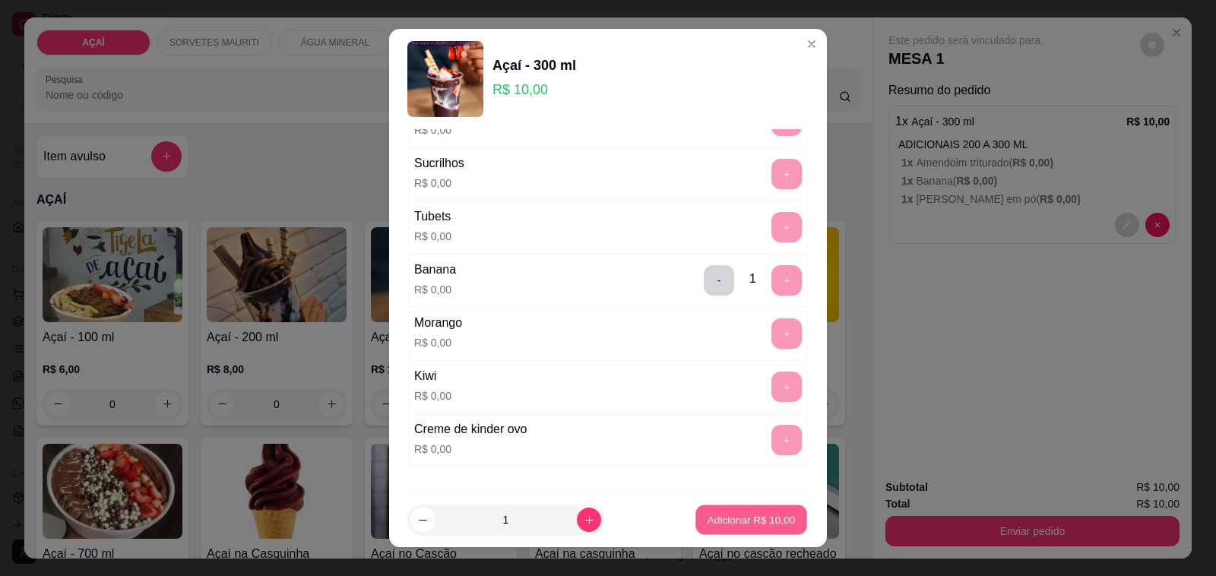
click at [755, 515] on p "Adicionar R$ 10,00" at bounding box center [752, 519] width 88 height 14
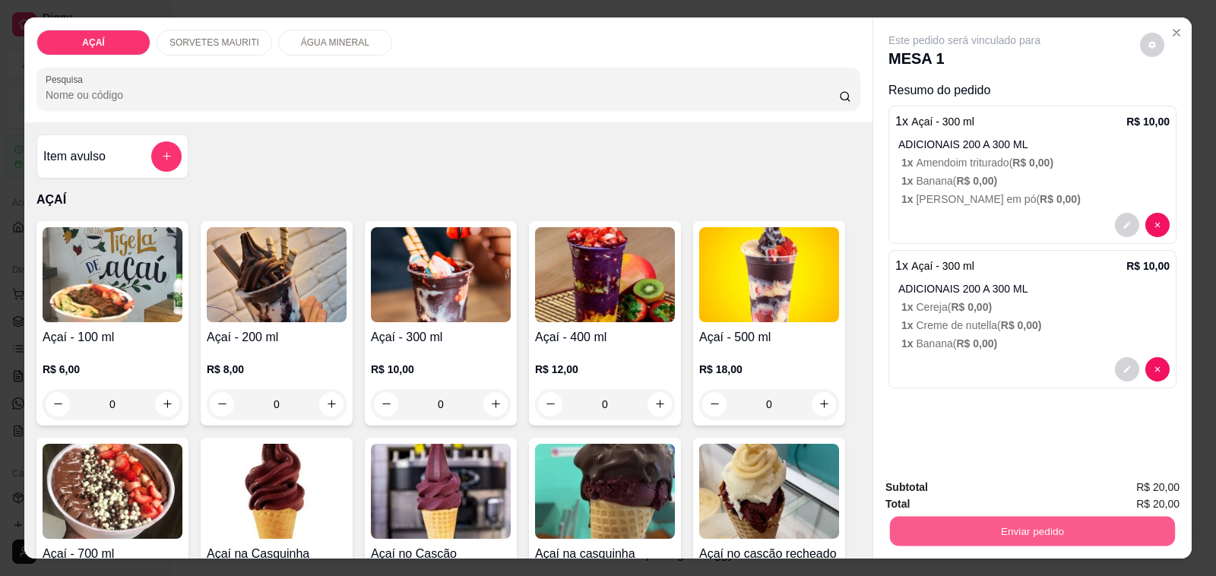
click at [1011, 517] on button "Enviar pedido" at bounding box center [1032, 532] width 285 height 30
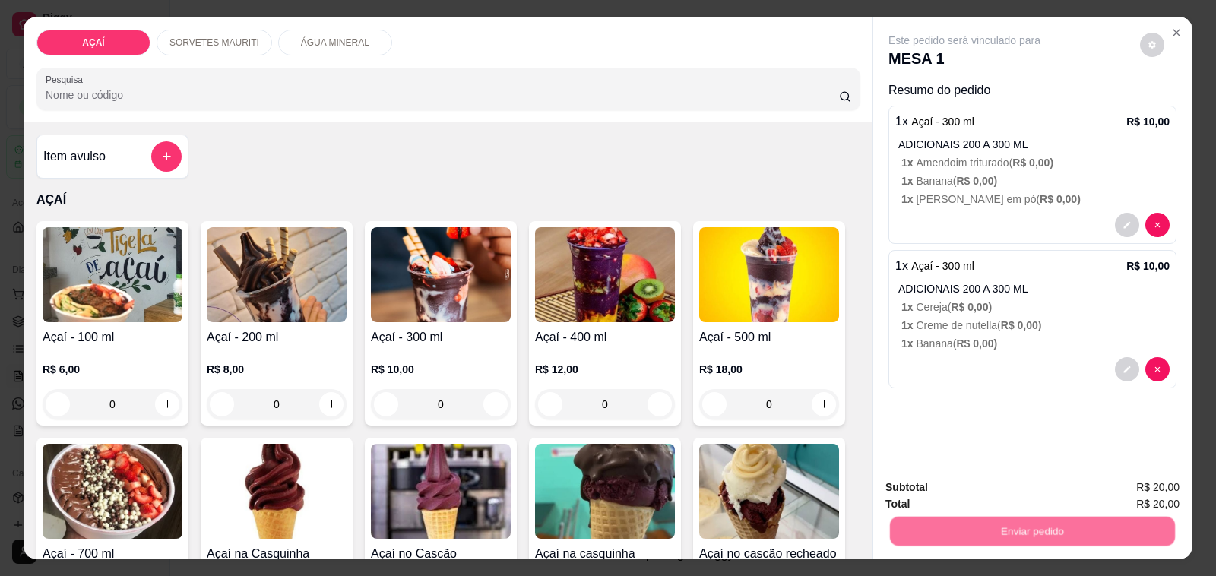
click at [1006, 491] on button "Não registrar e enviar pedido" at bounding box center [981, 488] width 158 height 29
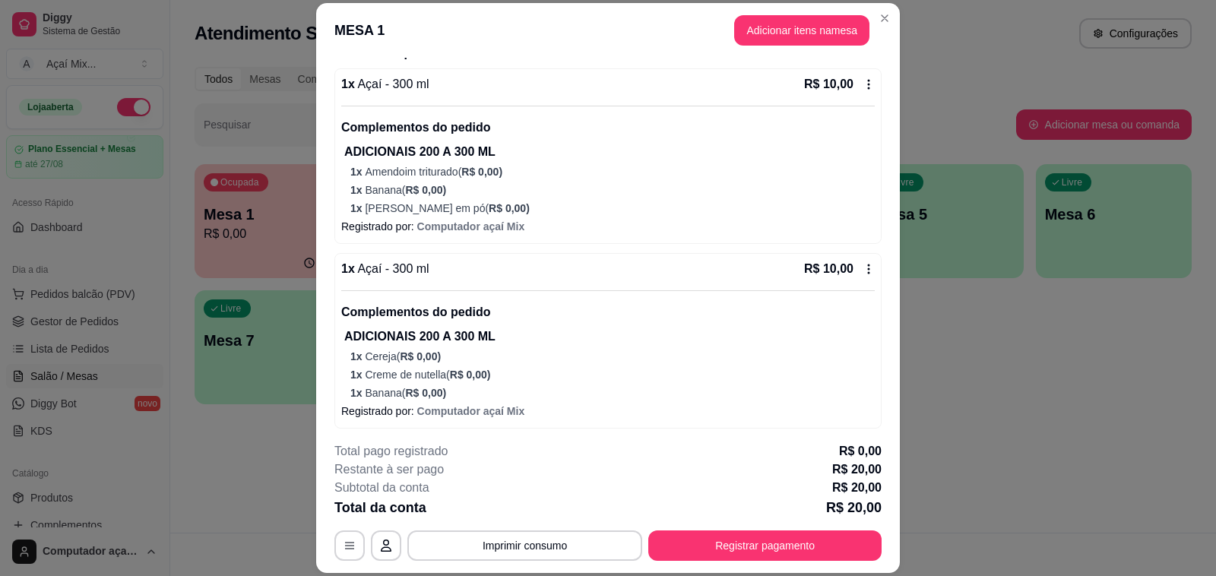
scroll to position [137, 0]
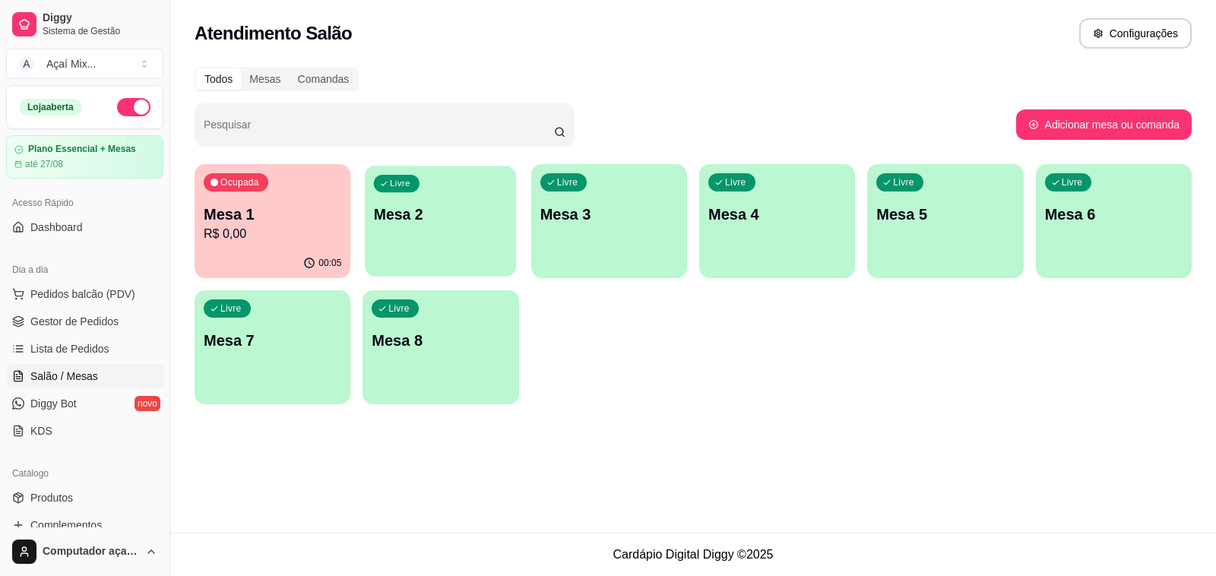
click at [399, 271] on div "button" at bounding box center [440, 266] width 151 height 17
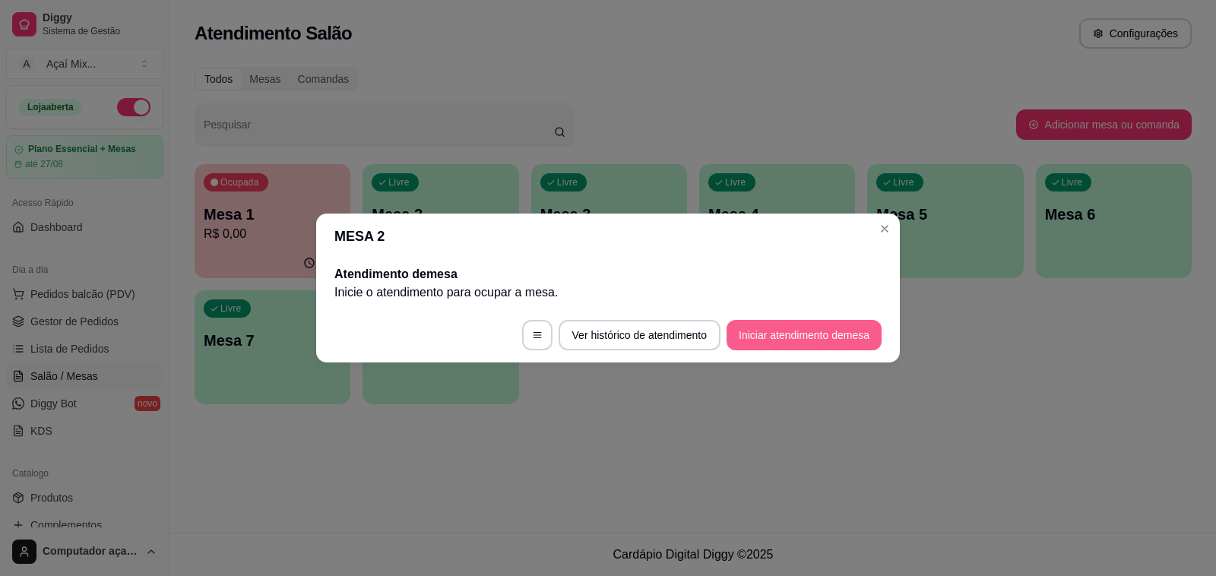
click at [733, 344] on button "Iniciar atendimento de mesa" at bounding box center [804, 335] width 155 height 30
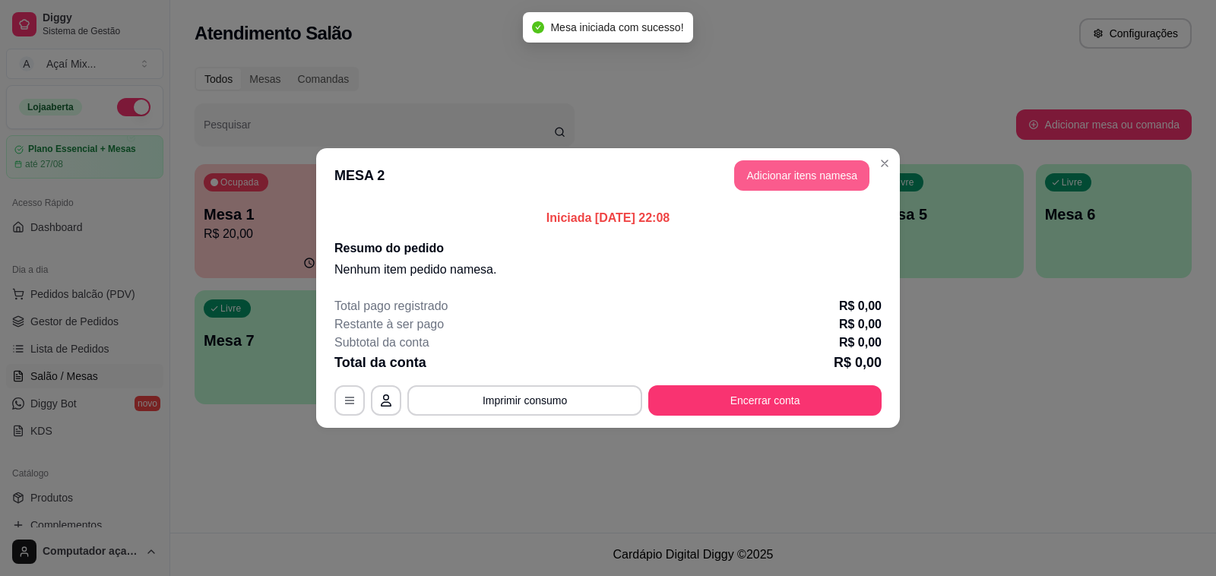
click at [766, 177] on button "Adicionar itens na mesa" at bounding box center [801, 175] width 135 height 30
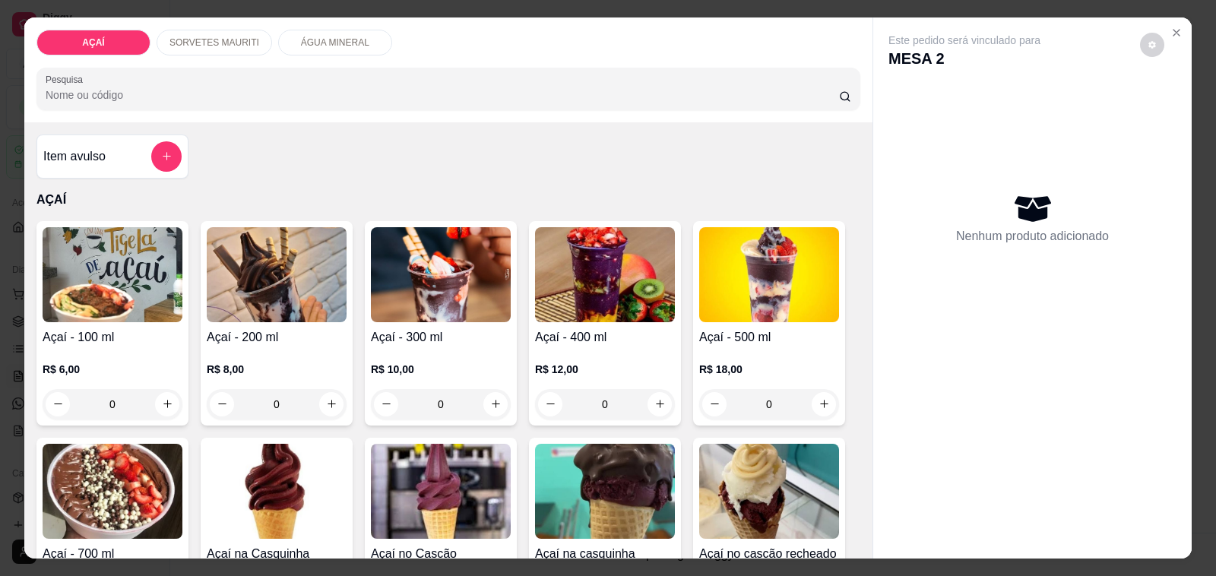
click at [465, 350] on div "R$ 10,00 0" at bounding box center [441, 383] width 140 height 73
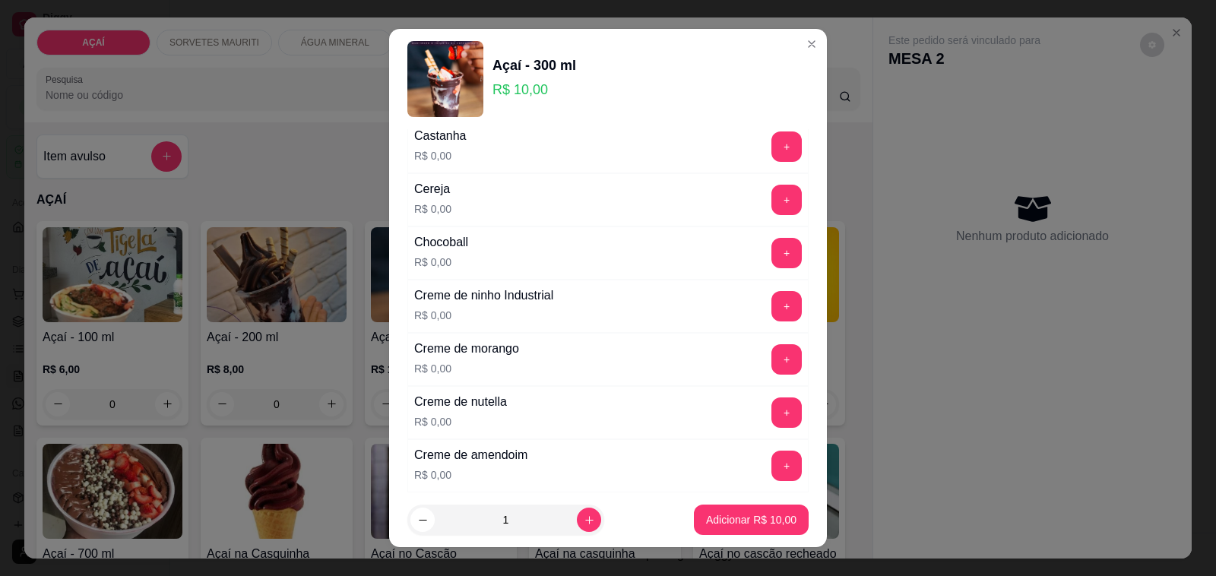
scroll to position [285, 0]
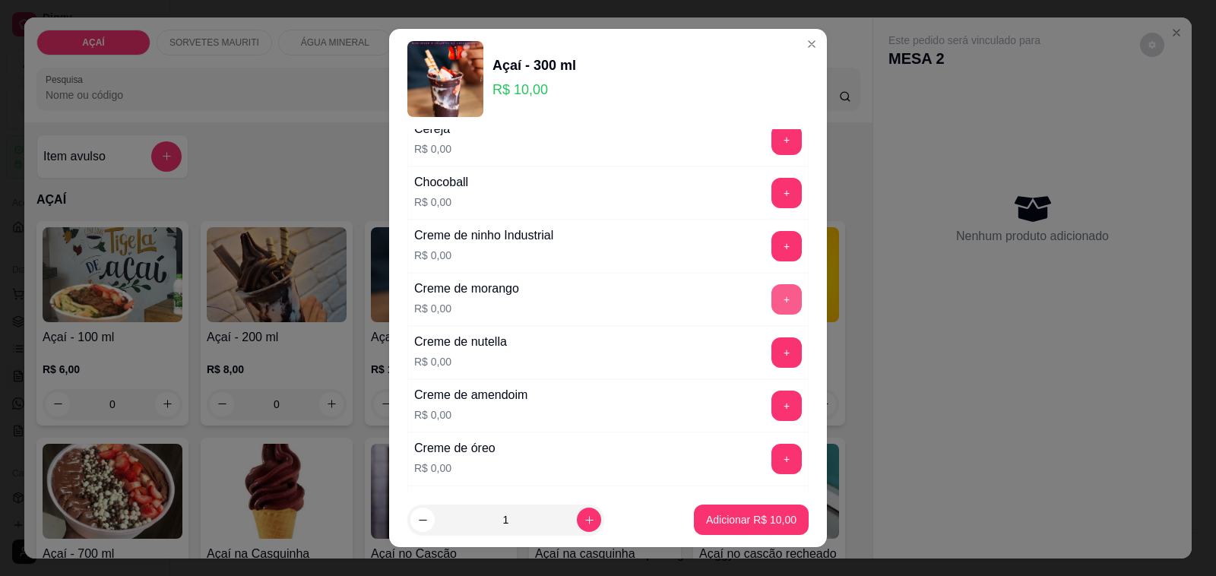
click at [771, 306] on button "+" at bounding box center [786, 299] width 30 height 30
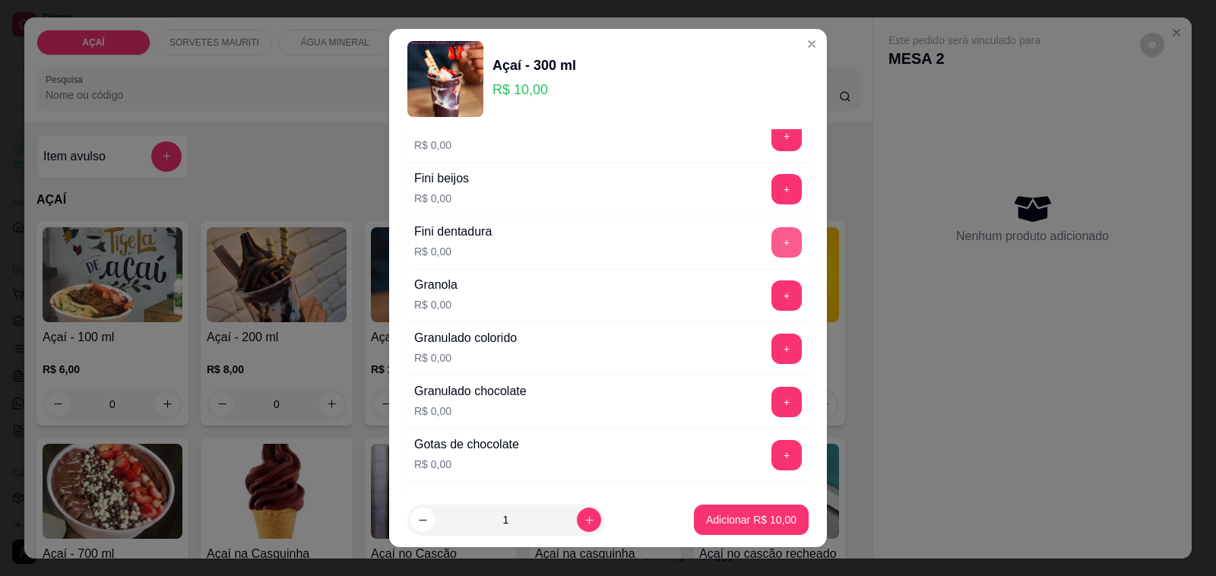
scroll to position [1045, 0]
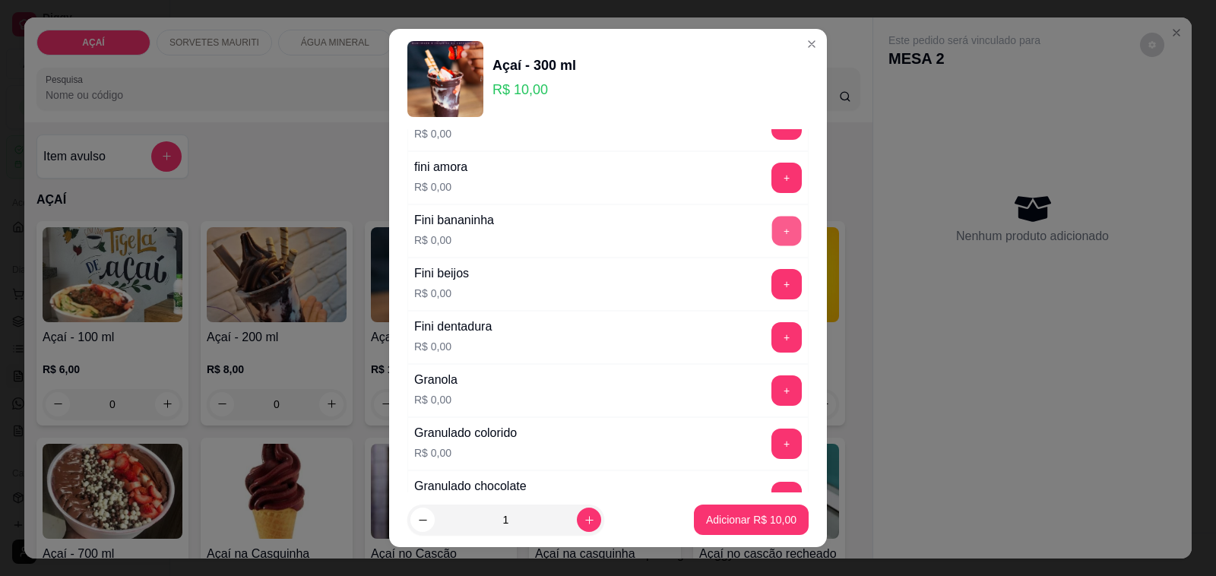
click at [772, 230] on button "+" at bounding box center [787, 232] width 30 height 30
click at [772, 182] on button "+" at bounding box center [787, 178] width 30 height 30
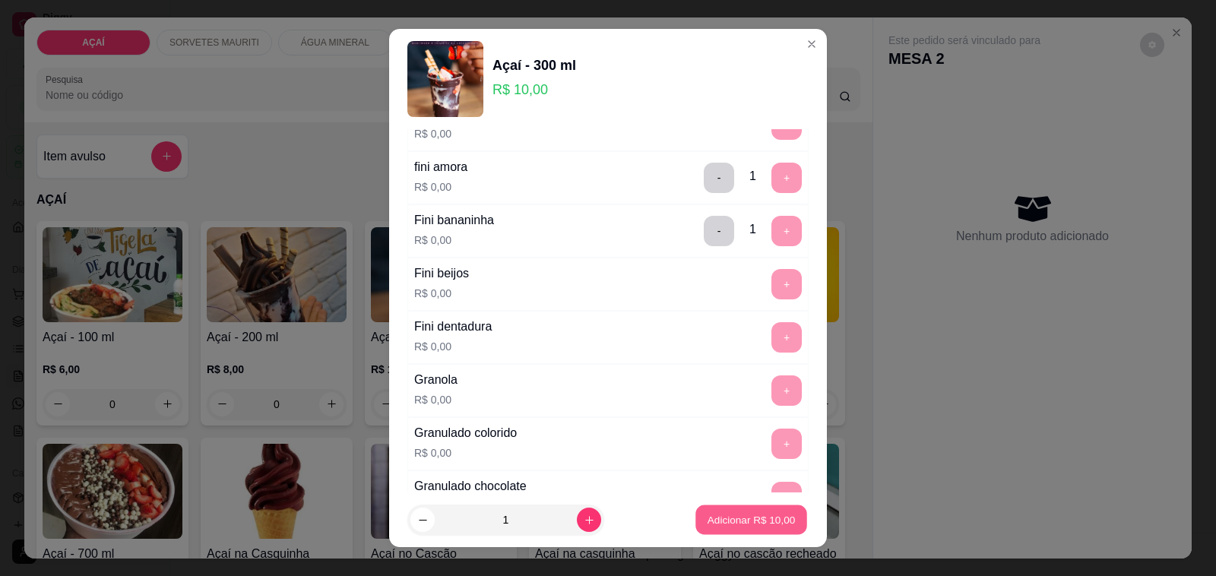
click at [765, 511] on button "Adicionar R$ 10,00" at bounding box center [751, 520] width 112 height 30
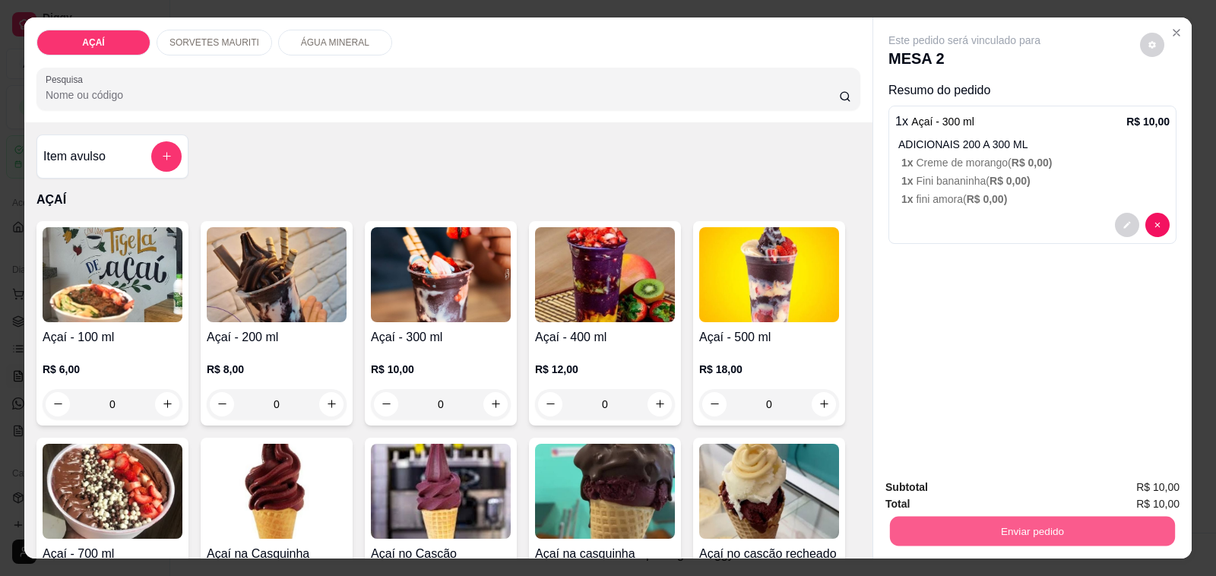
click at [983, 518] on button "Enviar pedido" at bounding box center [1032, 532] width 285 height 30
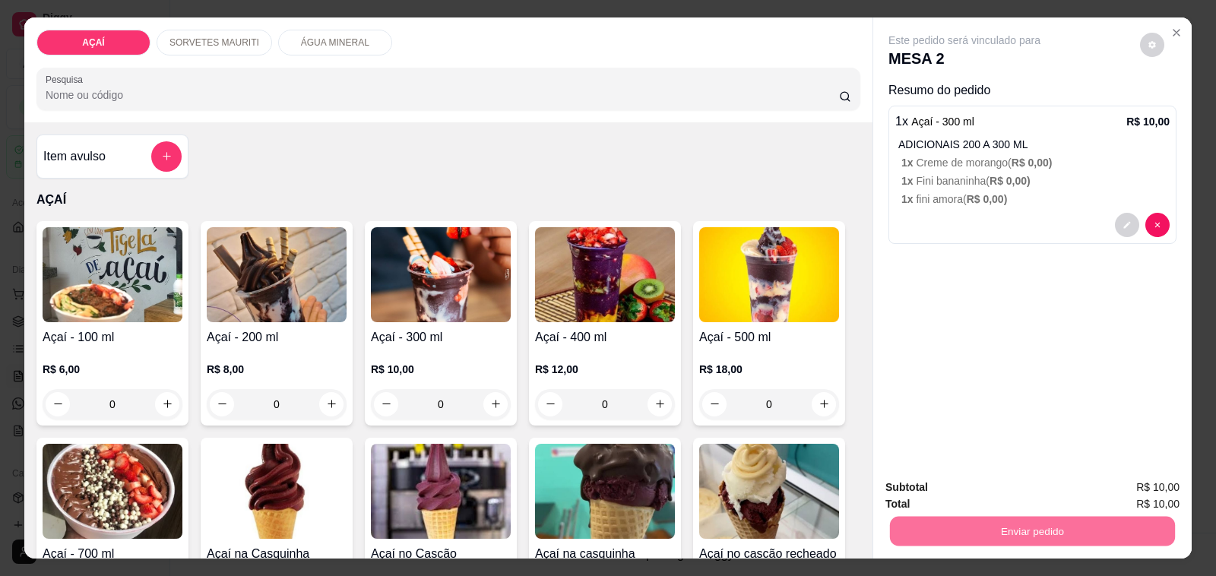
click at [970, 484] on button "Não registrar e enviar pedido" at bounding box center [981, 488] width 154 height 28
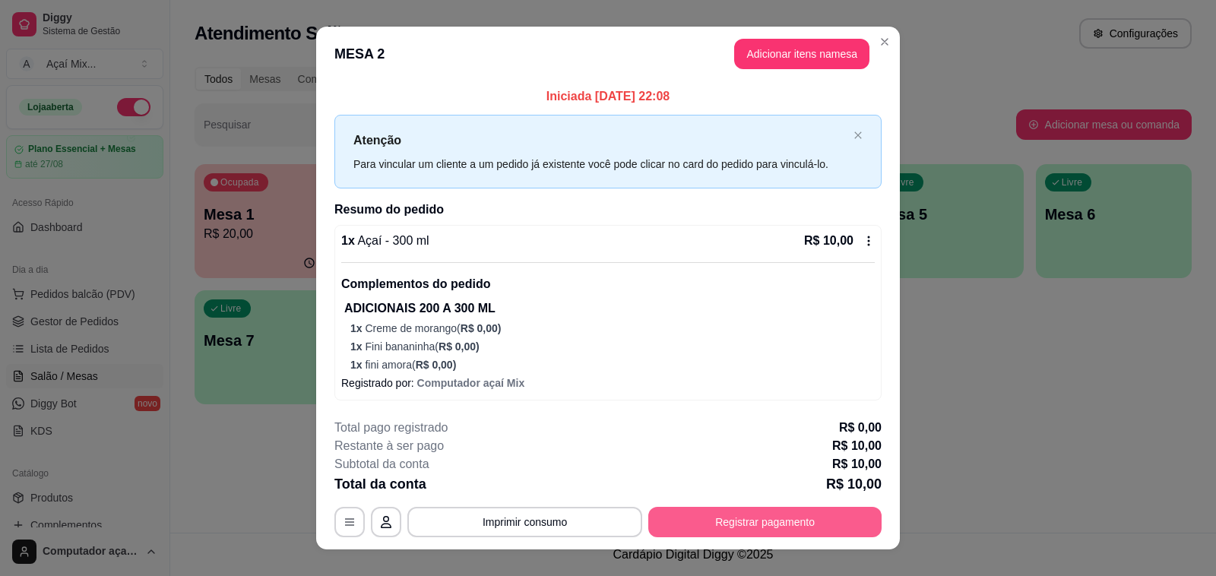
click at [743, 526] on button "Registrar pagamento" at bounding box center [764, 522] width 233 height 30
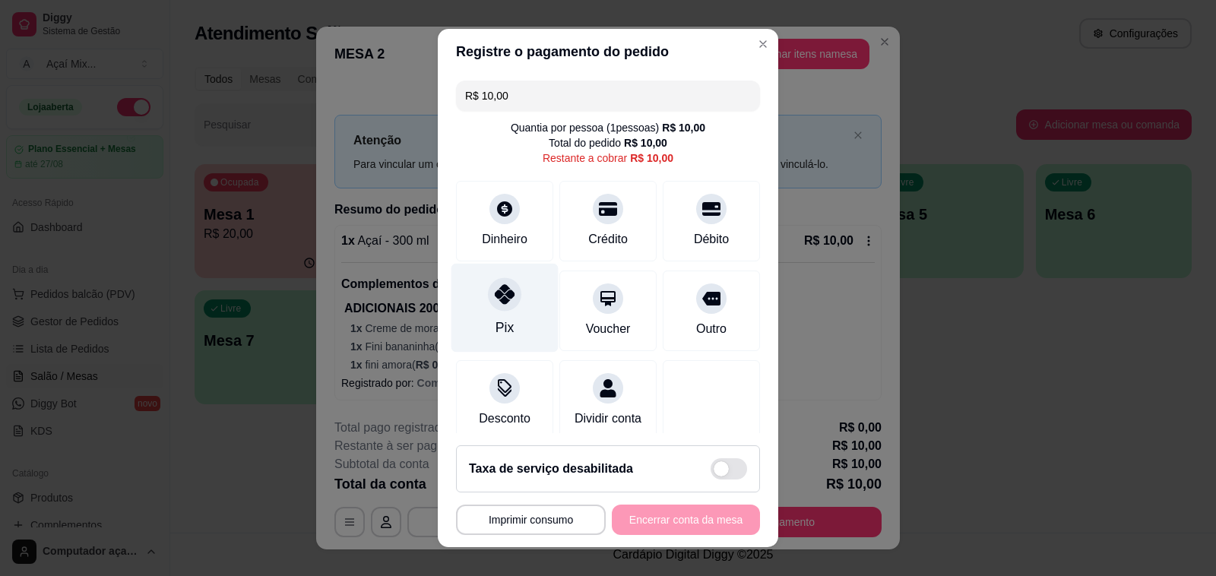
click at [495, 303] on icon at bounding box center [505, 294] width 20 height 20
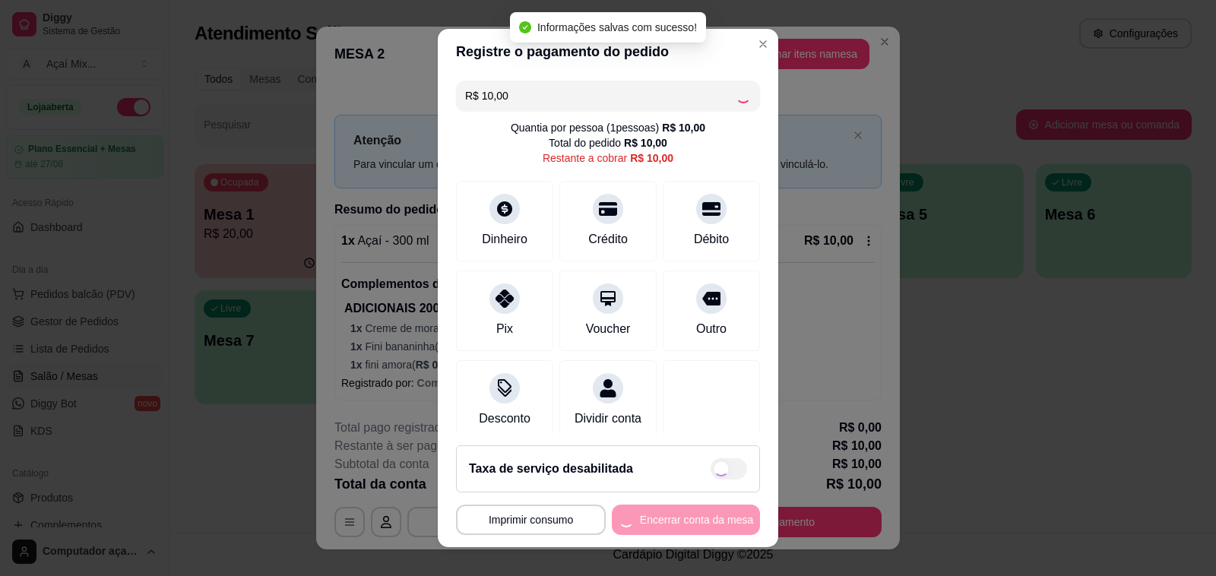
type input "R$ 0,00"
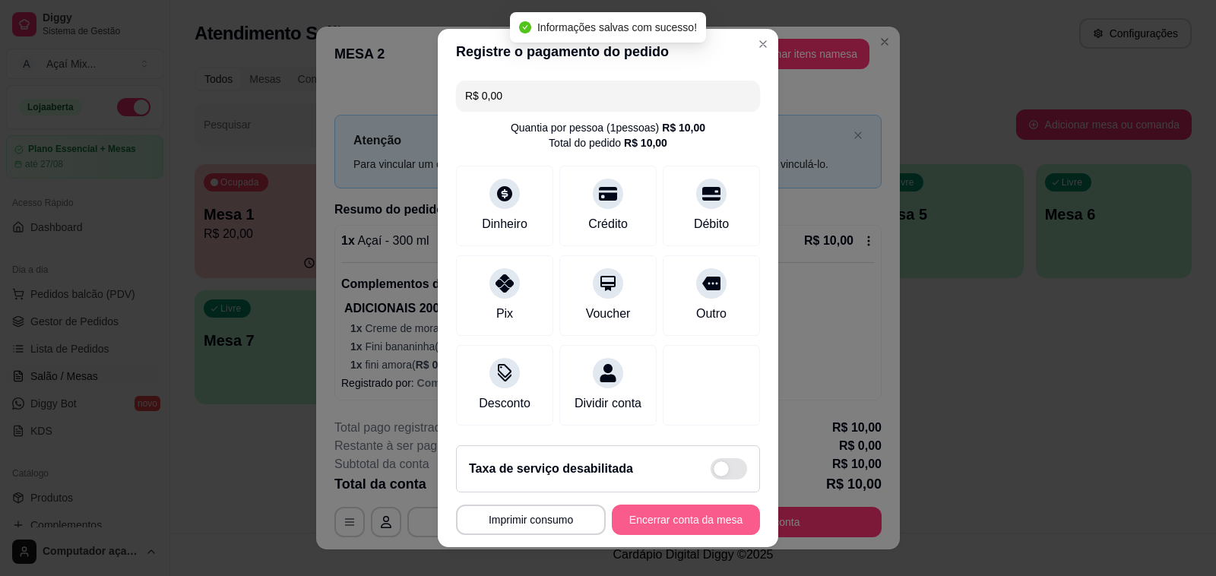
click at [720, 517] on button "Encerrar conta da mesa" at bounding box center [686, 520] width 148 height 30
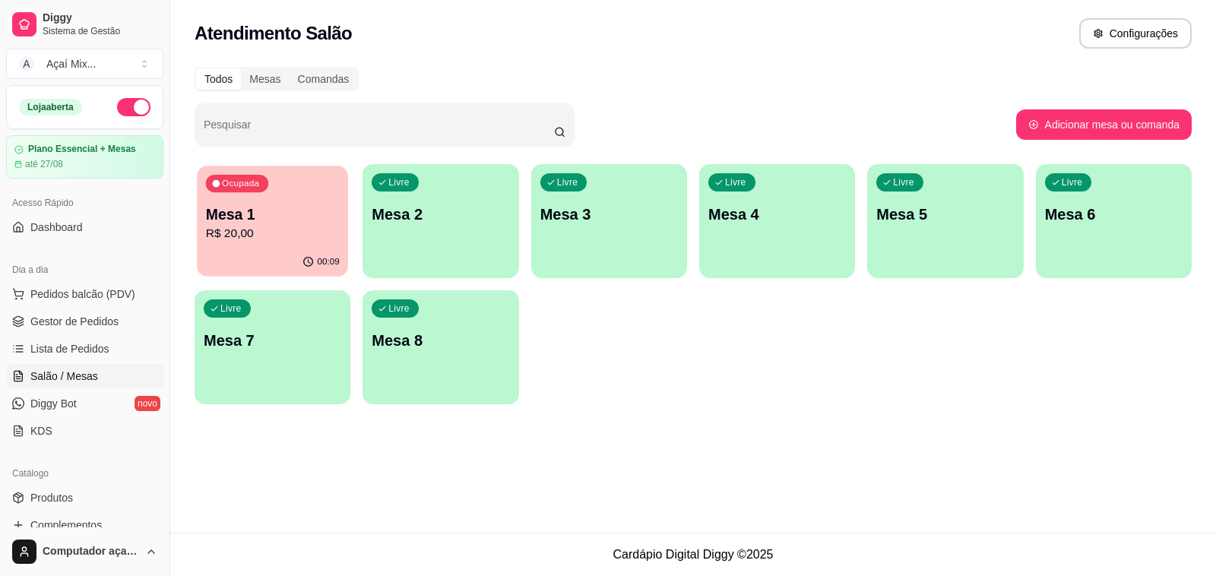
click at [322, 268] on p "00:09" at bounding box center [328, 262] width 22 height 12
click at [95, 329] on span "Gestor de Pedidos" at bounding box center [74, 321] width 88 height 15
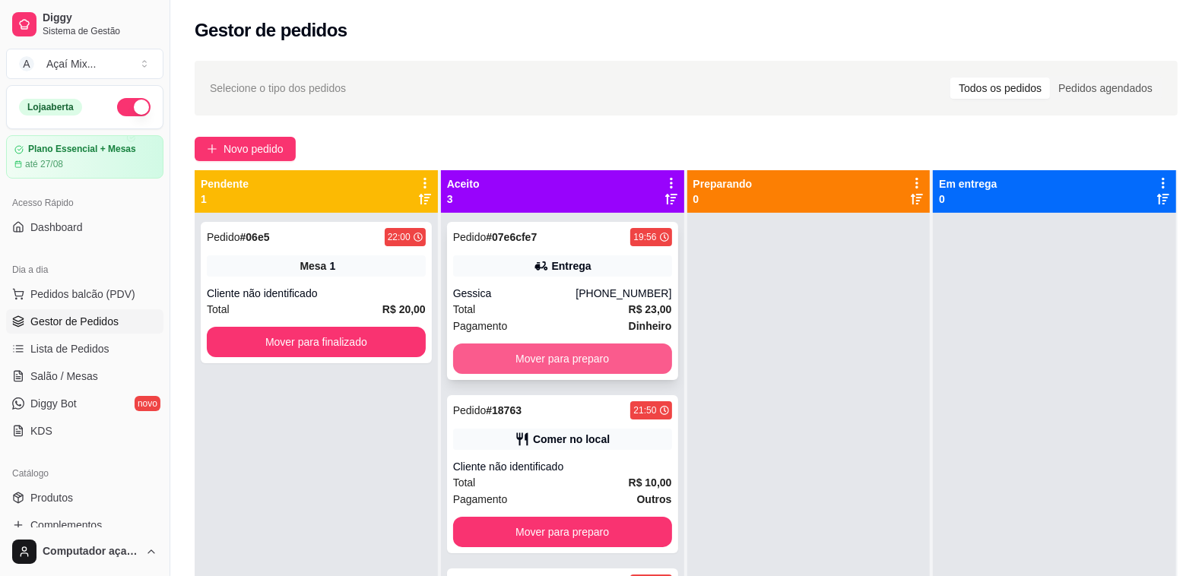
click at [605, 337] on div "Pedido # 07e6cfe7 19:56 Entrega Gessica [PHONE_NUMBER] Total R$ 23,00 Pagamento…" at bounding box center [562, 301] width 231 height 158
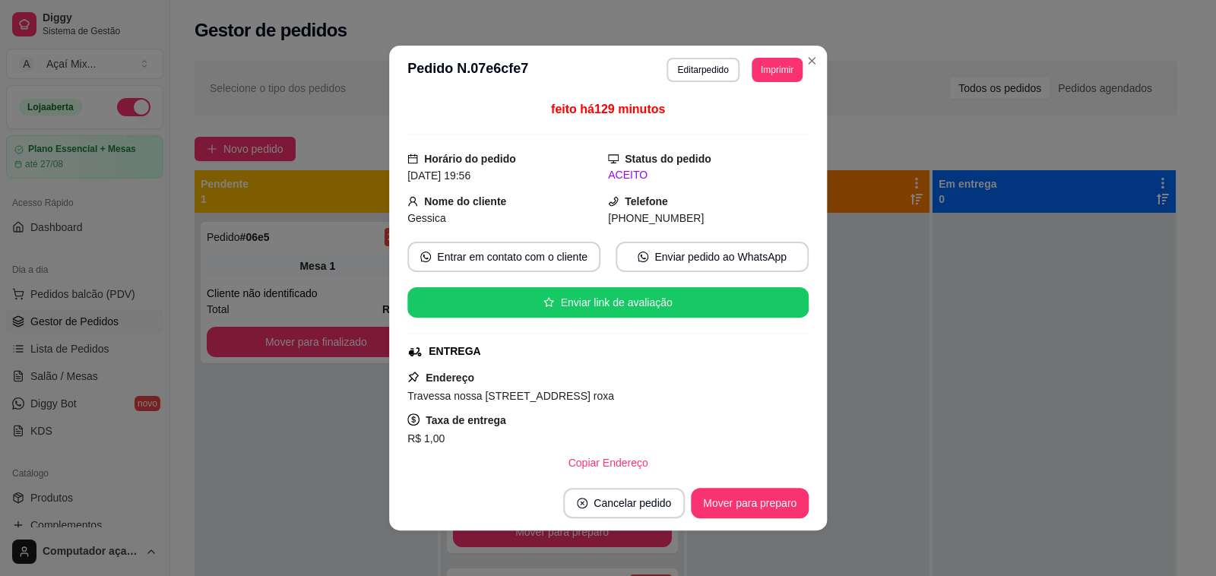
click at [604, 346] on div "ENTREGA" at bounding box center [606, 352] width 398 height 16
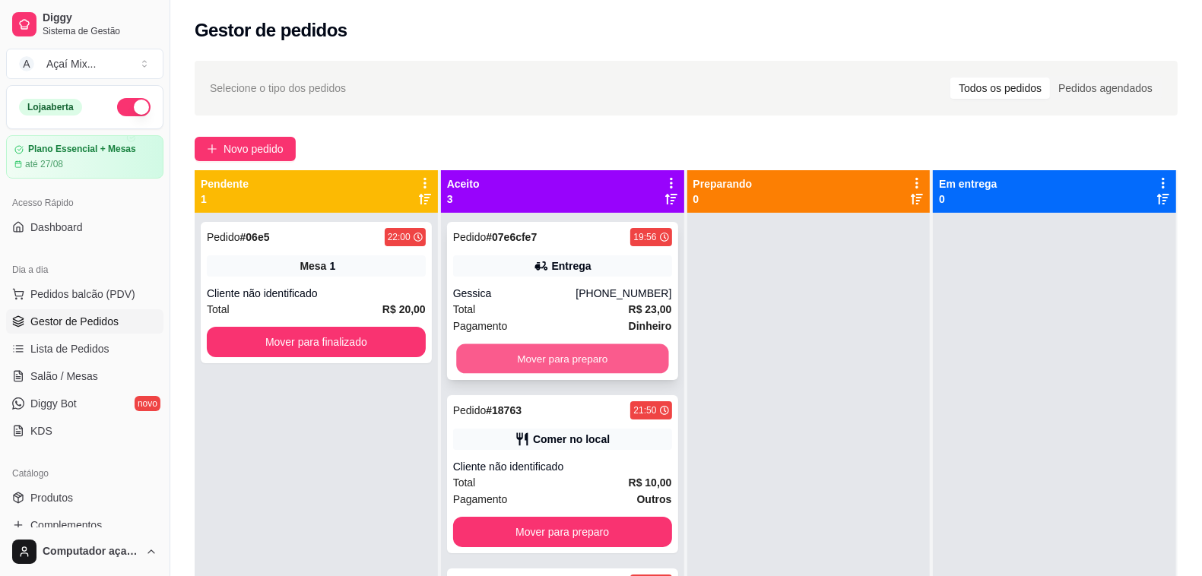
click at [586, 346] on button "Mover para preparo" at bounding box center [562, 359] width 212 height 30
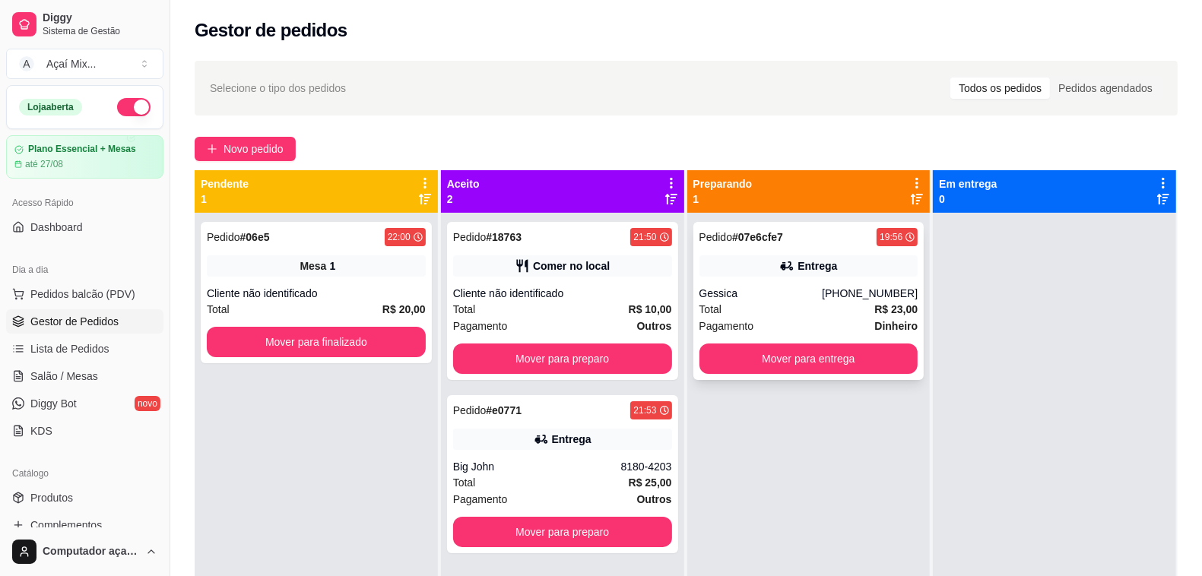
click at [837, 294] on div "[PHONE_NUMBER]" at bounding box center [870, 293] width 96 height 15
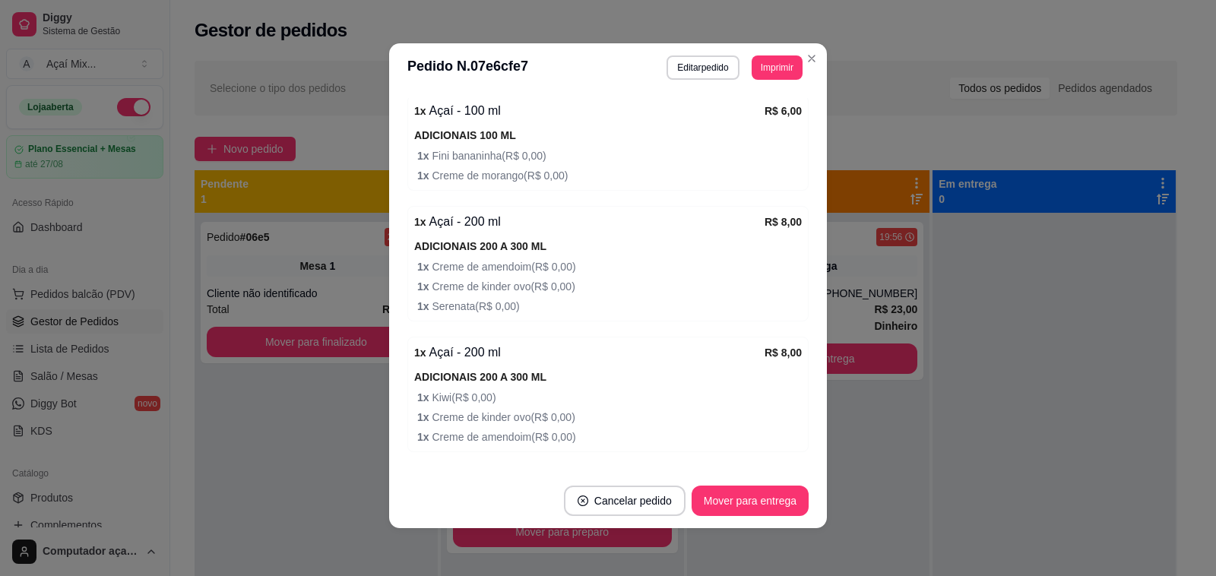
scroll to position [553, 0]
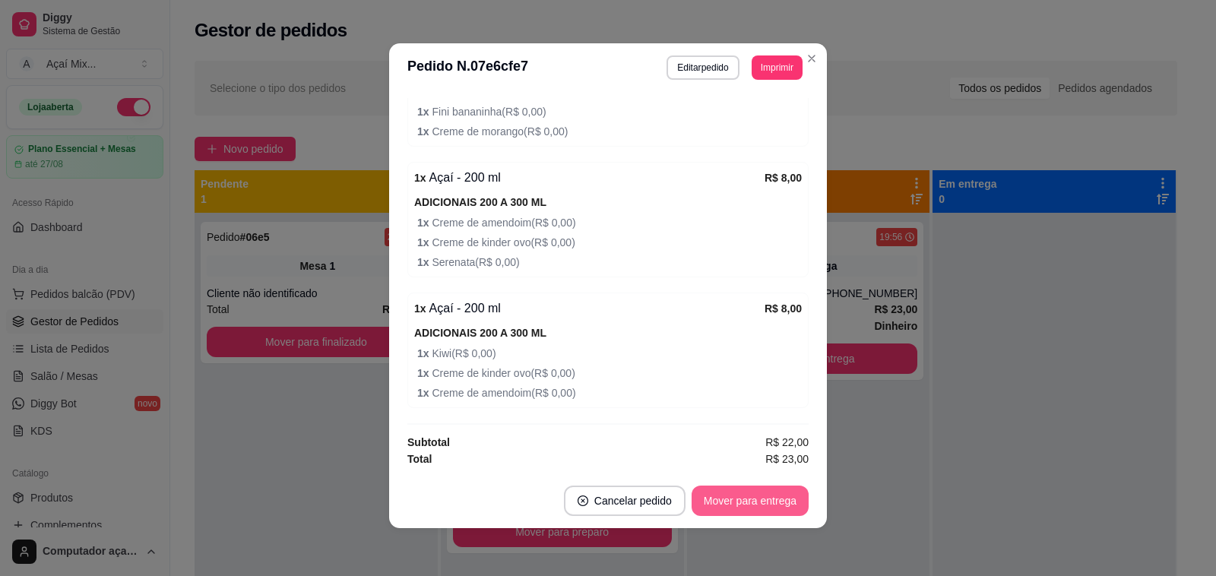
click at [743, 492] on button "Mover para entrega" at bounding box center [750, 501] width 117 height 30
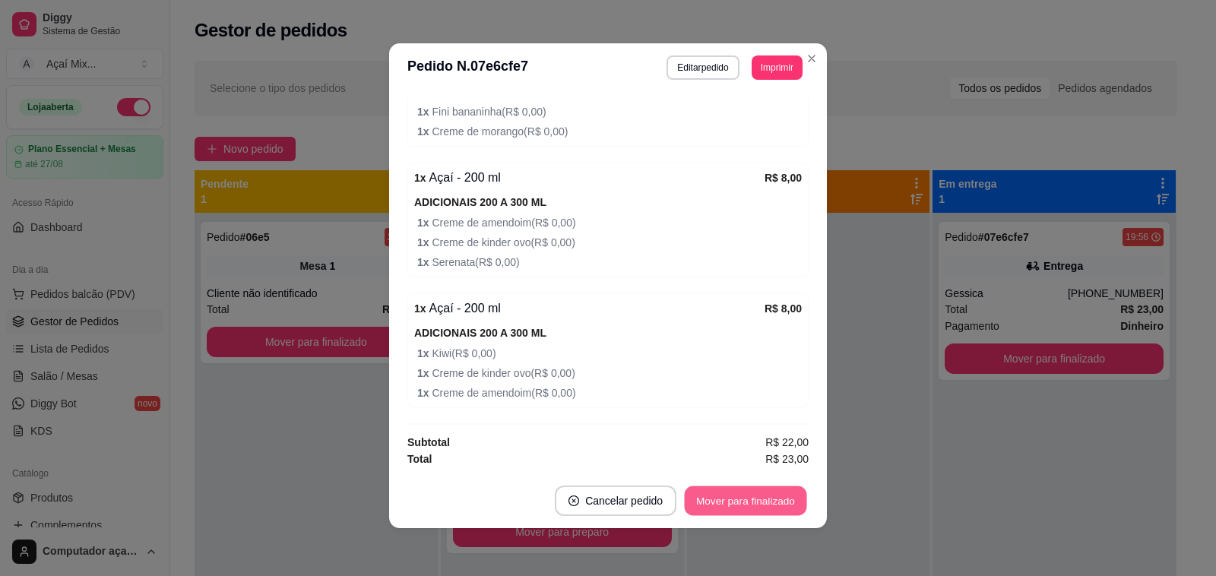
click at [749, 490] on button "Mover para finalizado" at bounding box center [746, 501] width 122 height 30
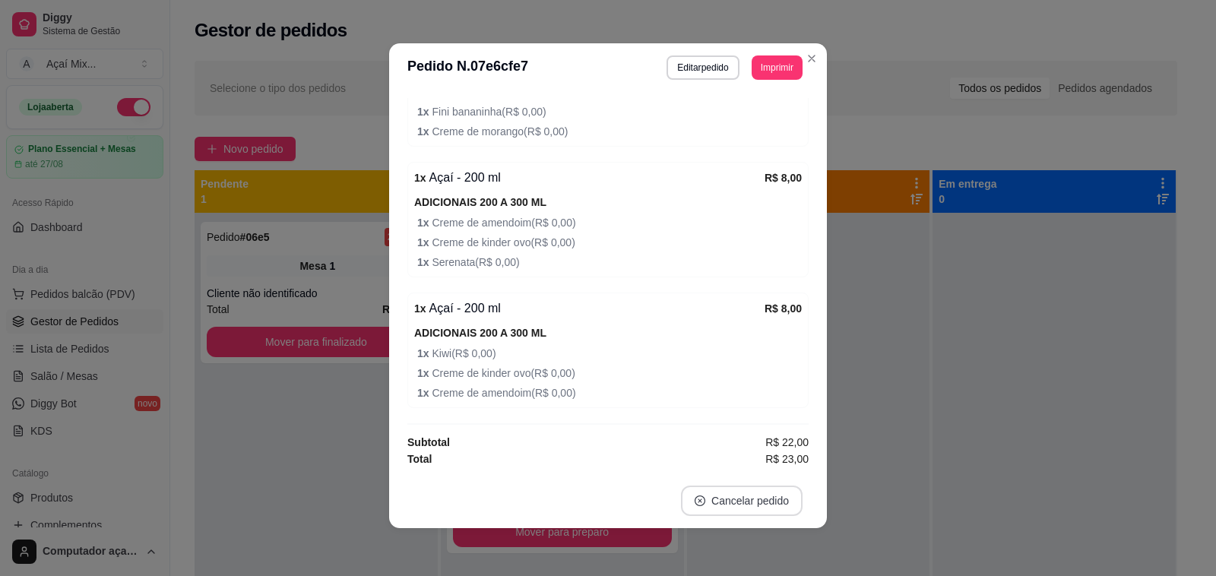
scroll to position [518, 0]
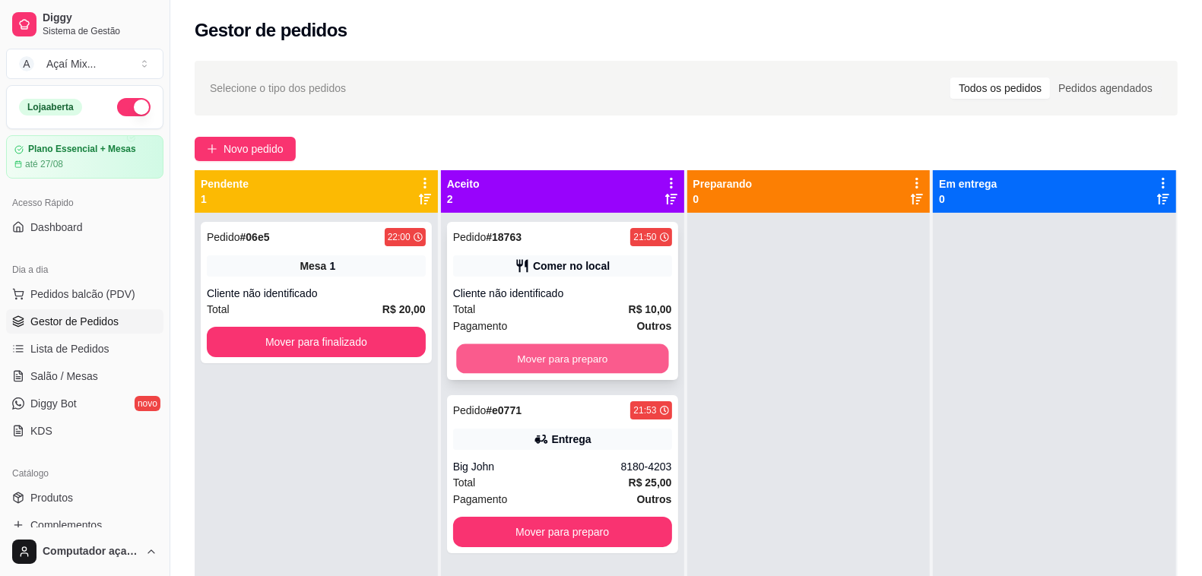
click at [470, 352] on button "Mover para preparo" at bounding box center [562, 359] width 212 height 30
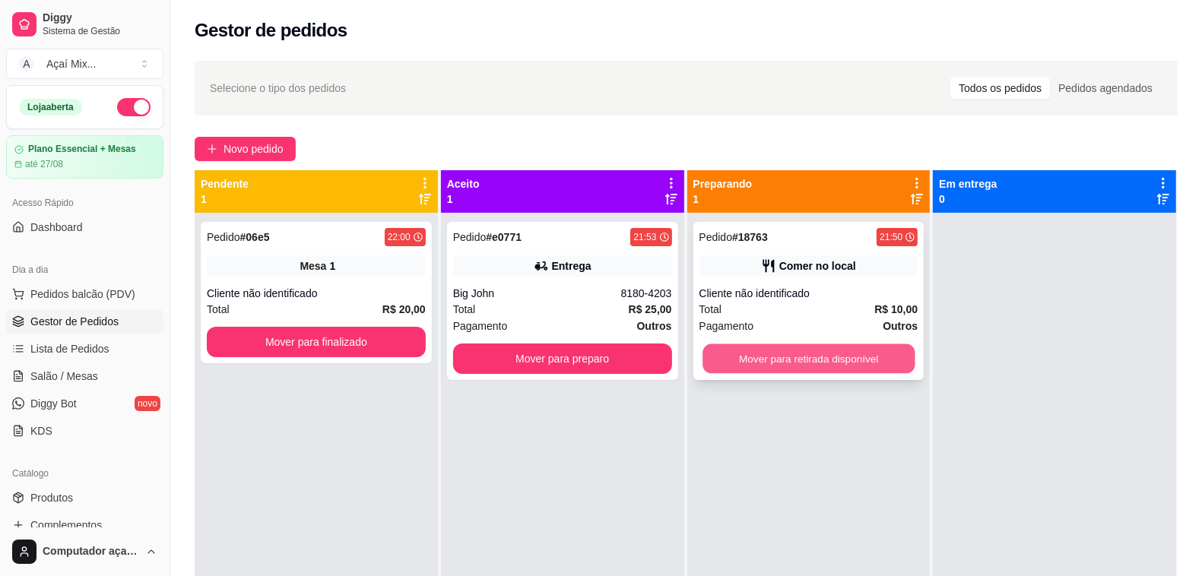
click at [746, 360] on button "Mover para retirada disponível" at bounding box center [808, 359] width 212 height 30
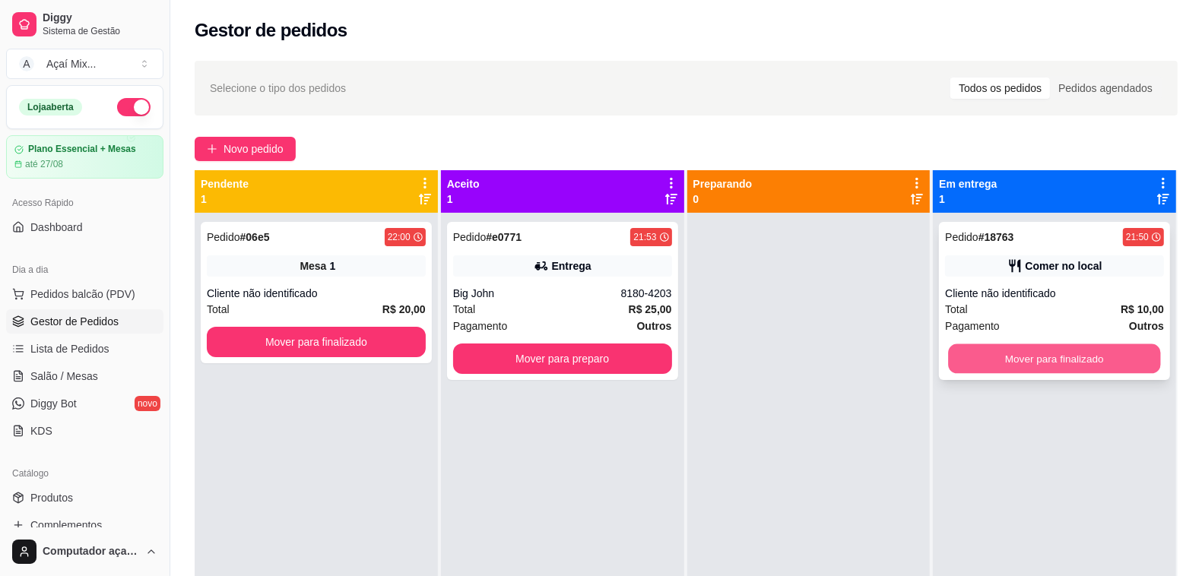
click at [1107, 362] on button "Mover para finalizado" at bounding box center [1055, 359] width 212 height 30
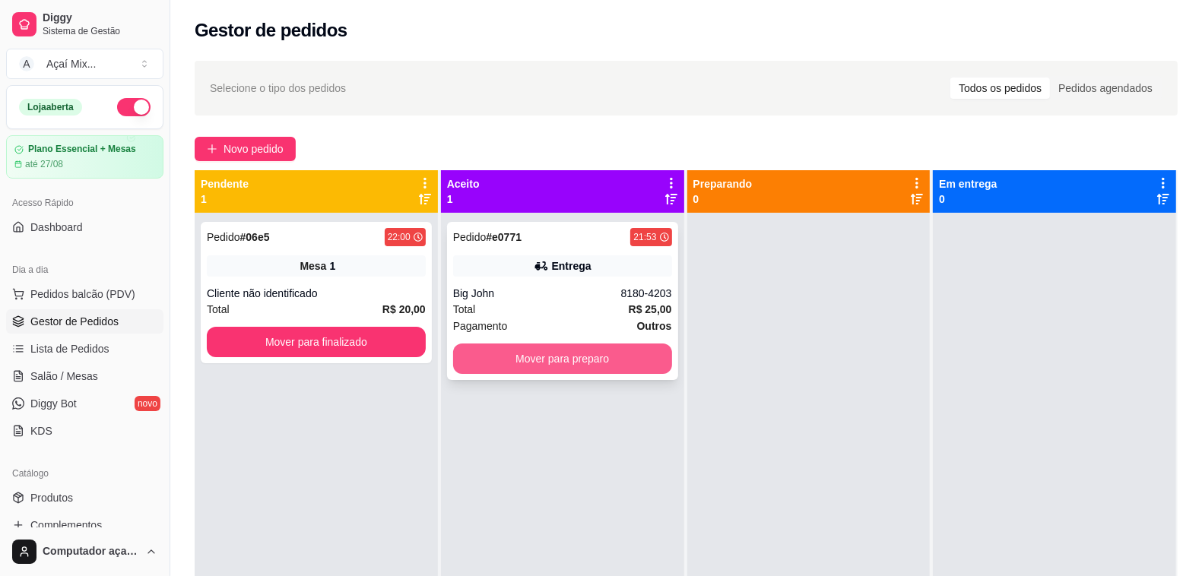
click at [585, 351] on button "Mover para preparo" at bounding box center [562, 359] width 219 height 30
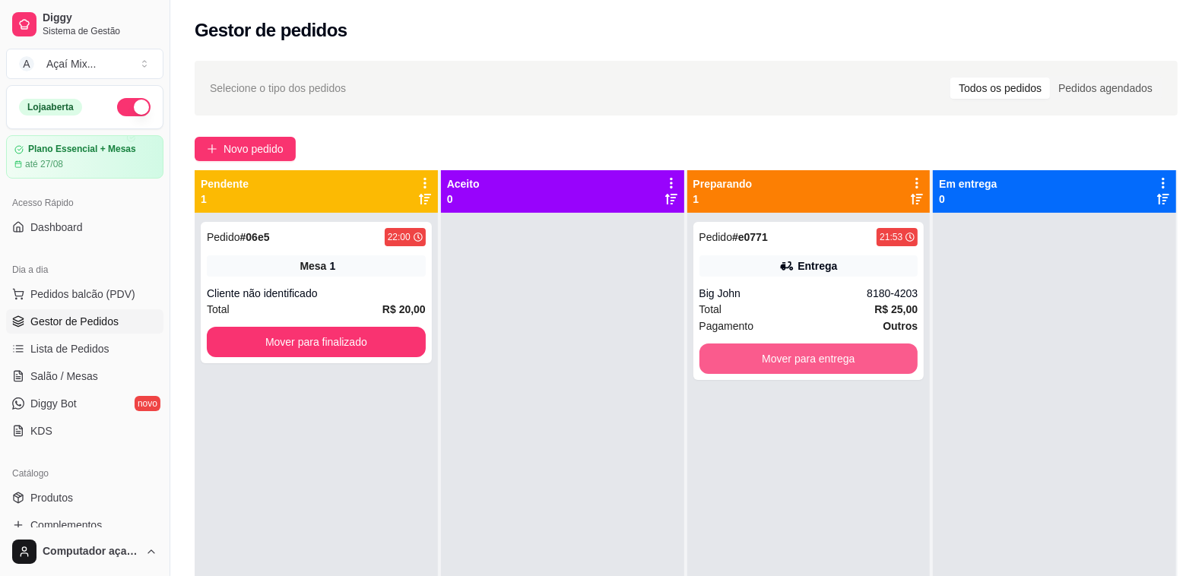
click at [785, 354] on button "Mover para entrega" at bounding box center [808, 359] width 219 height 30
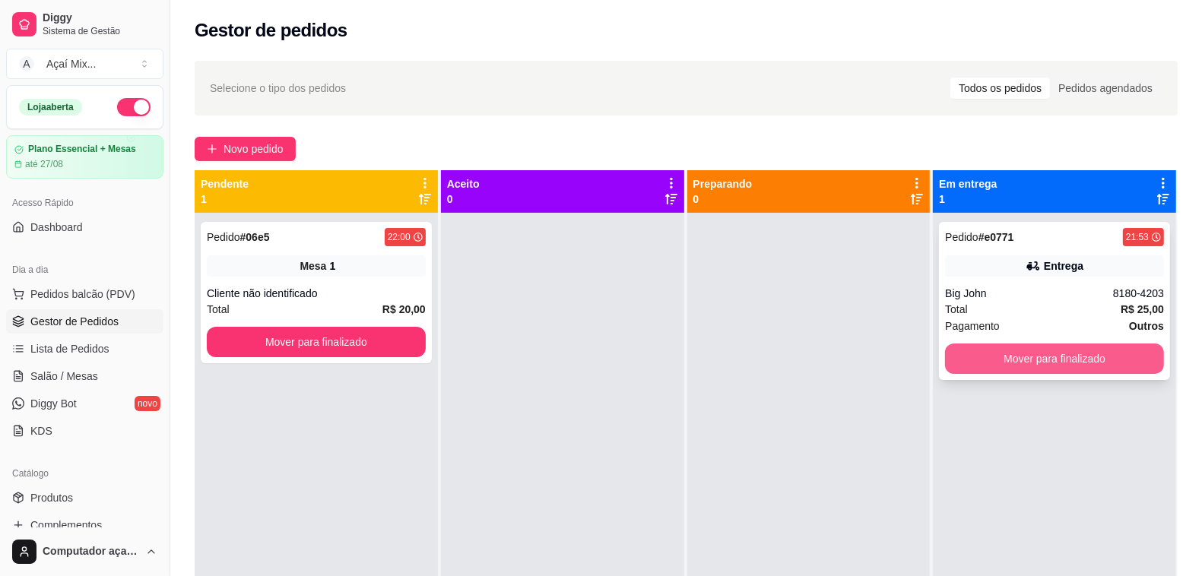
click at [1083, 356] on button "Mover para finalizado" at bounding box center [1054, 359] width 219 height 30
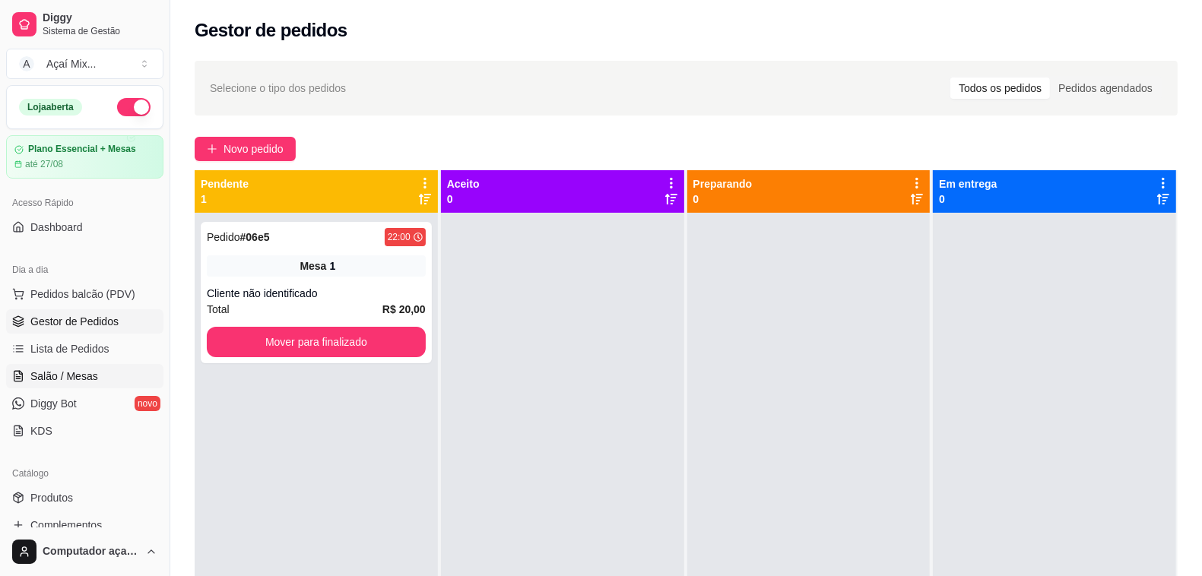
click at [104, 378] on link "Salão / Mesas" at bounding box center [84, 376] width 157 height 24
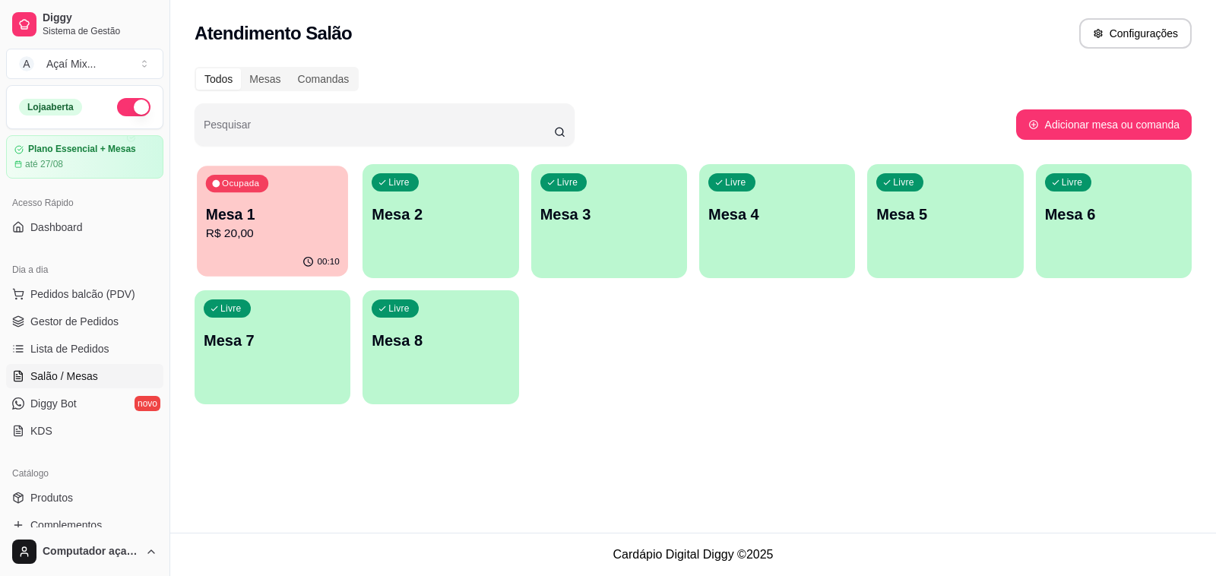
click at [284, 183] on div "Ocupada Mesa 1 R$ 20,00" at bounding box center [272, 207] width 151 height 82
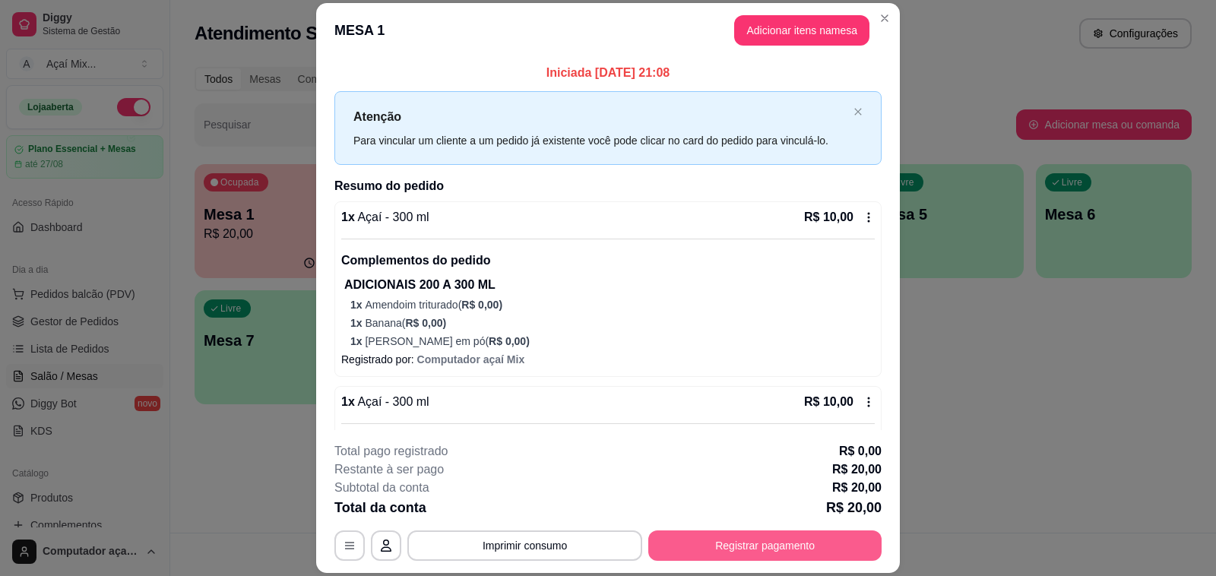
click at [806, 540] on button "Registrar pagamento" at bounding box center [764, 546] width 233 height 30
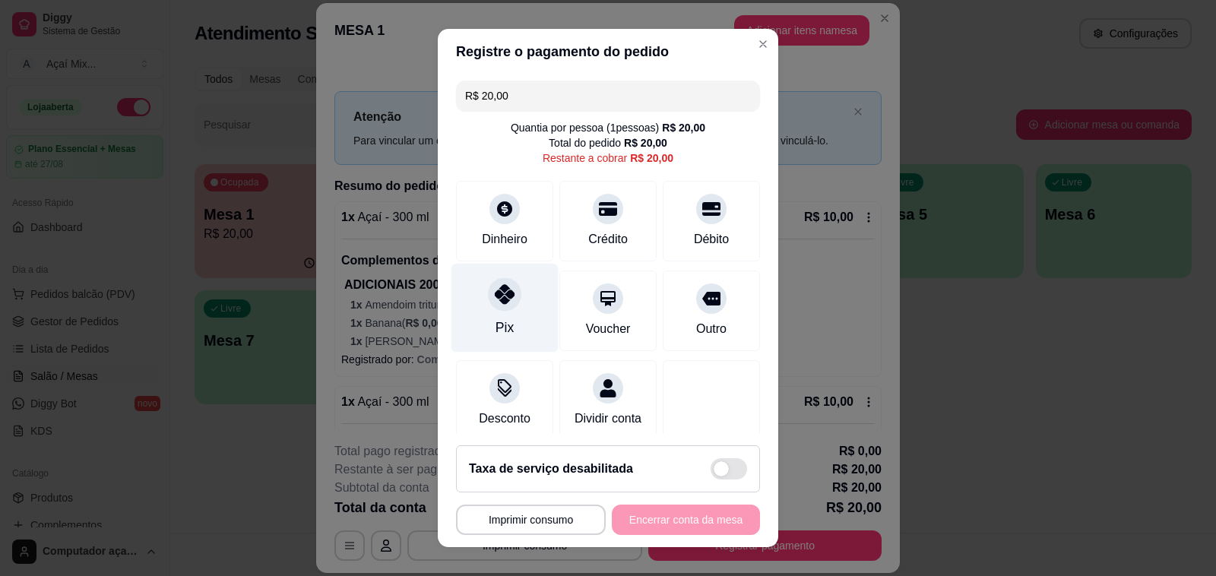
click at [514, 313] on div "Pix" at bounding box center [504, 308] width 107 height 89
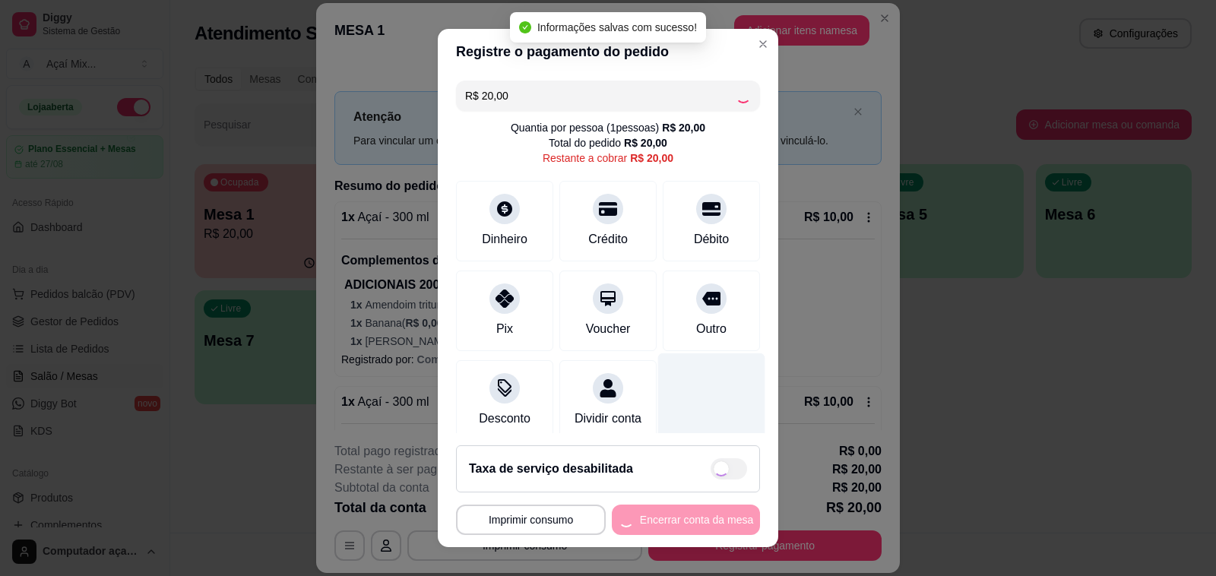
type input "R$ 0,00"
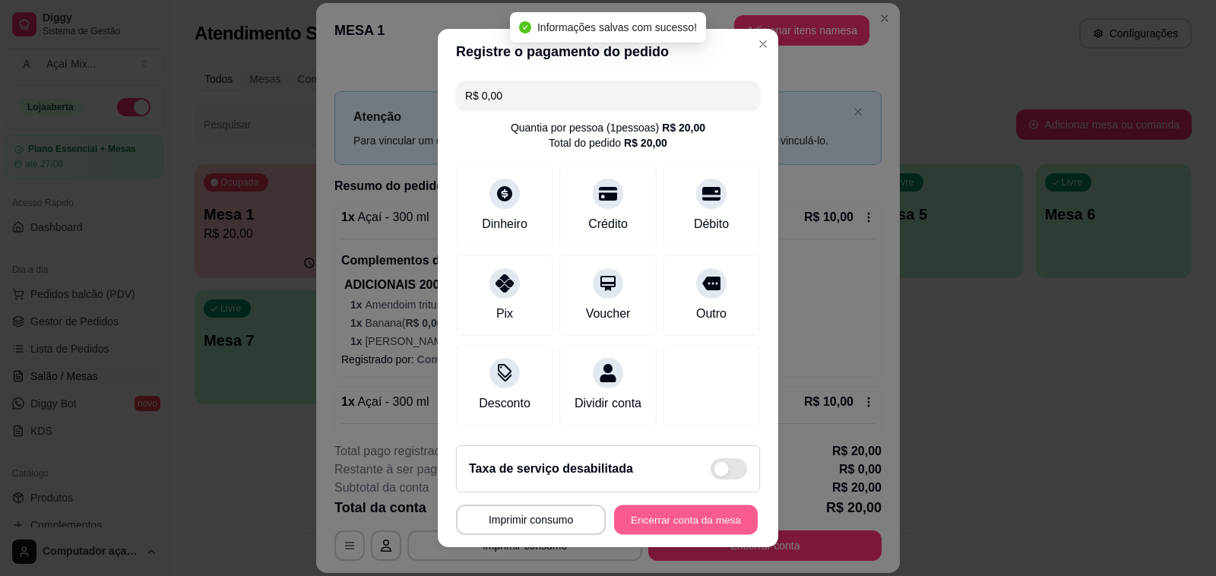
click at [667, 536] on footer "**********" at bounding box center [608, 490] width 341 height 114
click at [662, 511] on button "Encerrar conta da mesa" at bounding box center [686, 520] width 148 height 30
